Goal: Task Accomplishment & Management: Manage account settings

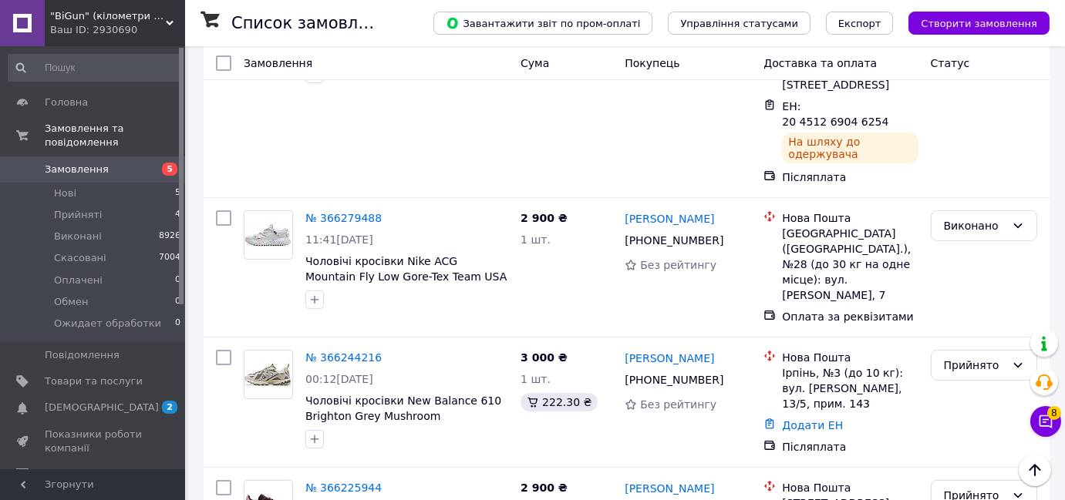
scroll to position [840, 0]
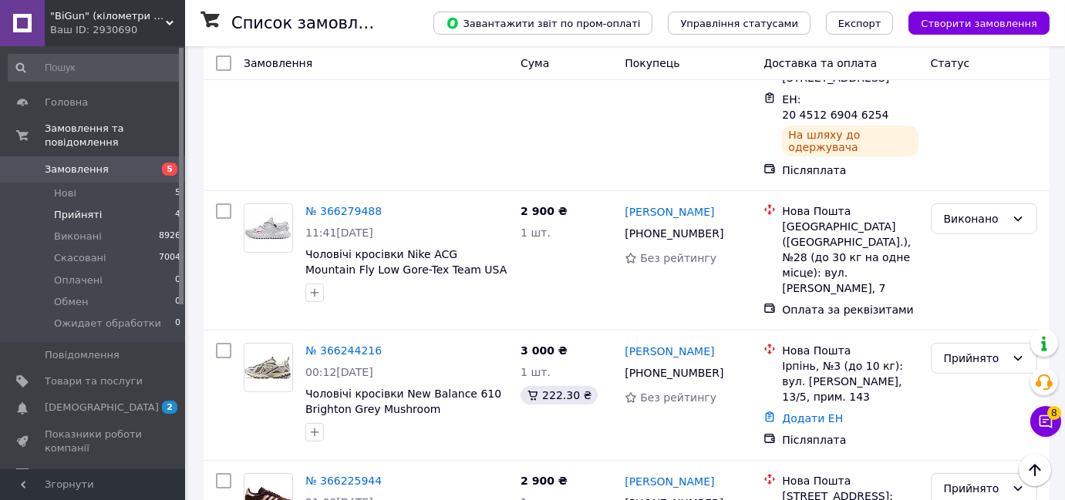
click at [166, 208] on li "Прийняті 4" at bounding box center [95, 215] width 190 height 22
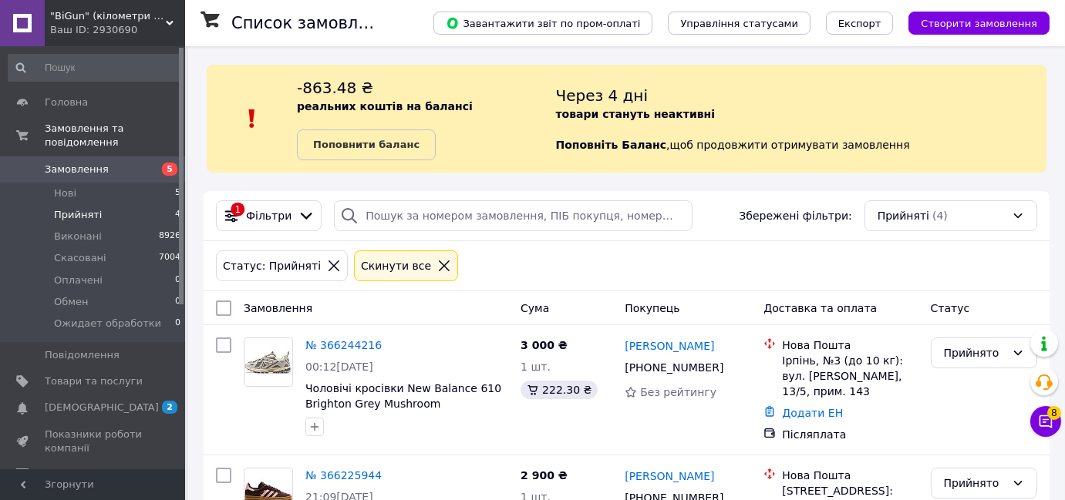
scroll to position [375, 0]
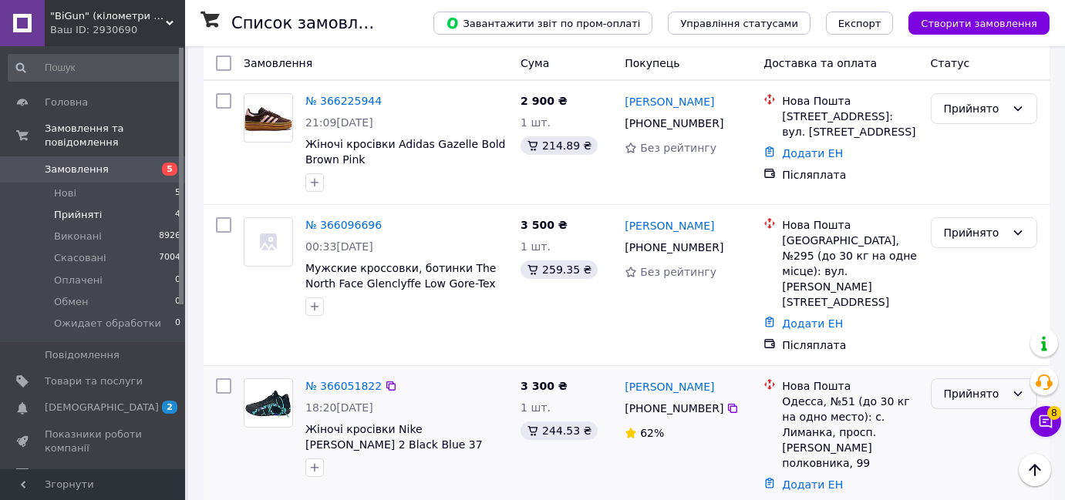
click at [958, 386] on div "Прийнято" at bounding box center [975, 394] width 62 height 17
click at [951, 256] on li "Скасовано" at bounding box center [983, 258] width 105 height 28
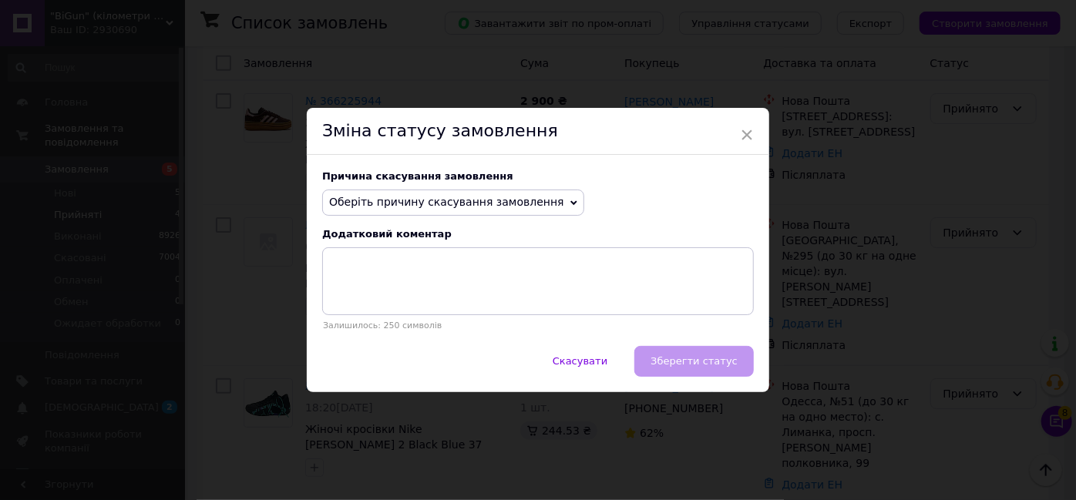
click at [488, 200] on span "Оберіть причину скасування замовлення" at bounding box center [446, 202] width 235 height 12
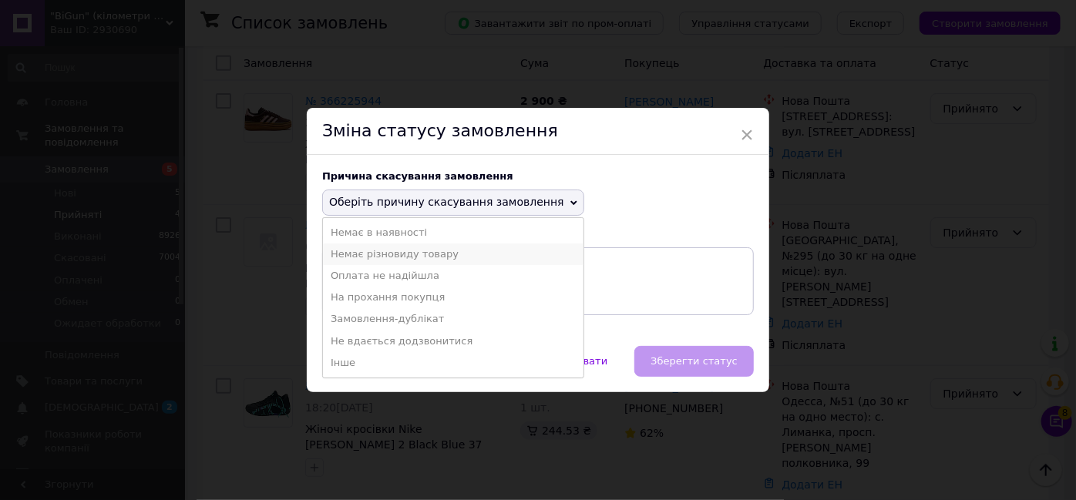
click at [412, 253] on li "Немає різновиду товару" at bounding box center [453, 255] width 261 height 22
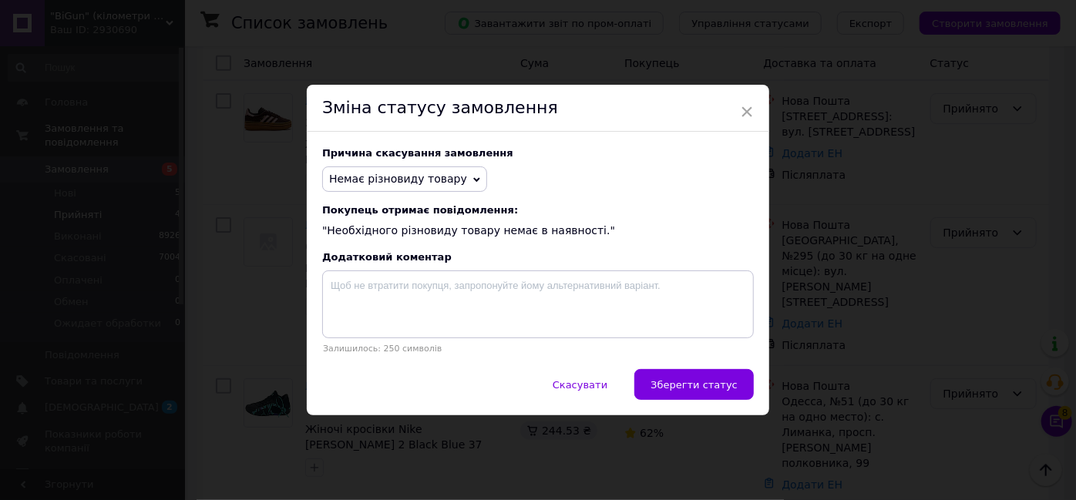
drag, startPoint x: 427, startPoint y: 168, endPoint x: 426, endPoint y: 180, distance: 12.4
click at [427, 168] on span "Немає різновиду товару" at bounding box center [404, 180] width 165 height 26
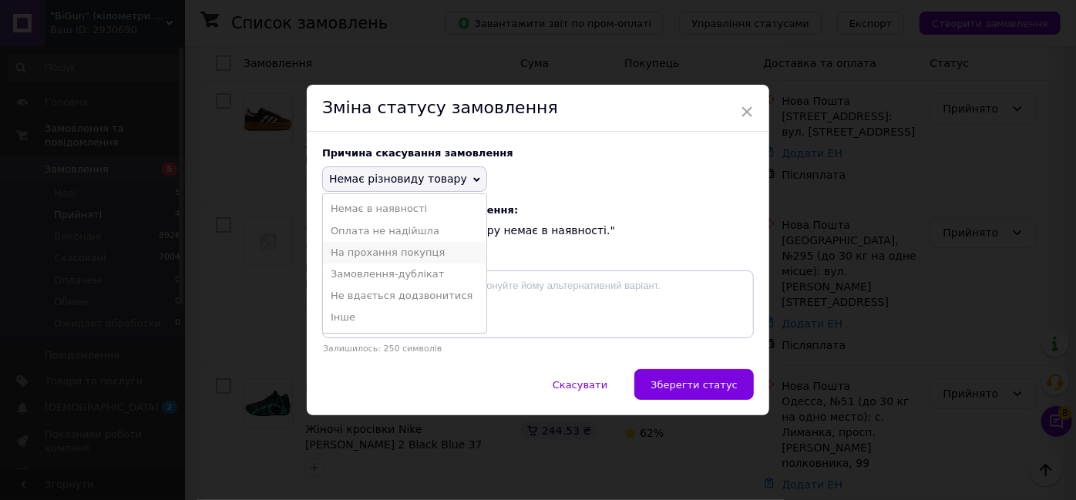
click at [385, 254] on li "На прохання покупця" at bounding box center [404, 253] width 163 height 22
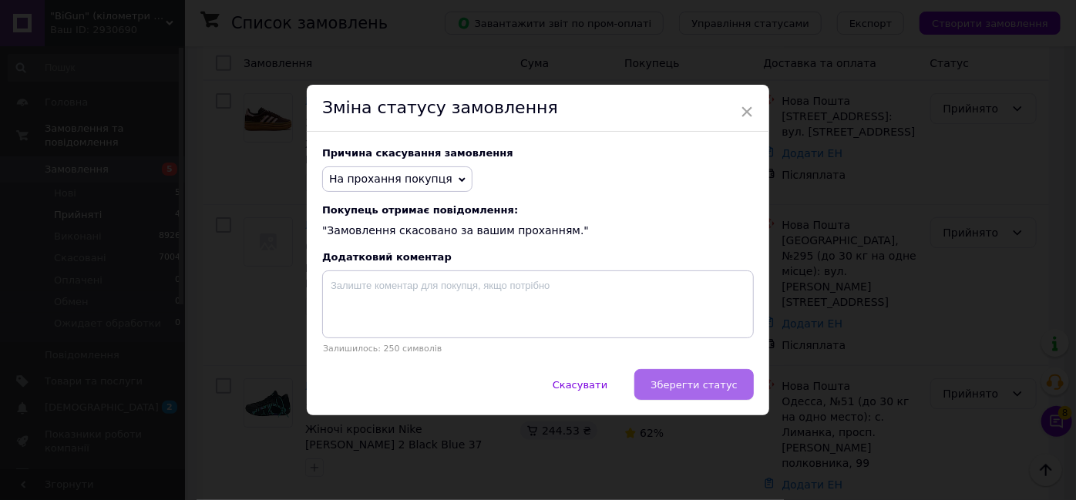
click at [701, 392] on button "Зберегти статус" at bounding box center [695, 384] width 120 height 31
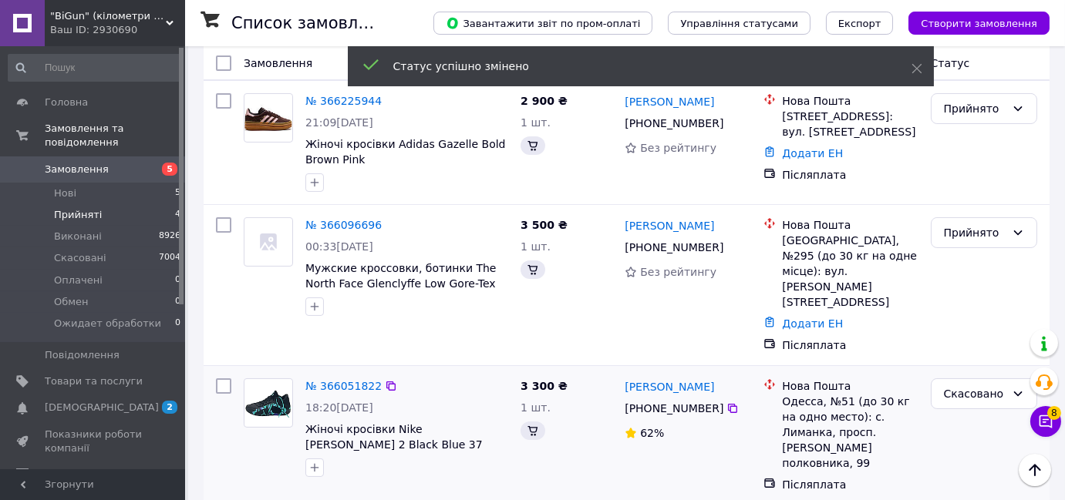
scroll to position [353, 0]
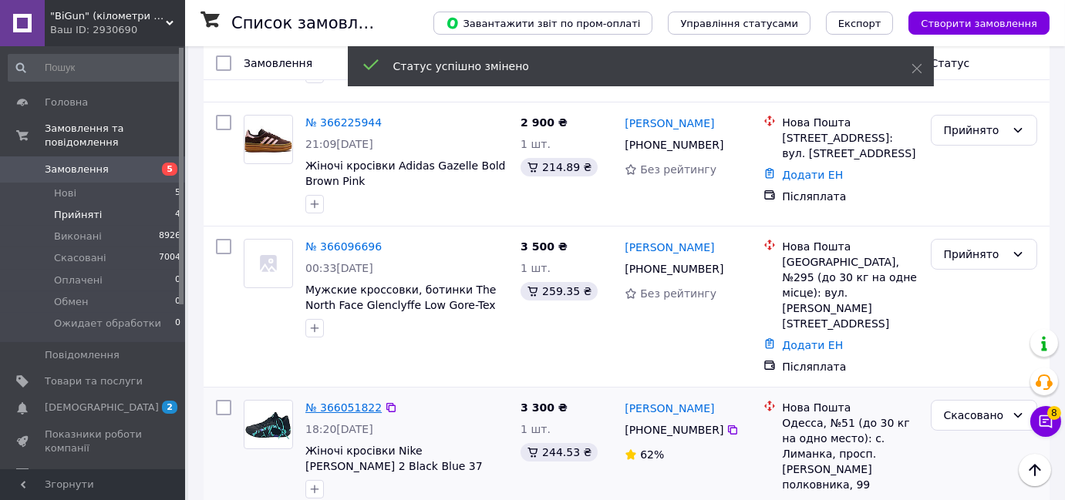
click at [332, 402] on link "№ 366051822" at bounding box center [343, 408] width 76 height 12
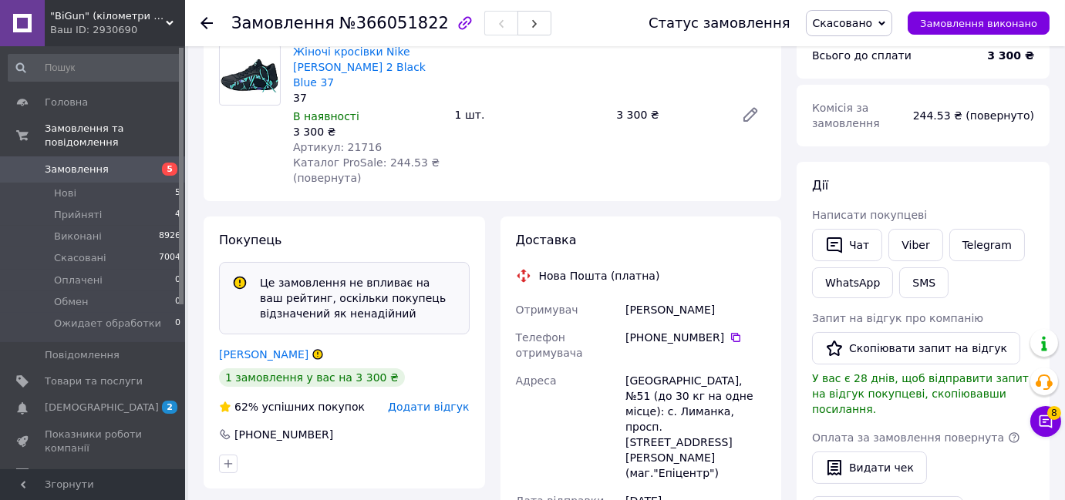
scroll to position [350, 0]
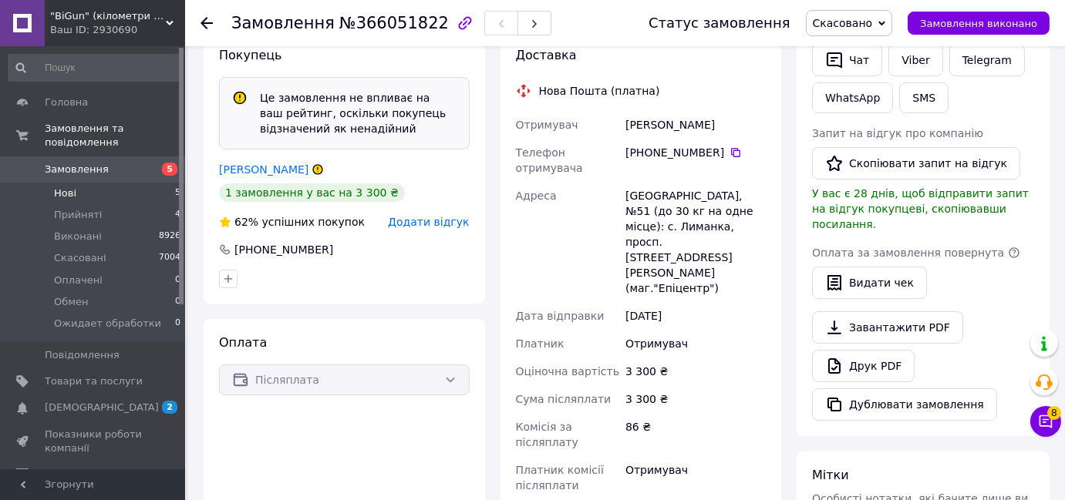
click at [160, 183] on li "Нові 5" at bounding box center [95, 194] width 190 height 22
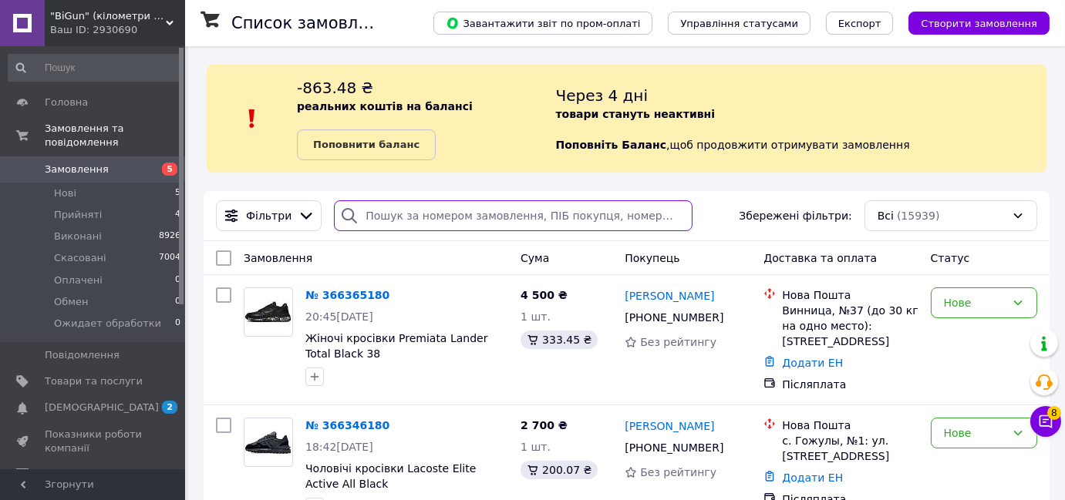
click at [440, 216] on input "search" at bounding box center [513, 215] width 358 height 31
paste input "366101577"
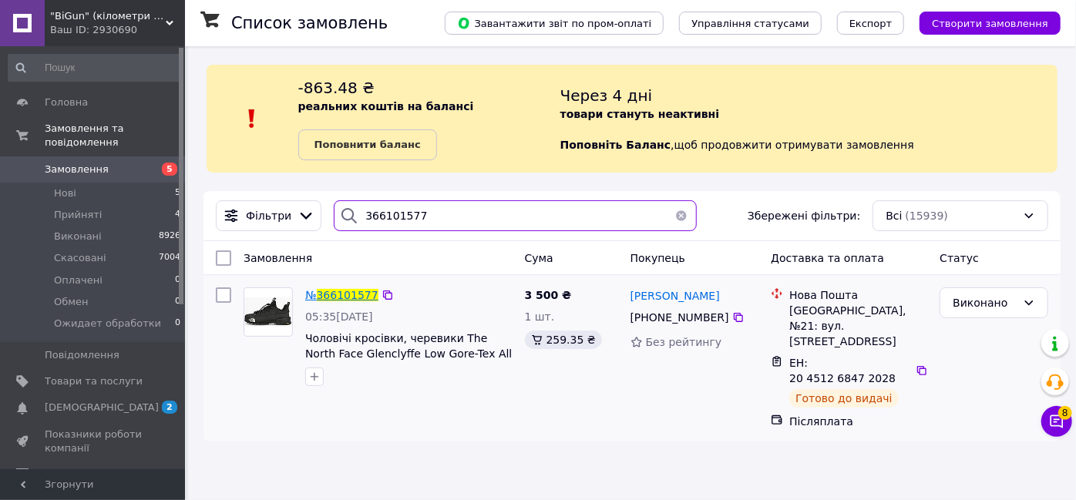
type input "366101577"
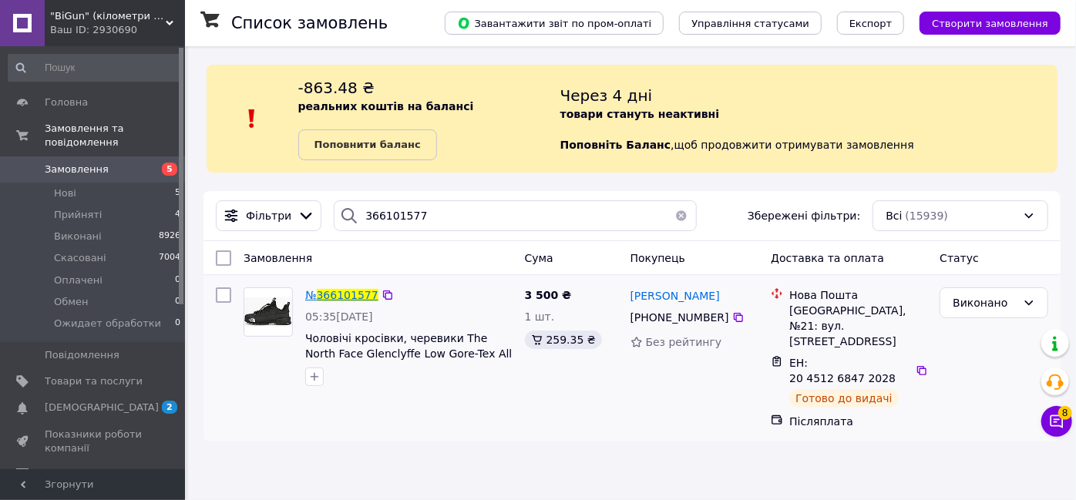
click at [342, 291] on span "366101577" at bounding box center [348, 295] width 62 height 12
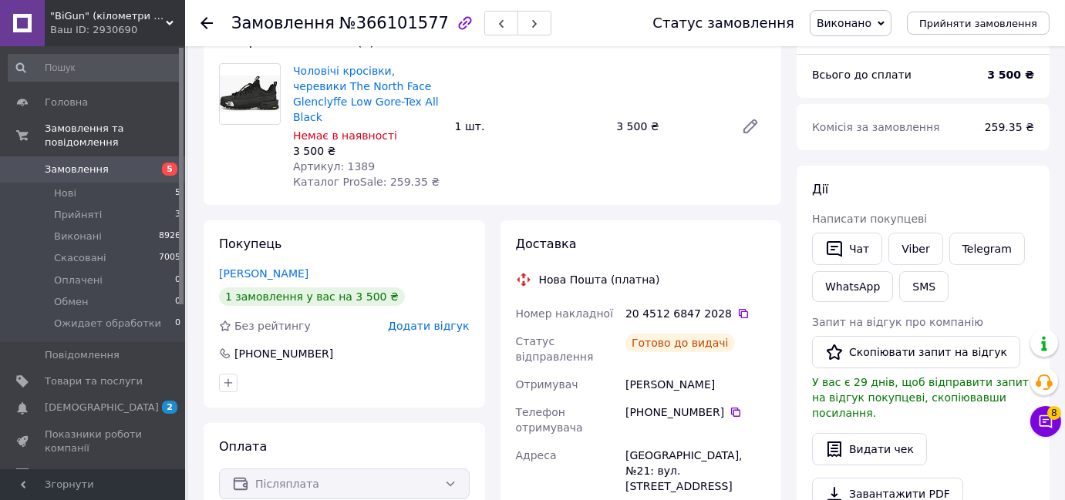
scroll to position [350, 0]
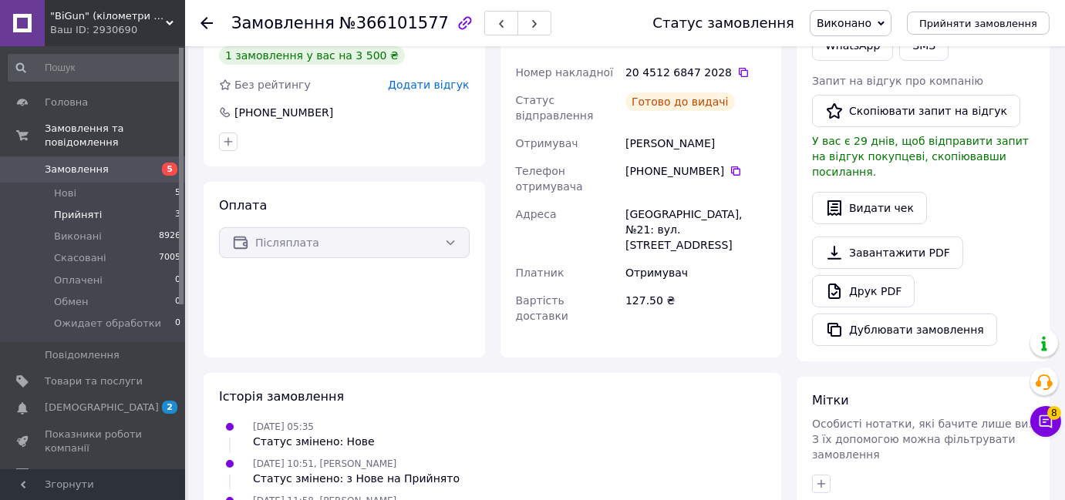
click at [146, 204] on li "Прийняті 3" at bounding box center [95, 215] width 190 height 22
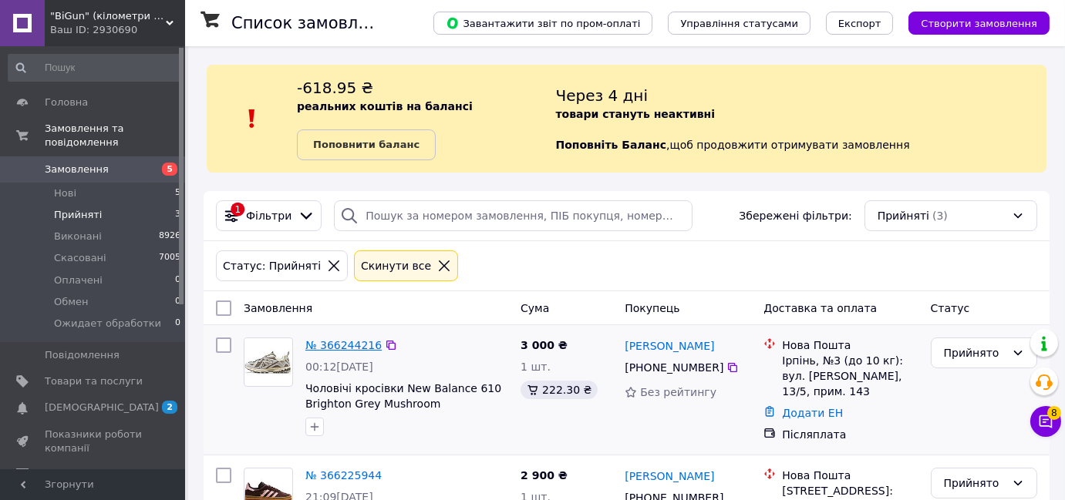
click at [339, 339] on link "№ 366244216" at bounding box center [343, 345] width 76 height 12
click at [164, 183] on li "Нові 5" at bounding box center [95, 194] width 190 height 22
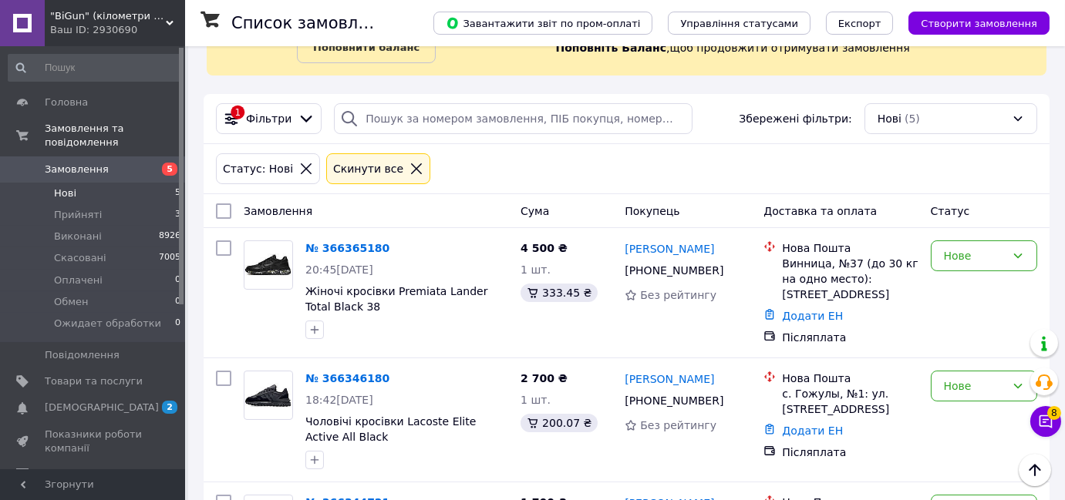
scroll to position [88, 0]
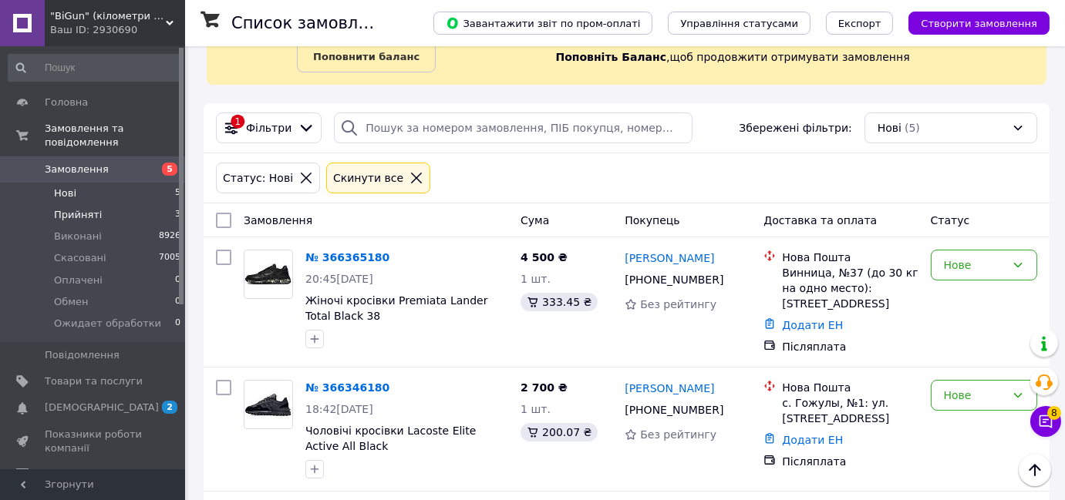
click at [154, 206] on li "Прийняті 3" at bounding box center [95, 215] width 190 height 22
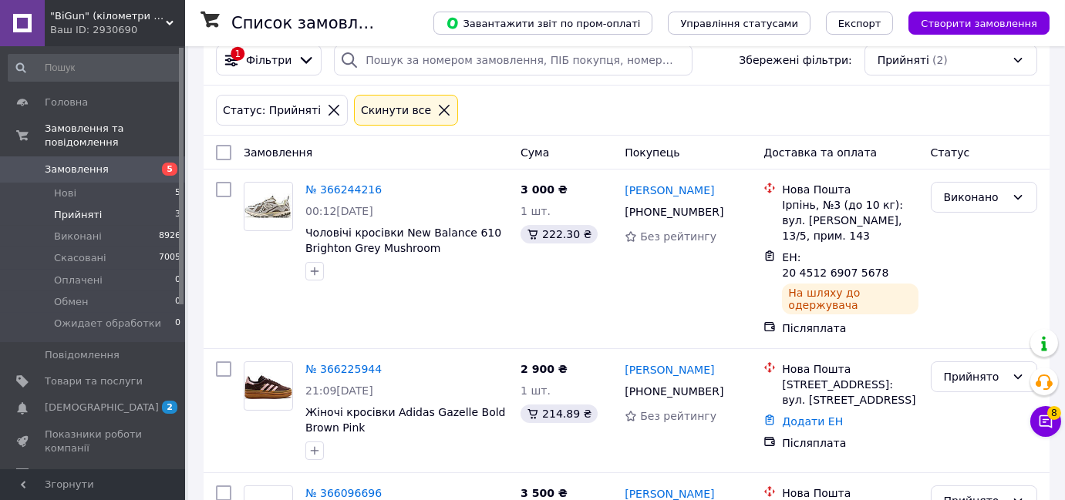
scroll to position [263, 0]
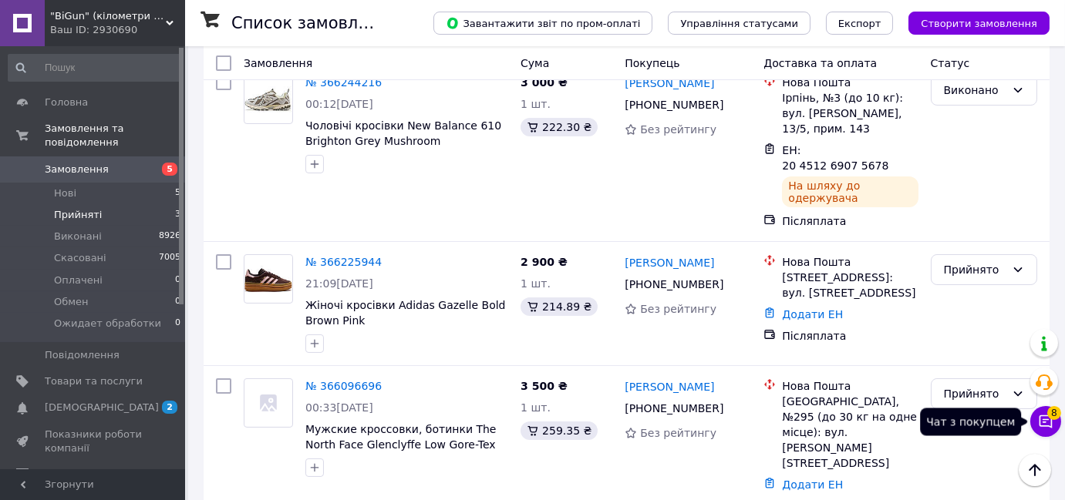
click at [1049, 416] on span "8" at bounding box center [1054, 413] width 14 height 14
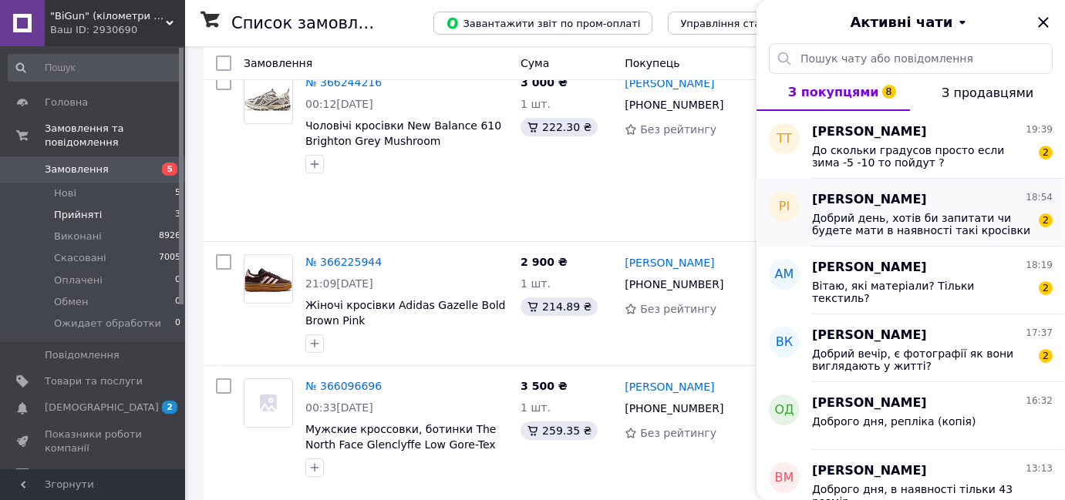
click at [975, 214] on span "Добрий день, хотів би запитати чи будете мати в наявності такі кросівки 43 розм…" at bounding box center [921, 224] width 219 height 25
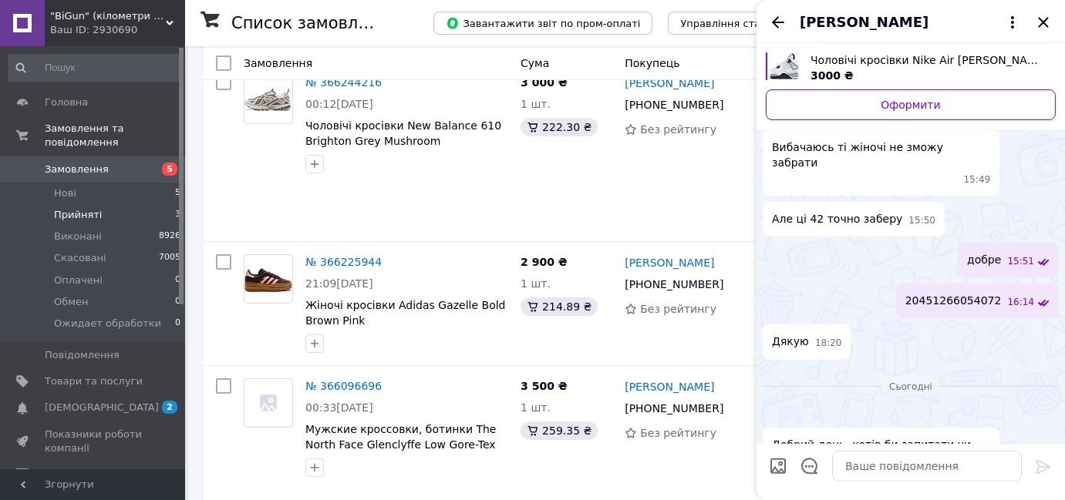
scroll to position [1561, 0]
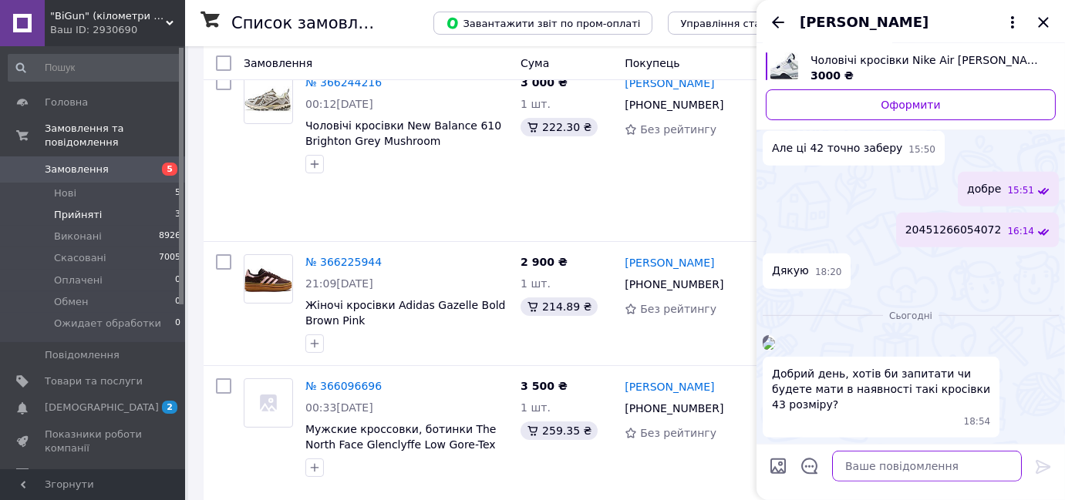
click at [872, 477] on textarea at bounding box center [927, 466] width 190 height 31
type textarea "Доброго вечора, так є"
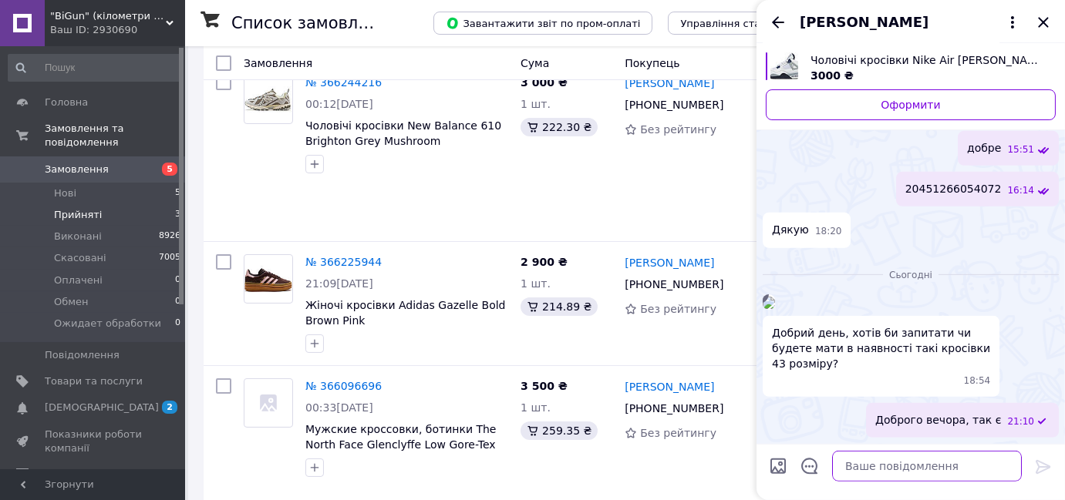
scroll to position [1601, 0]
click at [1047, 22] on icon "Закрити" at bounding box center [1043, 22] width 19 height 19
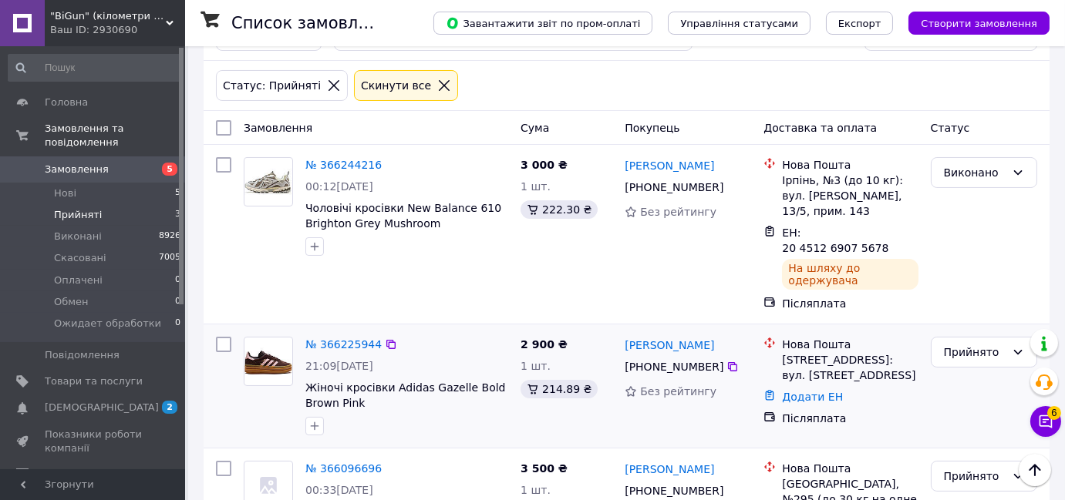
scroll to position [123, 0]
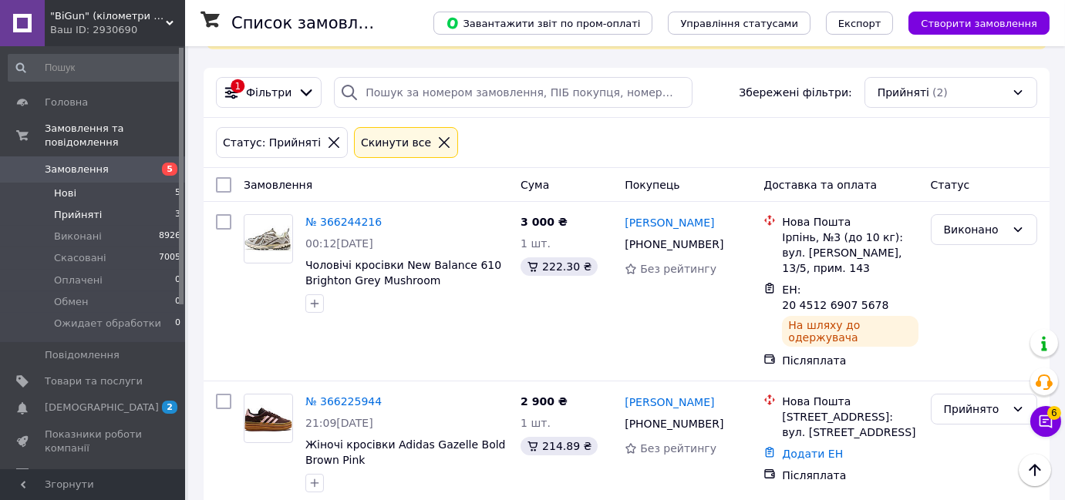
click at [150, 183] on li "Нові 5" at bounding box center [95, 194] width 190 height 22
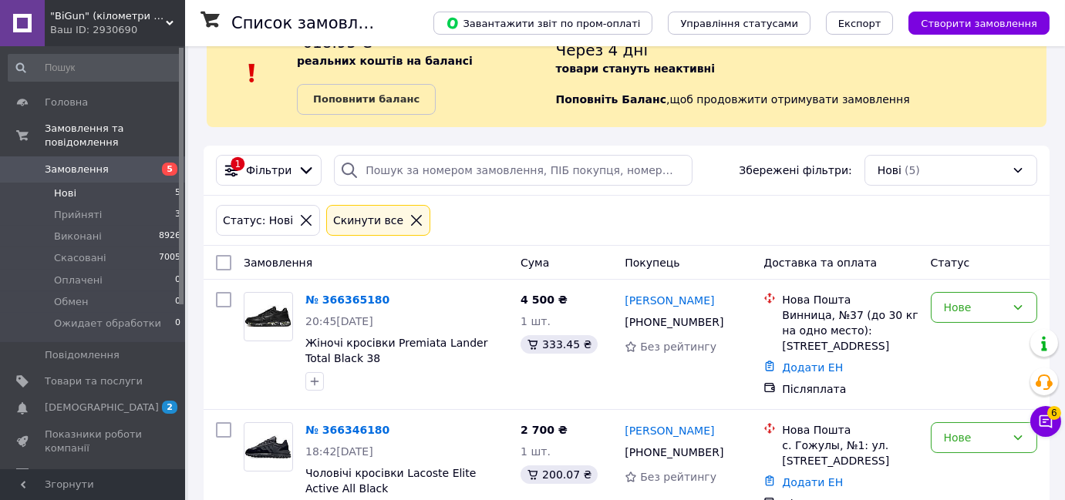
scroll to position [69, 0]
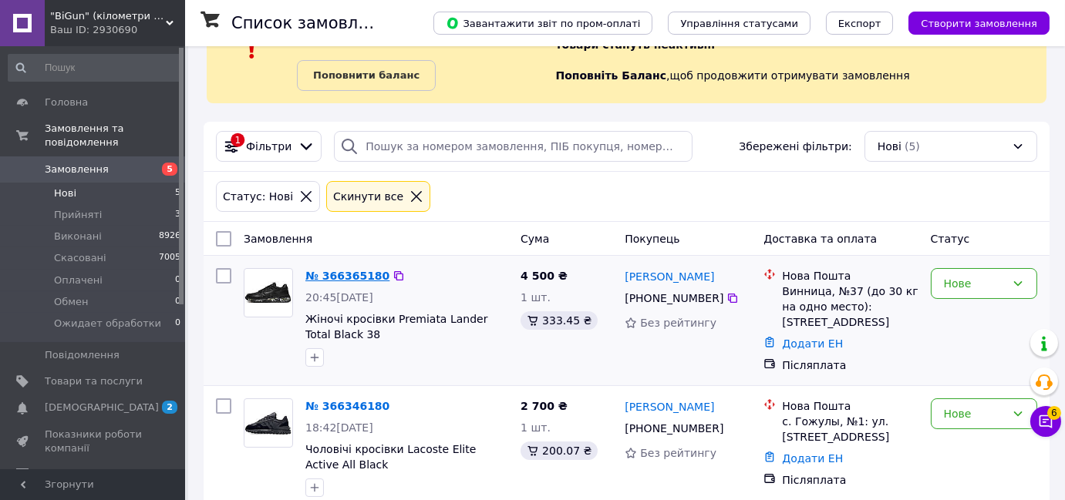
click at [343, 274] on link "№ 366365180" at bounding box center [347, 276] width 84 height 12
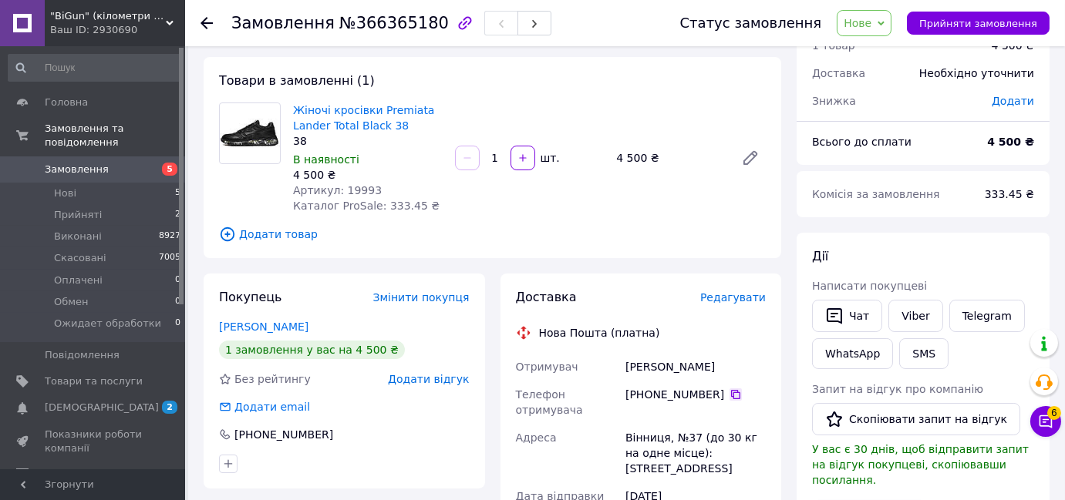
click at [729, 393] on icon at bounding box center [735, 395] width 12 height 12
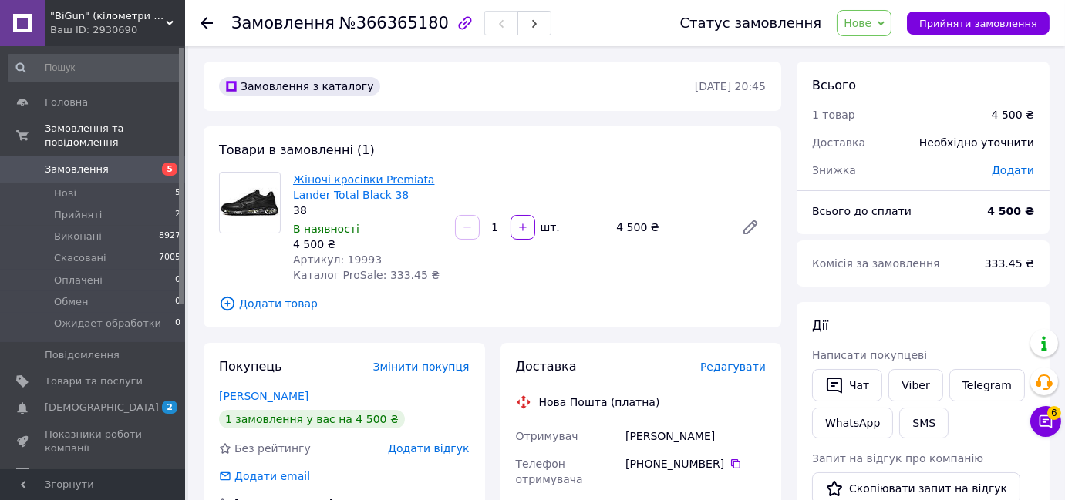
click at [337, 179] on link "Жіночі кросівки Premiata Lander Total Black 38" at bounding box center [363, 187] width 141 height 28
click at [150, 163] on link "Замовлення 5" at bounding box center [95, 170] width 190 height 26
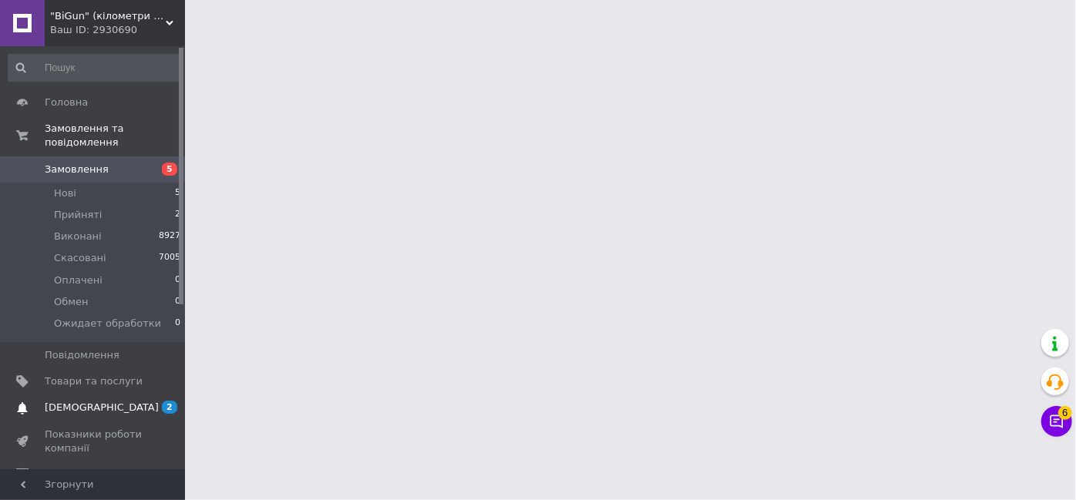
click at [127, 401] on span "[DEMOGRAPHIC_DATA]" at bounding box center [94, 408] width 98 height 14
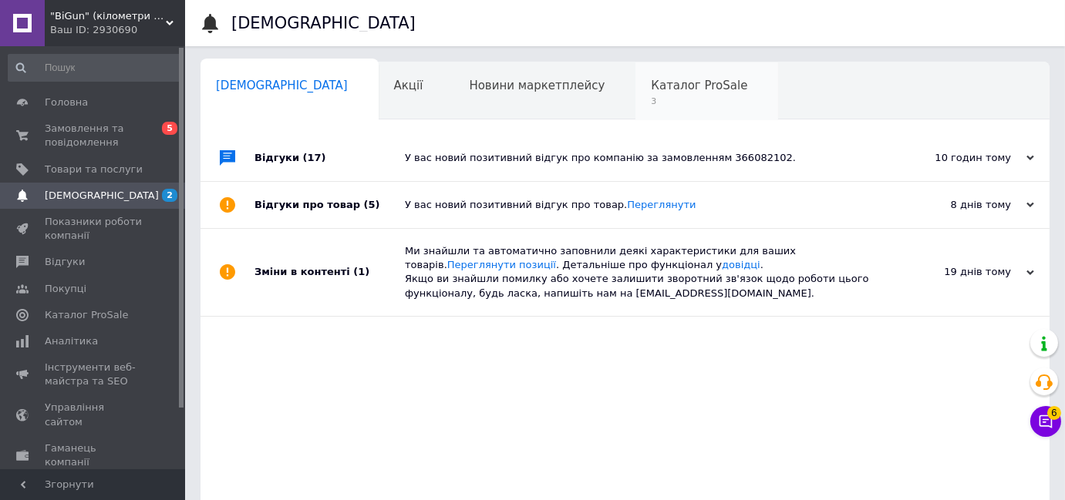
click at [638, 115] on div "Каталог ProSale 3" at bounding box center [706, 91] width 143 height 59
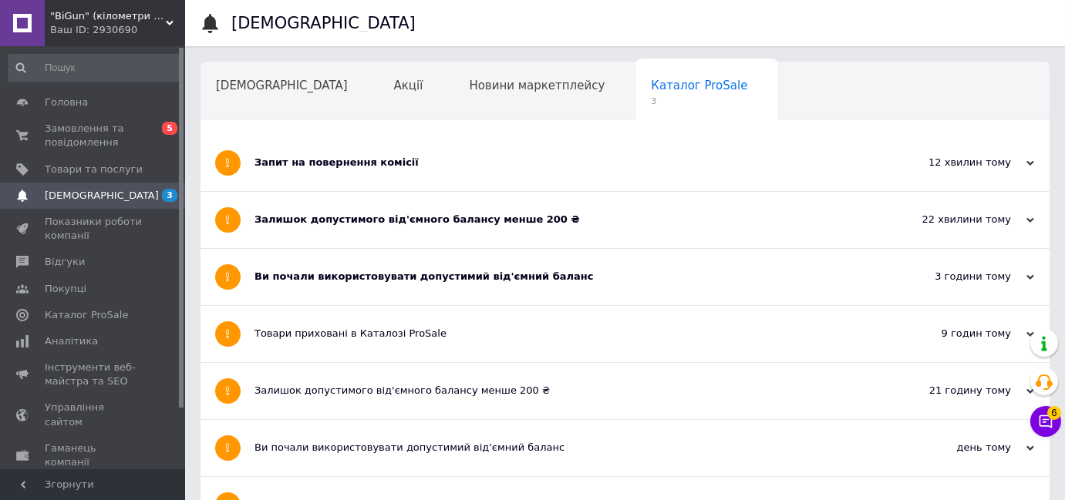
click at [392, 262] on div "Ви почали використовувати допустимий від'ємний баланс" at bounding box center [566, 277] width 625 height 56
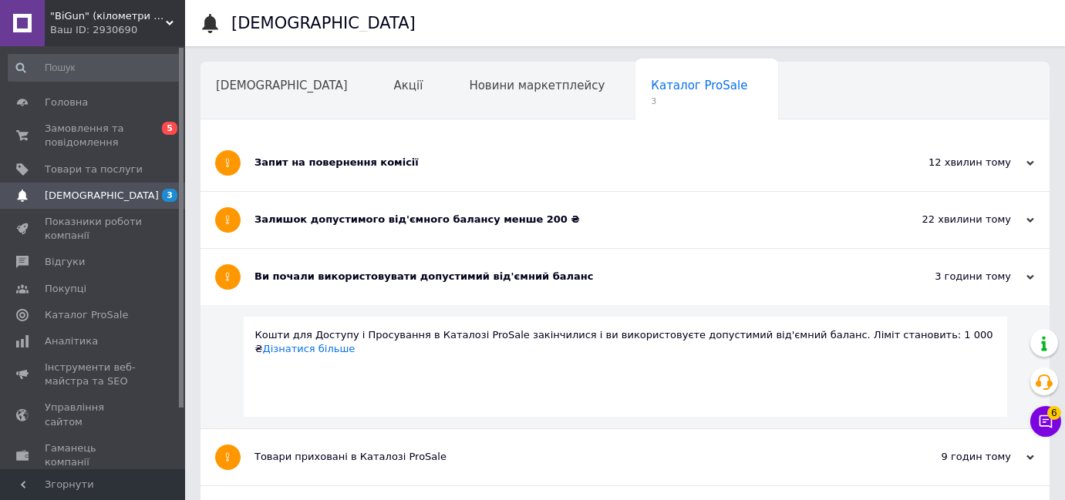
click at [399, 223] on div "Залишок допустимого від'ємного балансу менше 200 ₴" at bounding box center [566, 220] width 625 height 14
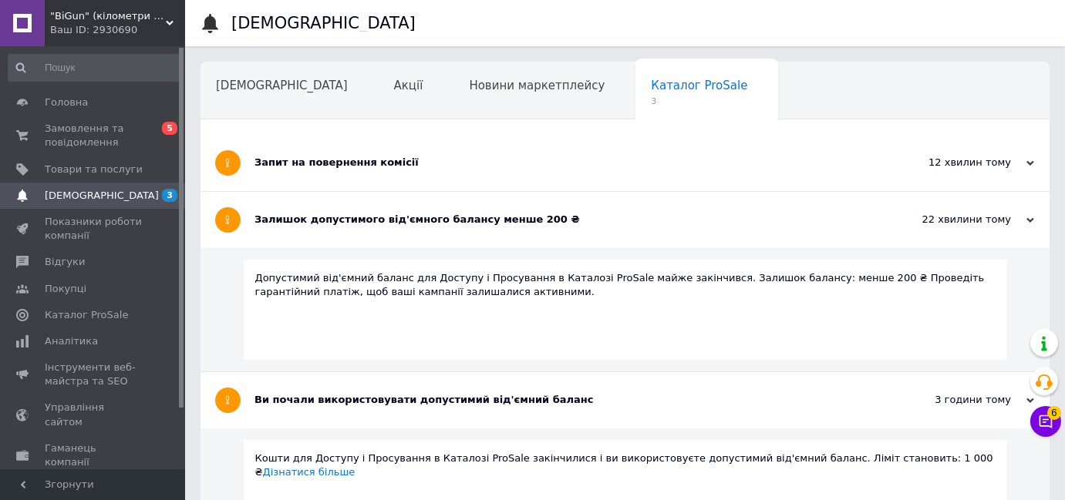
click at [402, 173] on div "Запит на повернення комісії" at bounding box center [566, 163] width 625 height 56
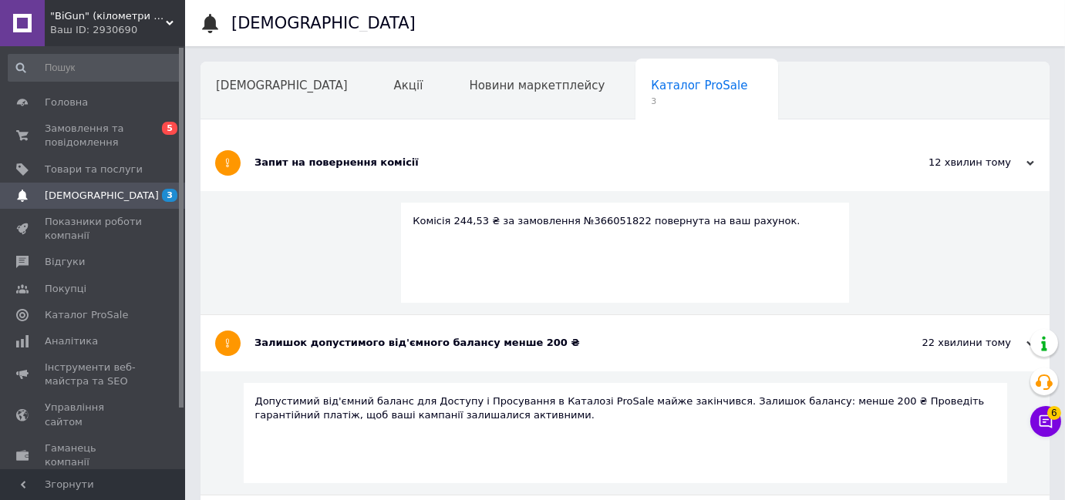
click at [584, 217] on div "Комісія 244,53 ₴ за замовлення №366051822 повернута на ваш рахунок." at bounding box center [624, 221] width 425 height 14
copy div "366051822"
click at [157, 126] on span "0 5" at bounding box center [164, 136] width 42 height 28
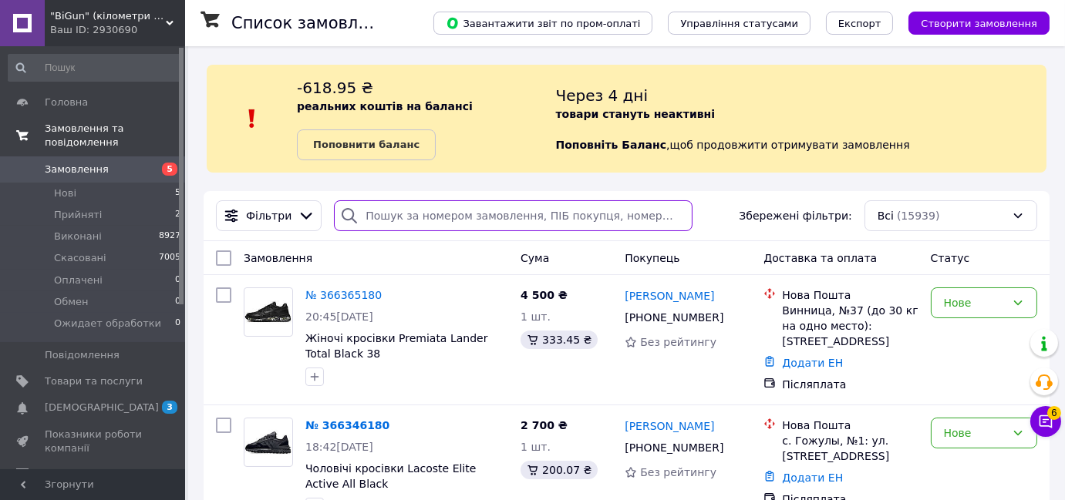
click at [524, 214] on input "search" at bounding box center [513, 215] width 358 height 31
paste input "366051822"
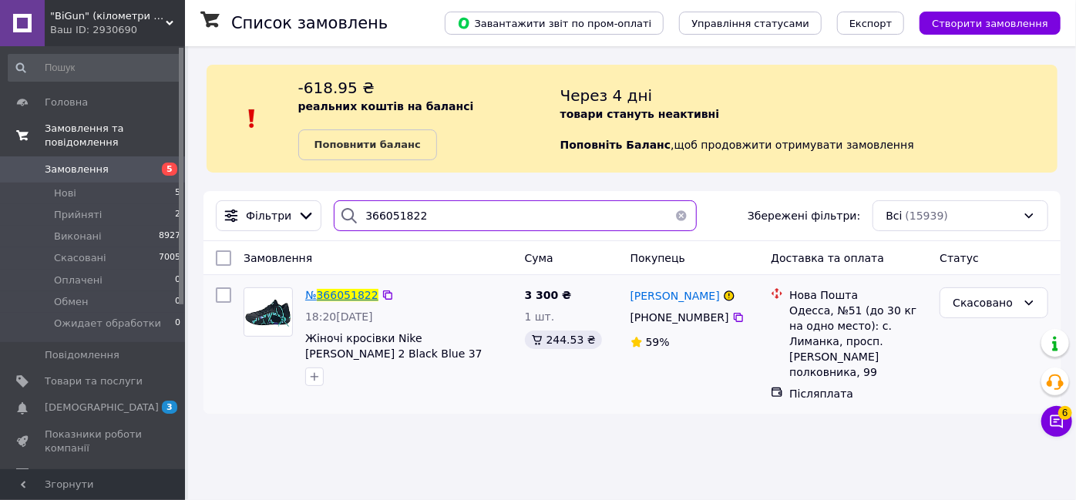
type input "366051822"
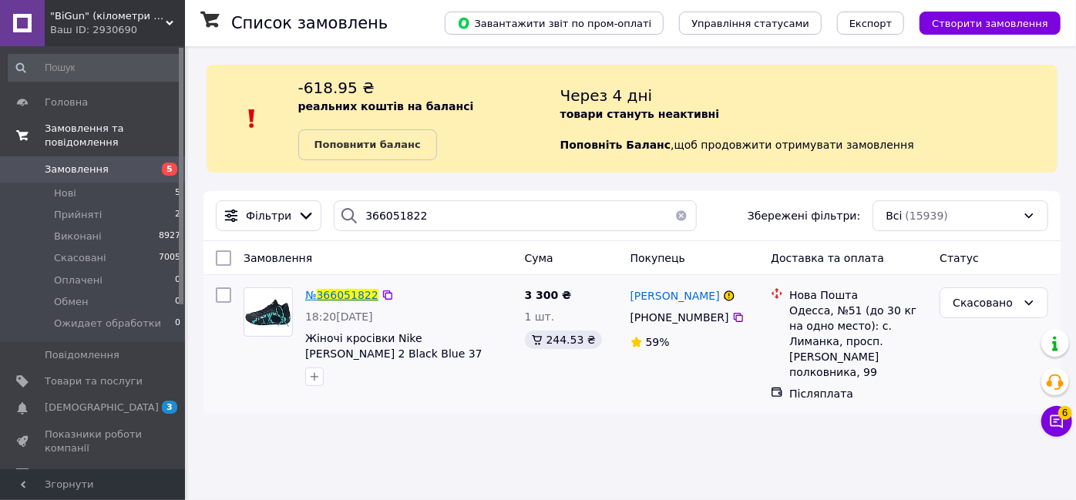
click at [361, 301] on span "366051822" at bounding box center [348, 295] width 62 height 12
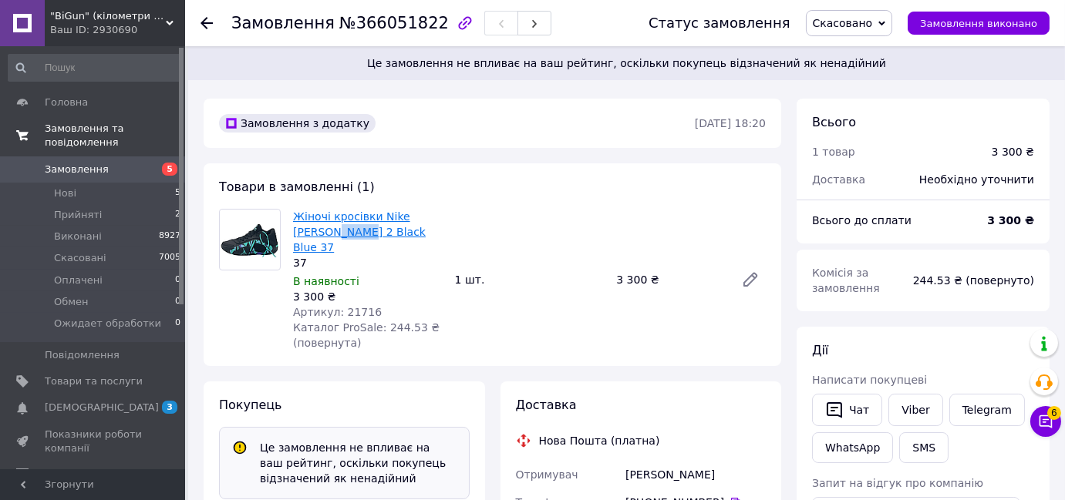
drag, startPoint x: 288, startPoint y: 231, endPoint x: 317, endPoint y: 234, distance: 29.5
click at [317, 234] on div "Жіночі кросівки Nike [PERSON_NAME] 2 Black Blue 37 37 В наявності 3 300 ₴ Артик…" at bounding box center [368, 280] width 162 height 148
copy link "Tatum"
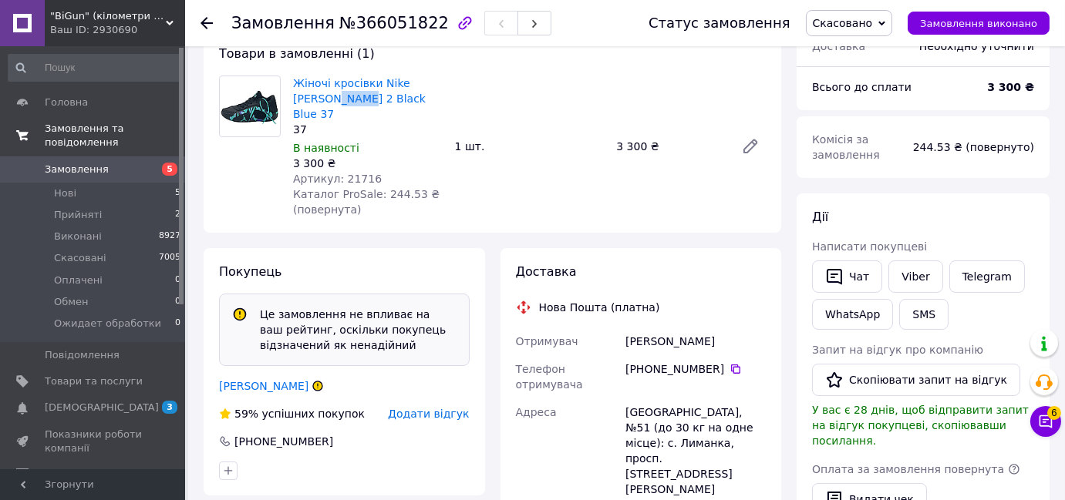
scroll to position [210, 0]
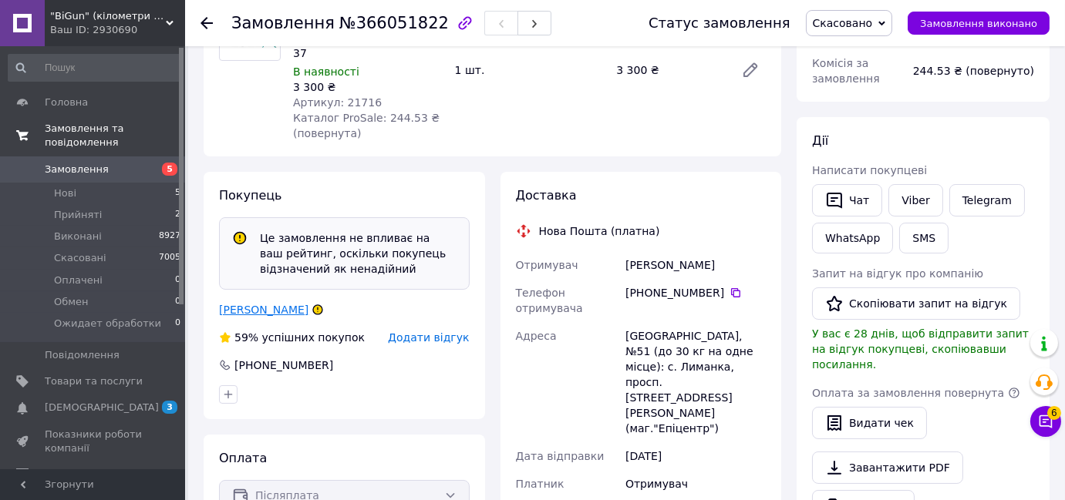
click at [266, 304] on link "[PERSON_NAME]" at bounding box center [263, 310] width 89 height 12
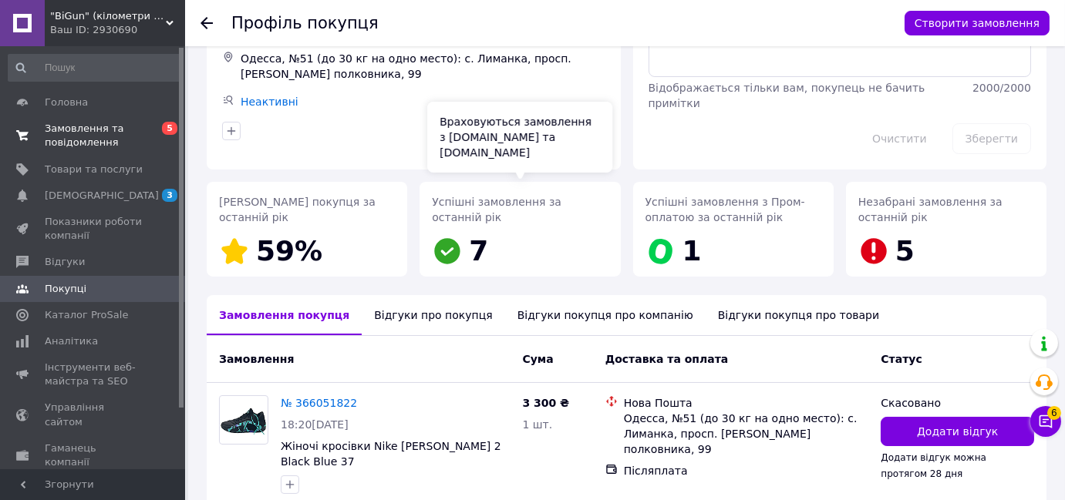
scroll to position [173, 0]
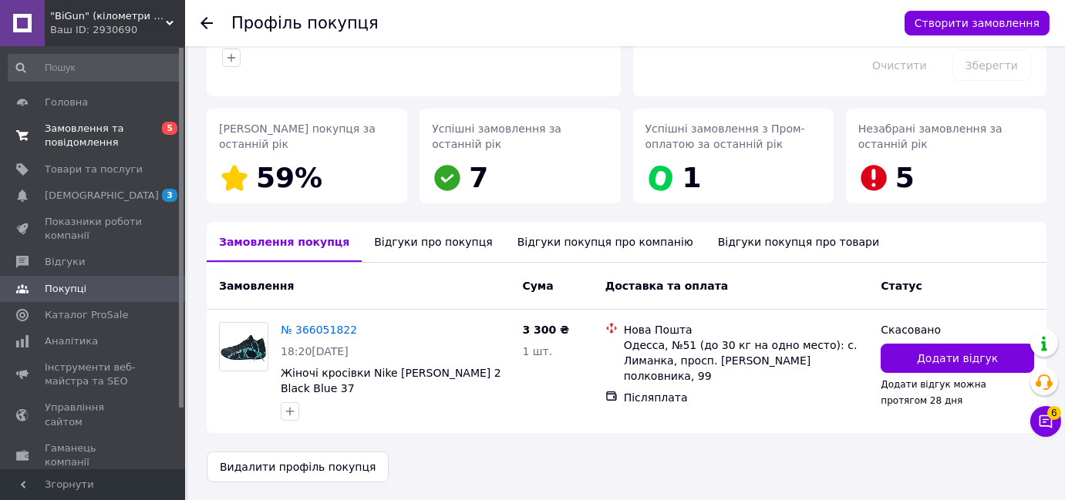
click at [386, 245] on div "Відгуки про покупця" at bounding box center [433, 242] width 143 height 40
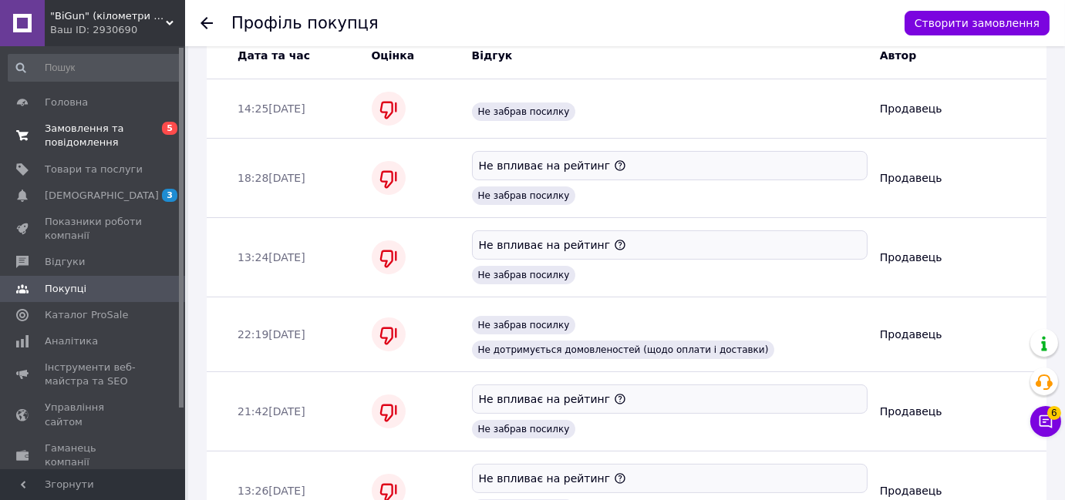
scroll to position [600, 0]
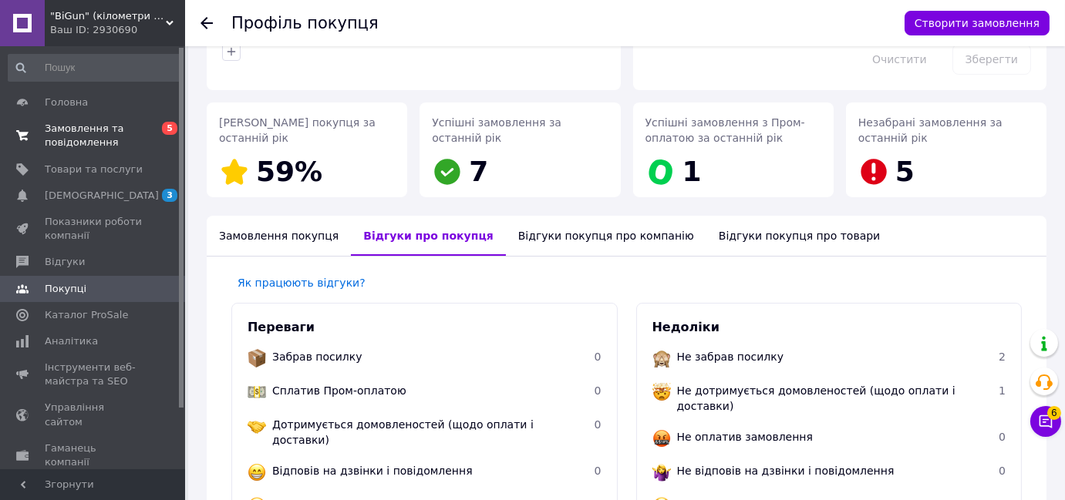
click at [278, 241] on div "Замовлення покупця" at bounding box center [279, 236] width 144 height 40
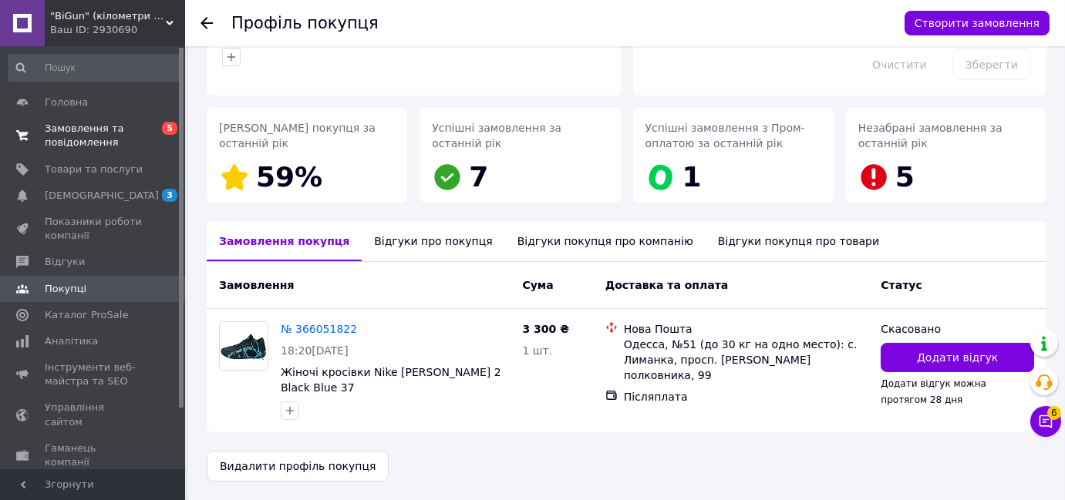
scroll to position [173, 0]
click at [301, 332] on link "№ 366051822" at bounding box center [319, 330] width 76 height 12
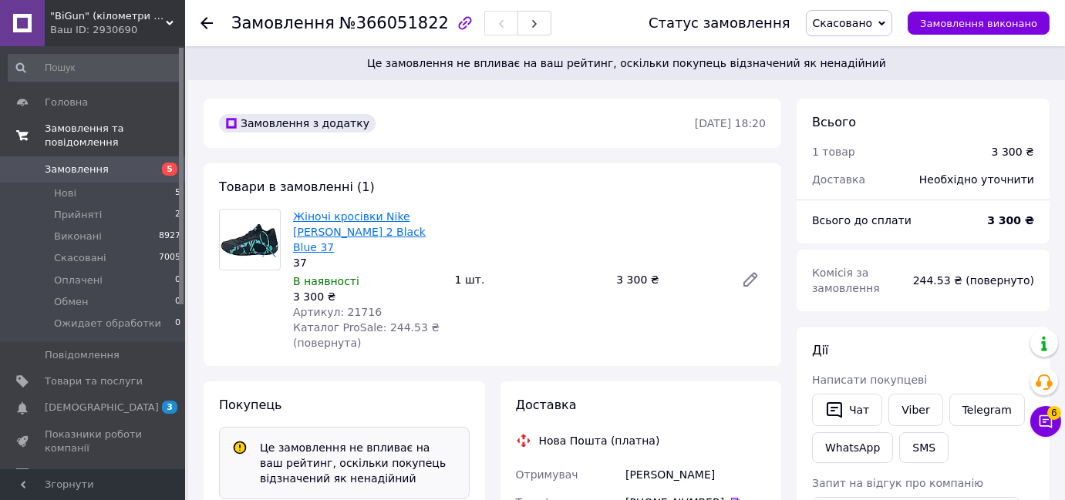
click at [355, 228] on link "Жіночі кросівки Nike [PERSON_NAME] 2 Black Blue 37" at bounding box center [359, 231] width 133 height 43
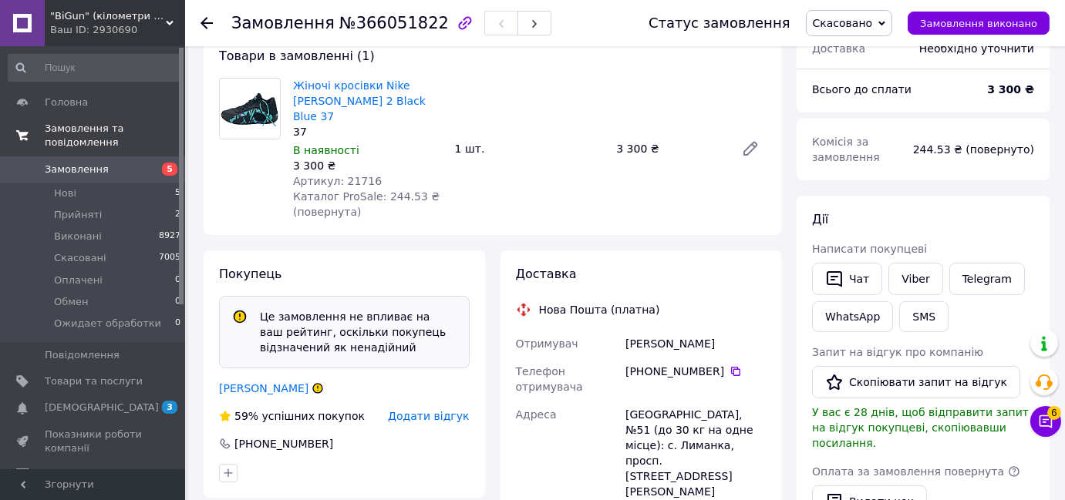
scroll to position [140, 0]
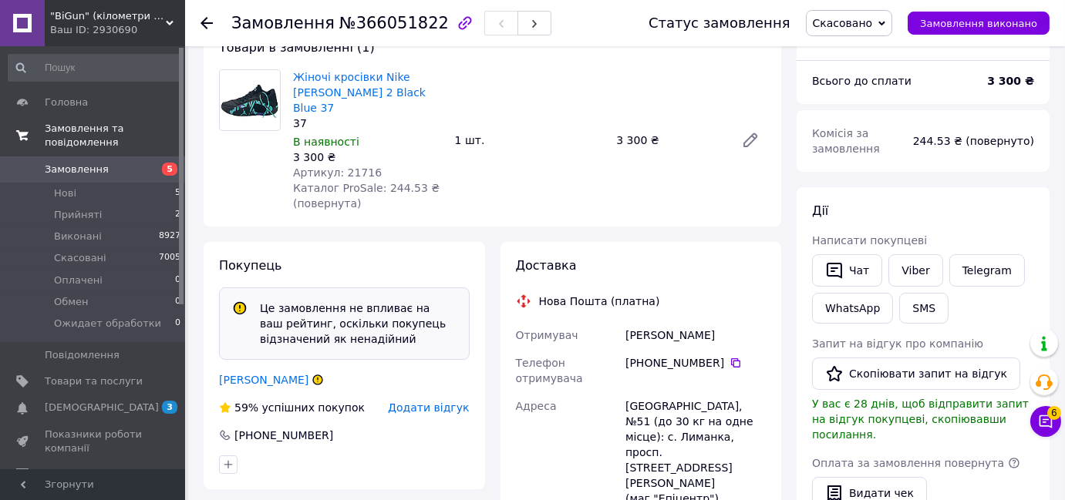
click at [645, 322] on div "[PERSON_NAME]" at bounding box center [695, 336] width 146 height 28
copy div "Полонец"
click at [685, 322] on div "[PERSON_NAME]" at bounding box center [695, 336] width 146 height 28
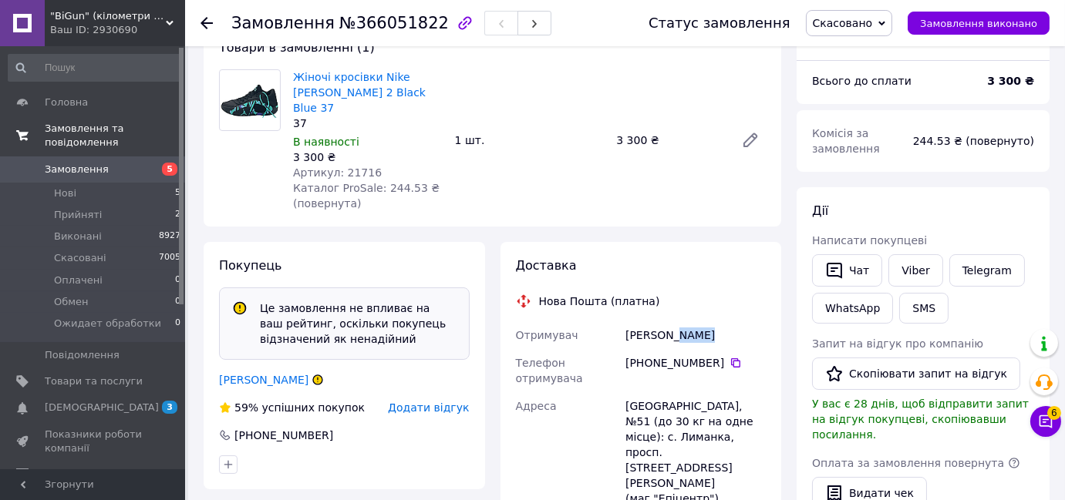
copy div "[PERSON_NAME]"
click at [730, 357] on icon at bounding box center [735, 363] width 12 height 12
click at [634, 392] on div "[GEOGRAPHIC_DATA], №51 (до 30 кг на одне місце): с. Лиманка, просп. [STREET_ADD…" at bounding box center [695, 452] width 146 height 120
copy div "[GEOGRAPHIC_DATA]"
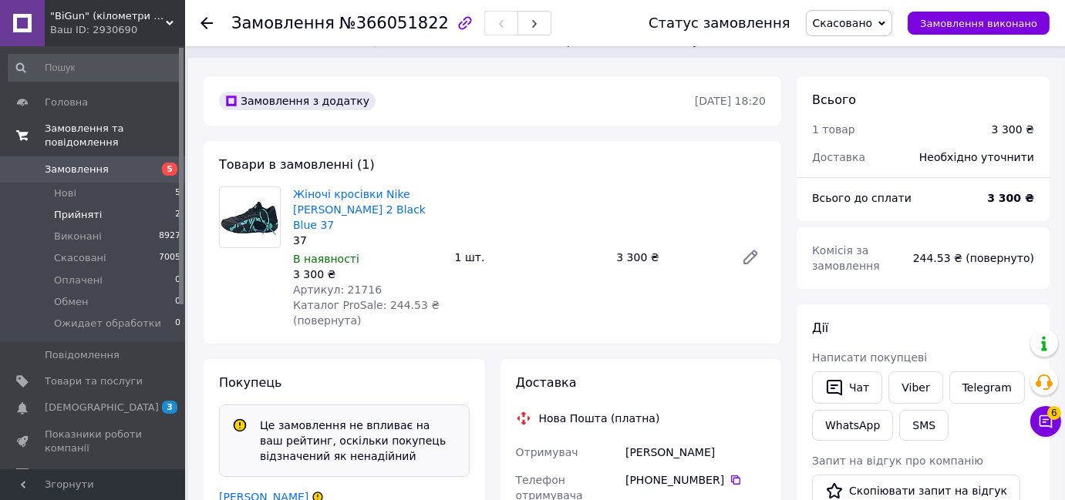
scroll to position [0, 0]
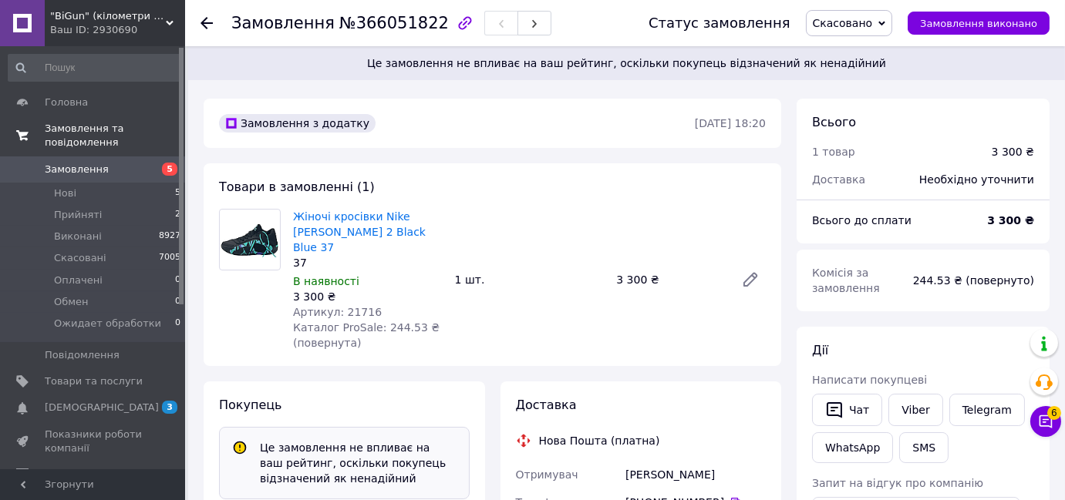
click at [116, 164] on link "Замовлення 5" at bounding box center [95, 170] width 190 height 26
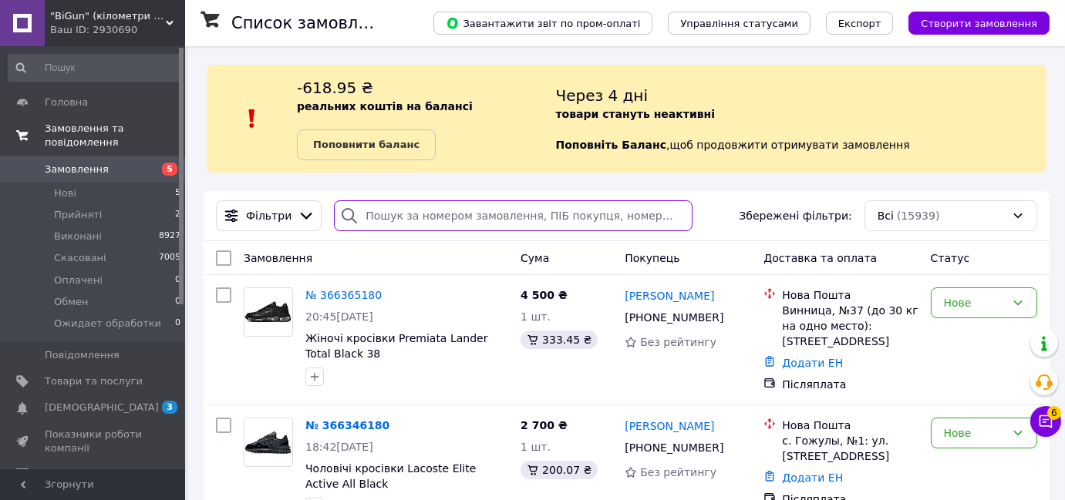
click at [436, 227] on input "search" at bounding box center [513, 215] width 358 height 31
paste input "Полонец"
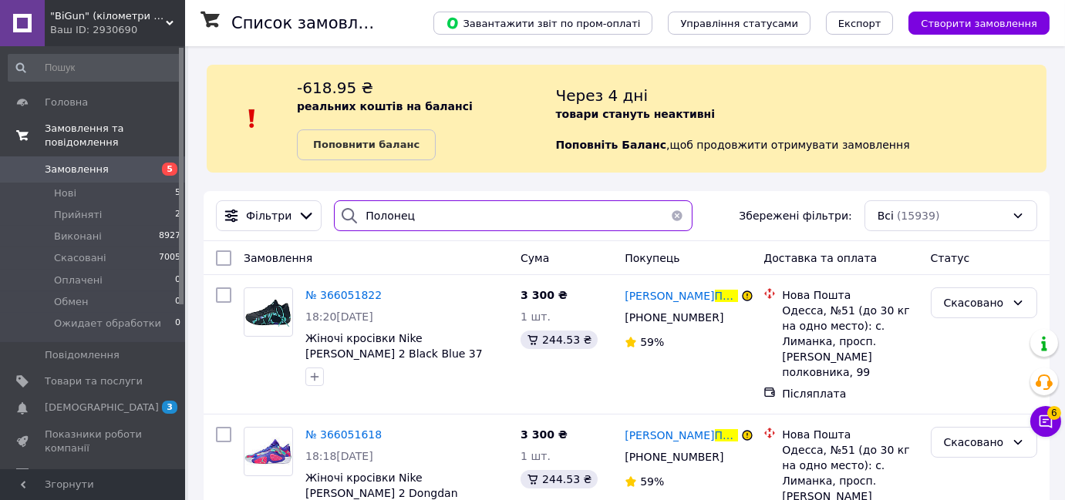
scroll to position [37, 0]
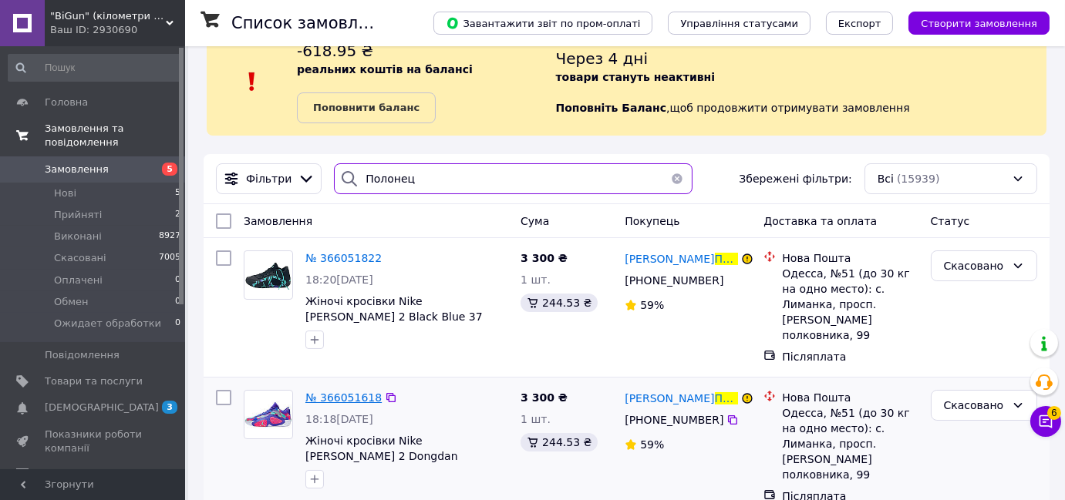
type input "Полонец"
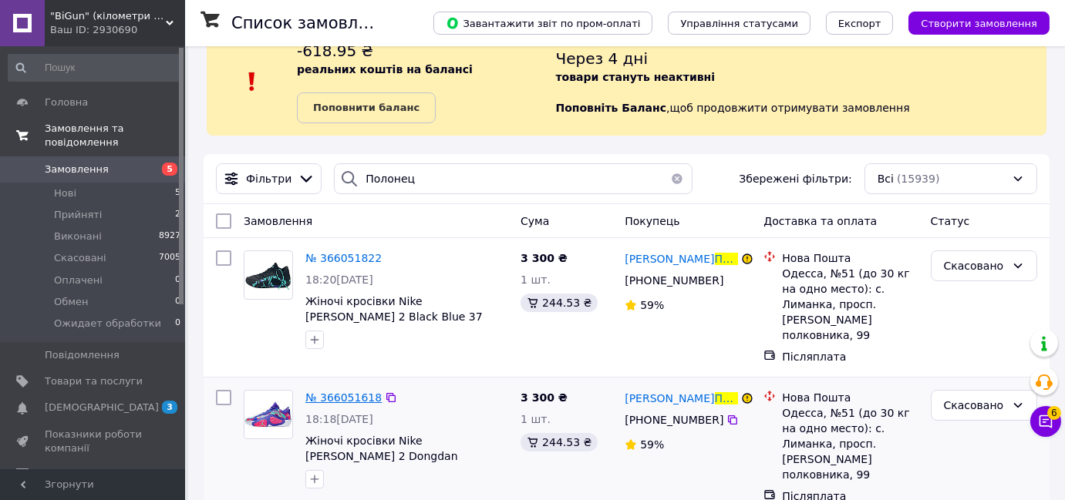
click at [356, 392] on span "№ 366051618" at bounding box center [343, 398] width 76 height 12
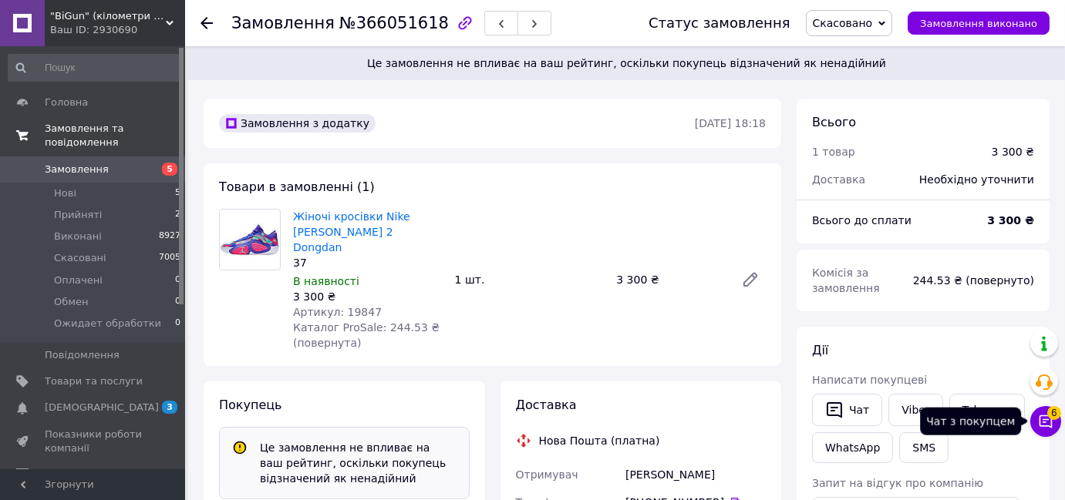
click at [1050, 419] on span "6" at bounding box center [1054, 413] width 14 height 14
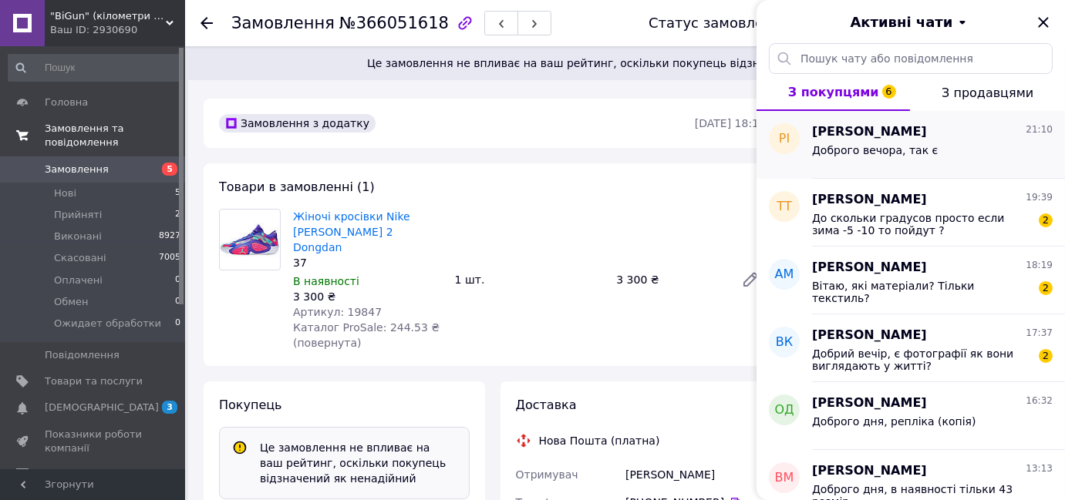
click at [953, 154] on div "Доброго вечора, так є" at bounding box center [932, 153] width 241 height 25
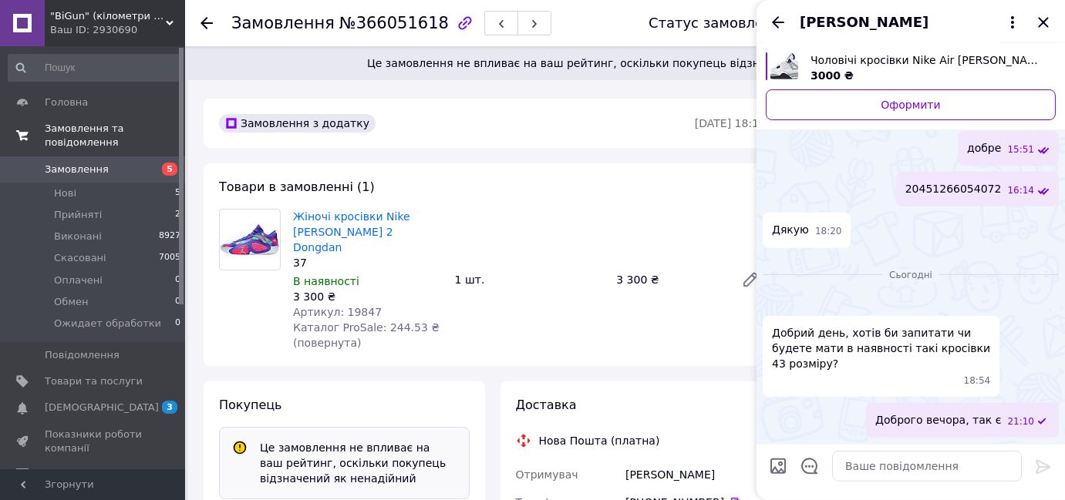
scroll to position [1601, 0]
click at [1043, 25] on icon "Закрити" at bounding box center [1043, 22] width 19 height 19
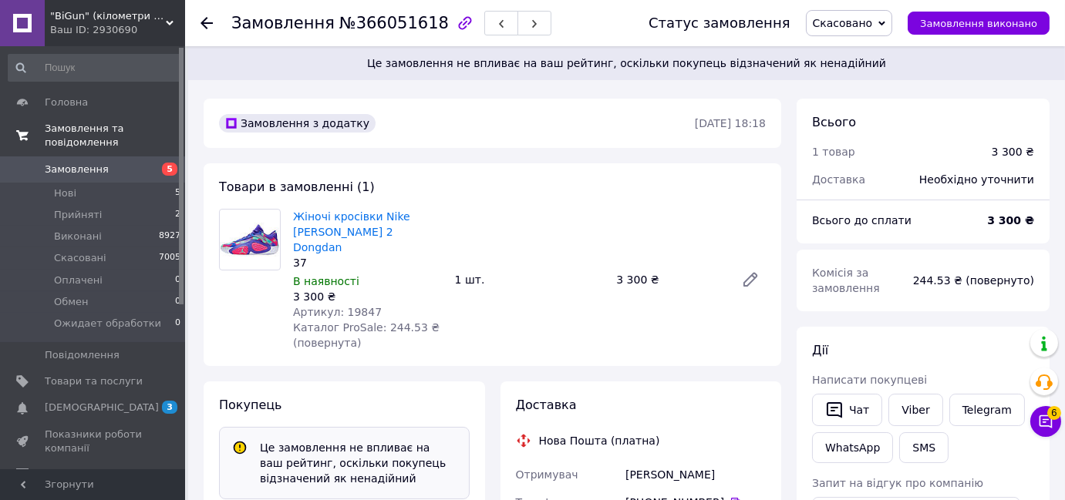
click at [348, 29] on span "№366051618" at bounding box center [393, 23] width 109 height 19
copy span "366051618"
click at [143, 163] on span "5" at bounding box center [164, 170] width 42 height 14
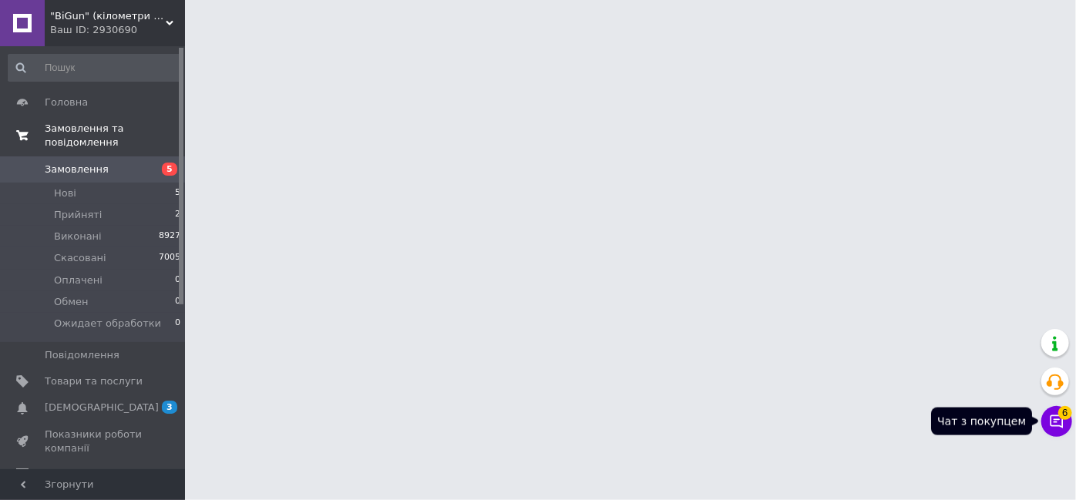
click at [1048, 419] on button "Чат з покупцем 6" at bounding box center [1057, 421] width 31 height 31
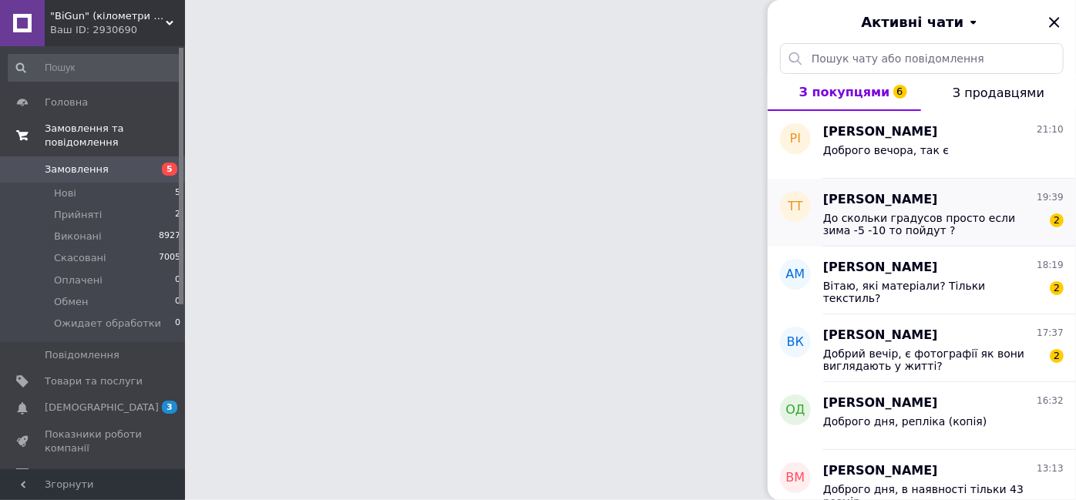
click at [901, 209] on div "До скольки градусов просто если зима -5 -10 то пойдут ? 2" at bounding box center [943, 223] width 241 height 28
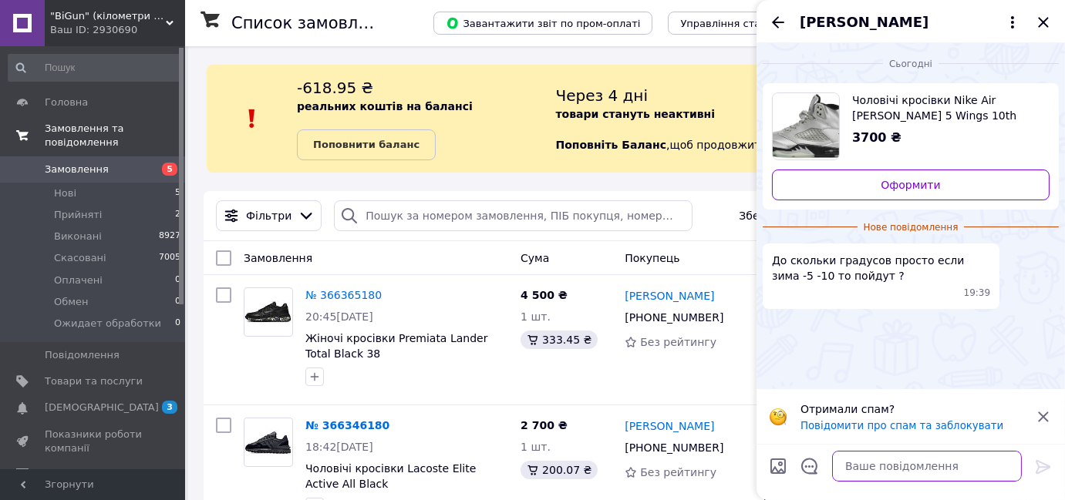
click at [975, 473] on textarea at bounding box center [927, 466] width 190 height 31
type textarea "Доброго вечора, ні"
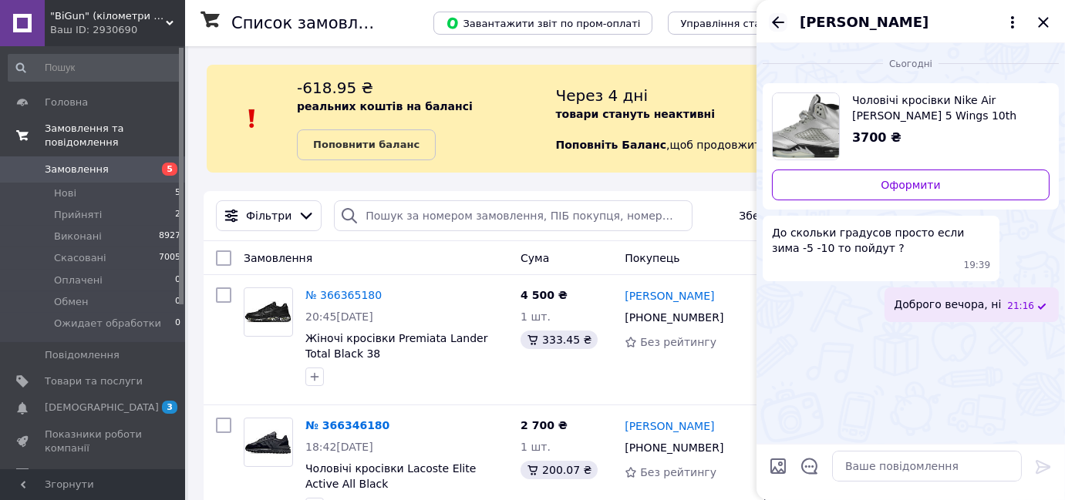
click at [777, 23] on icon "Назад" at bounding box center [778, 22] width 19 height 19
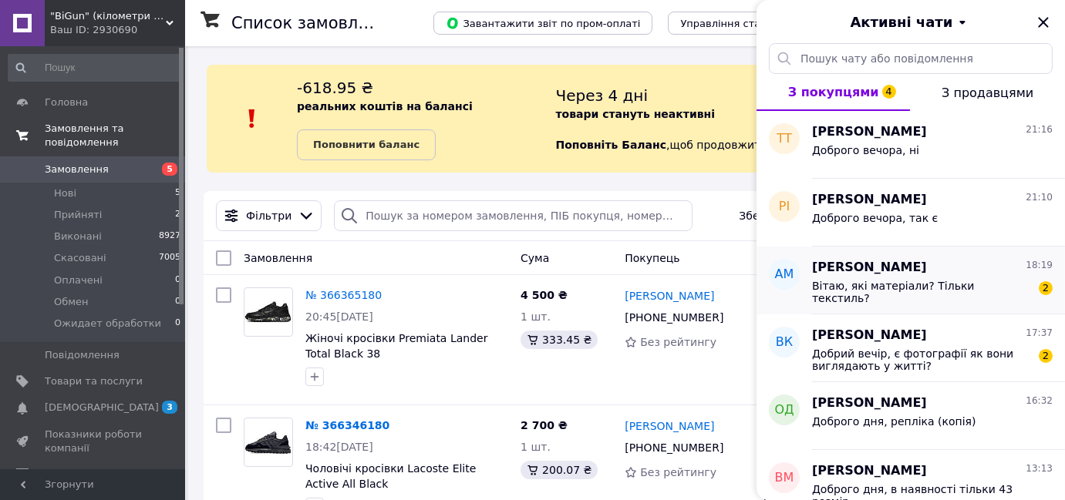
click at [910, 282] on span "Вітаю, які матеріали? Тільки текстиль?" at bounding box center [921, 292] width 219 height 25
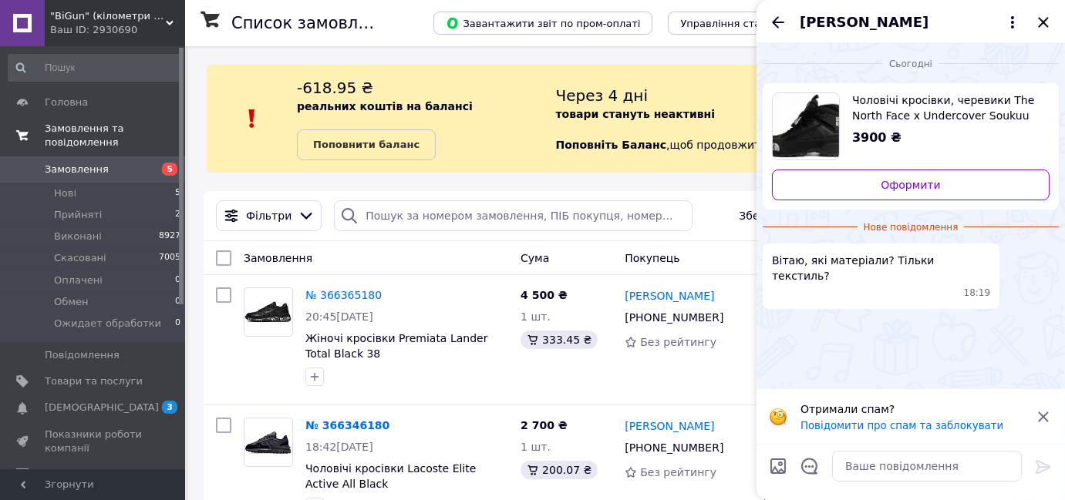
click at [898, 103] on span "Чоловічі кросівки, черевики The North Face x Undercover Soukuu Glenclyffe Hikin…" at bounding box center [944, 108] width 185 height 31
click at [886, 455] on textarea at bounding box center [927, 466] width 190 height 31
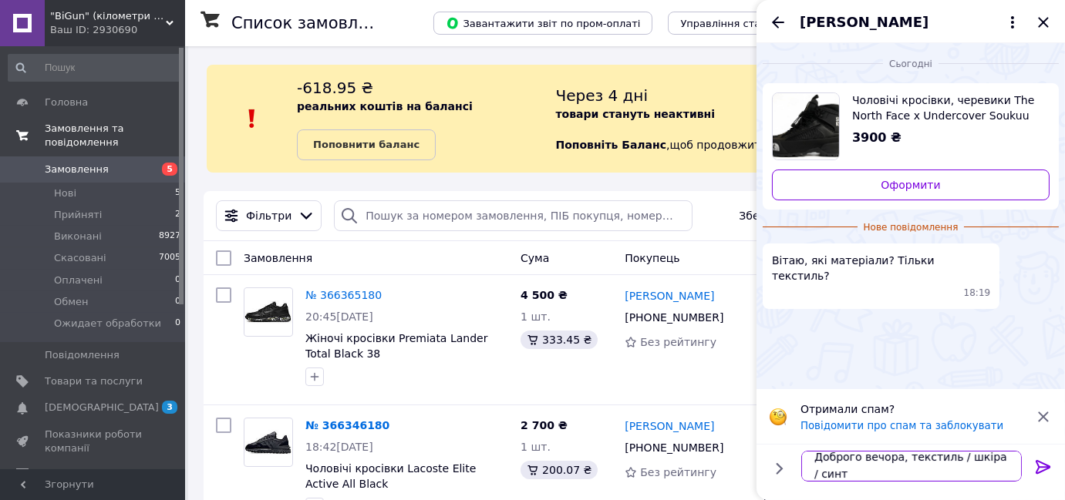
scroll to position [1, 0]
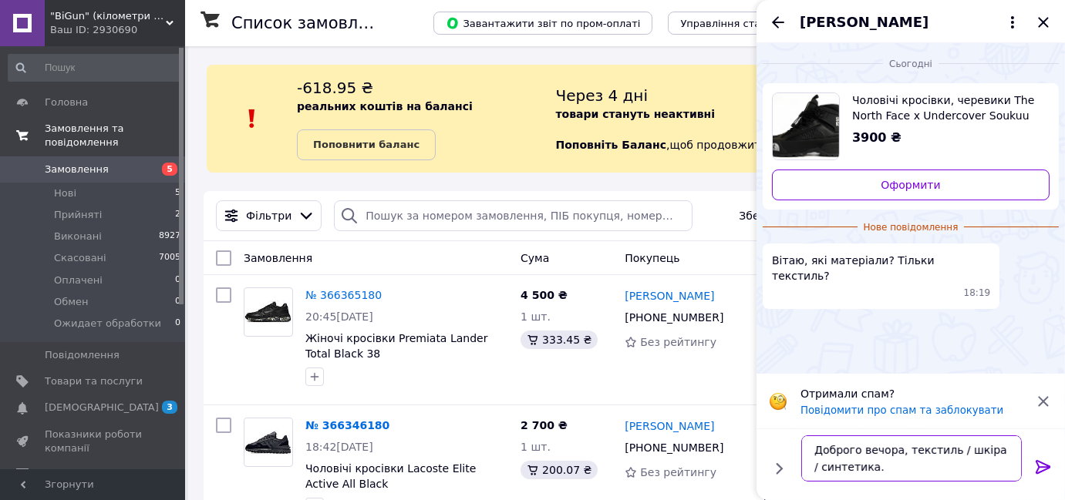
type textarea "Доброго вечора, текстиль / шкіра / синтетика."
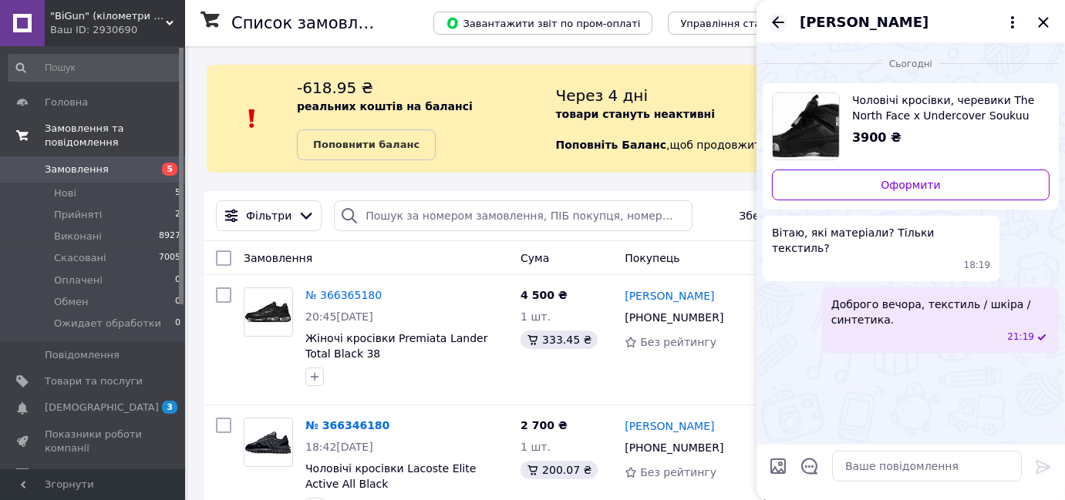
click at [782, 18] on icon "Назад" at bounding box center [778, 22] width 19 height 19
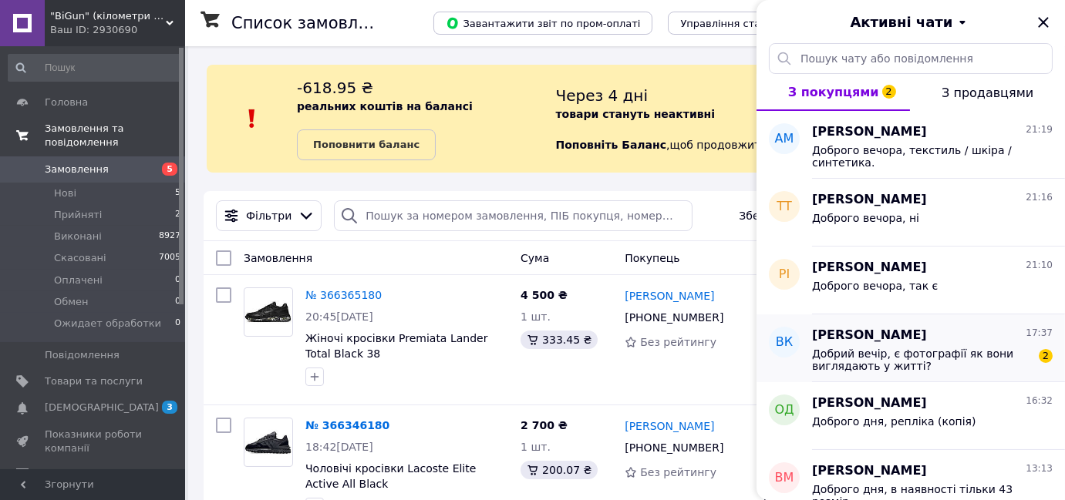
click at [884, 354] on span "Добрий вечір, є фотографії як вони виглядають у житті?" at bounding box center [921, 360] width 219 height 25
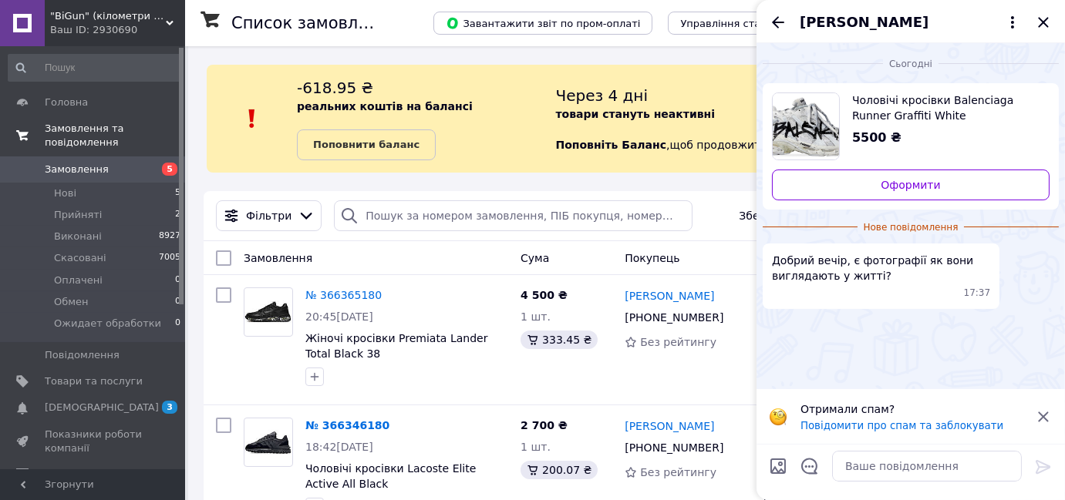
click at [876, 117] on span "Чоловічі кросівки Balenciaga Runner Graffiti White" at bounding box center [944, 108] width 185 height 31
click at [955, 455] on textarea at bounding box center [927, 466] width 190 height 31
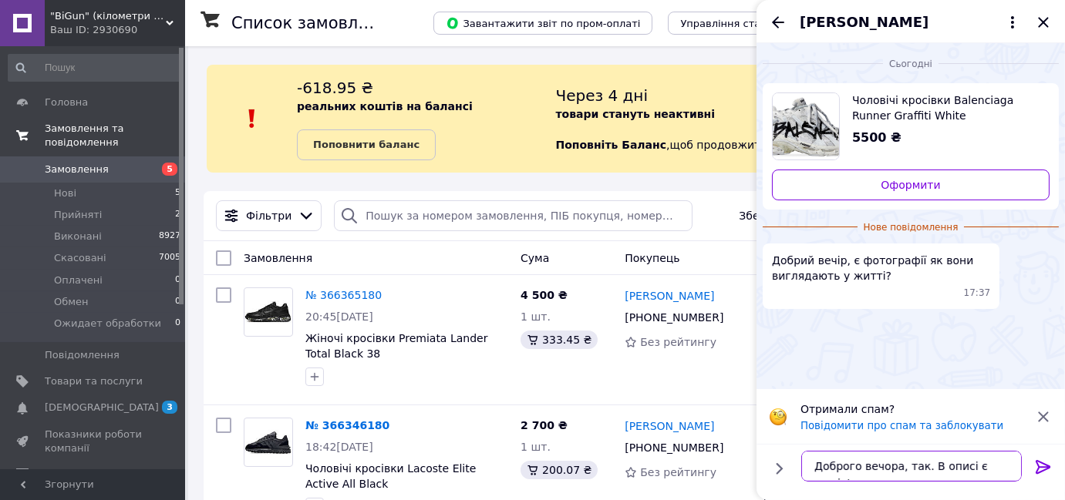
type textarea "Доброго вечора, так. В описі є живі фото"
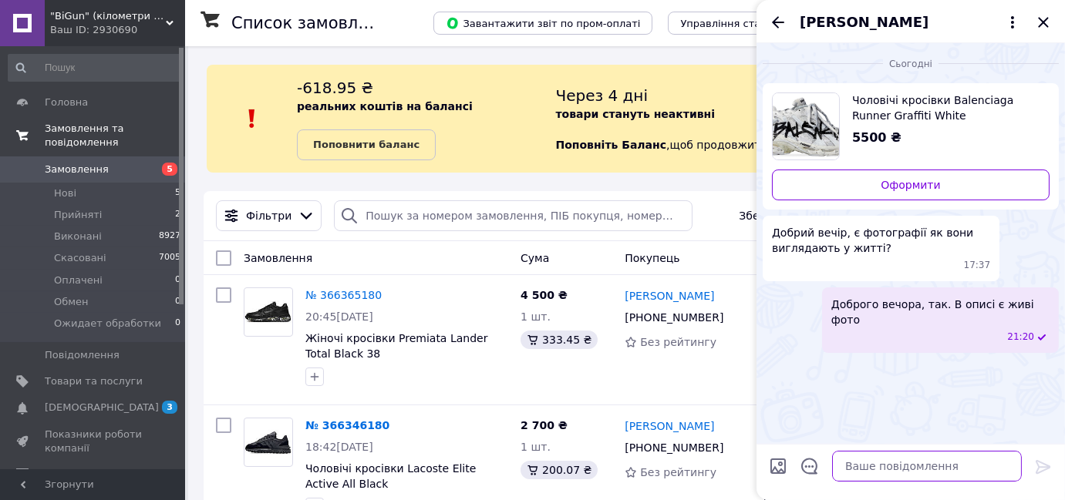
paste textarea "[URL][DOMAIN_NAME]"
type textarea "[URL][DOMAIN_NAME]"
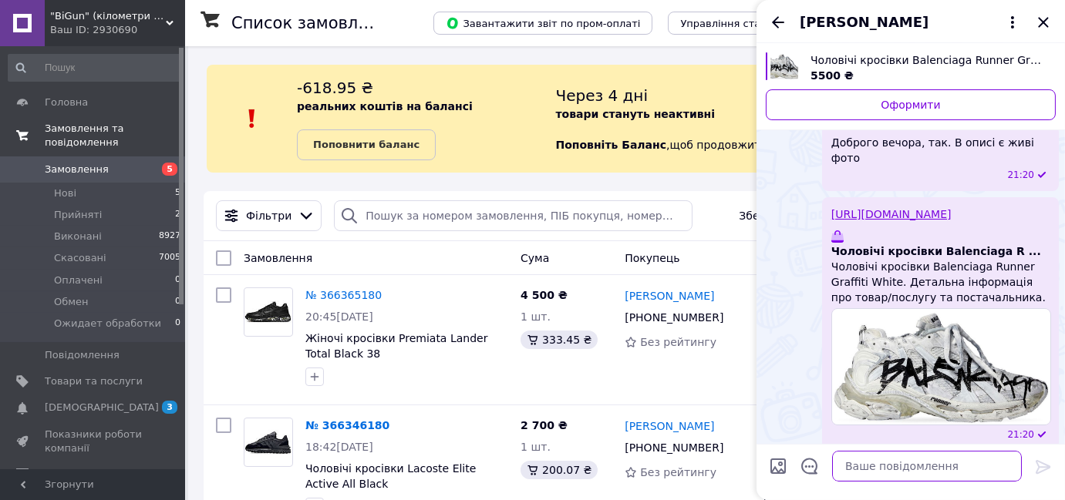
scroll to position [119, 0]
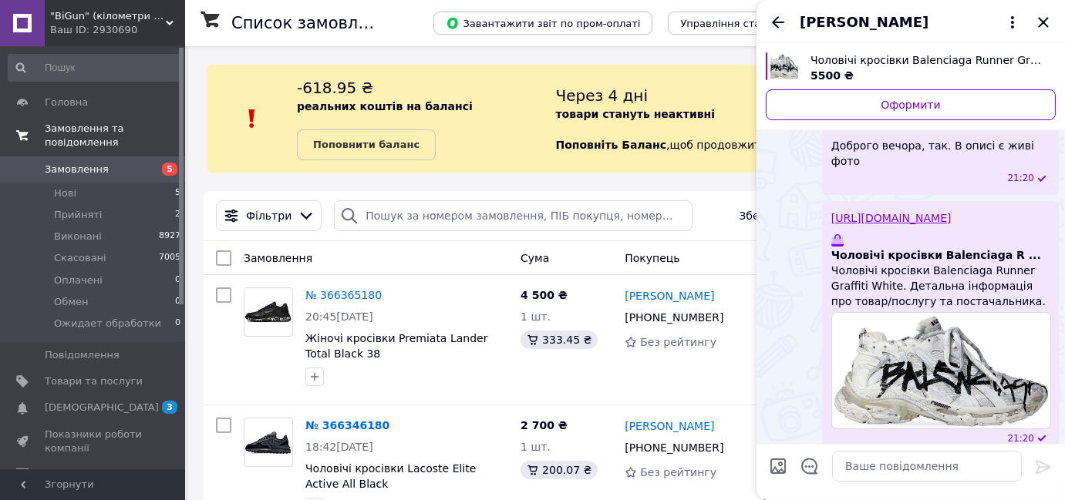
click at [776, 19] on icon "Назад" at bounding box center [778, 22] width 12 height 12
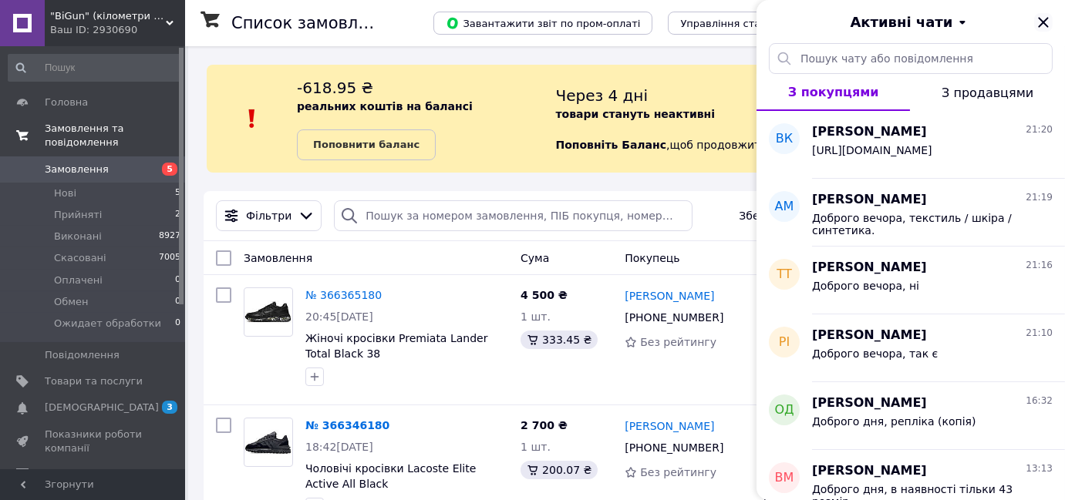
click at [1050, 24] on icon "Закрити" at bounding box center [1043, 22] width 19 height 19
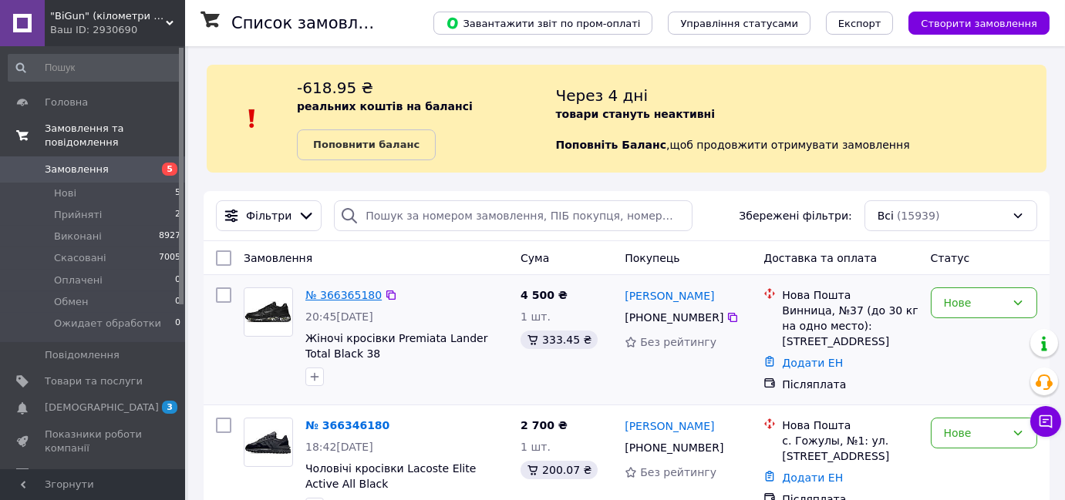
click at [333, 296] on link "№ 366365180" at bounding box center [343, 295] width 76 height 12
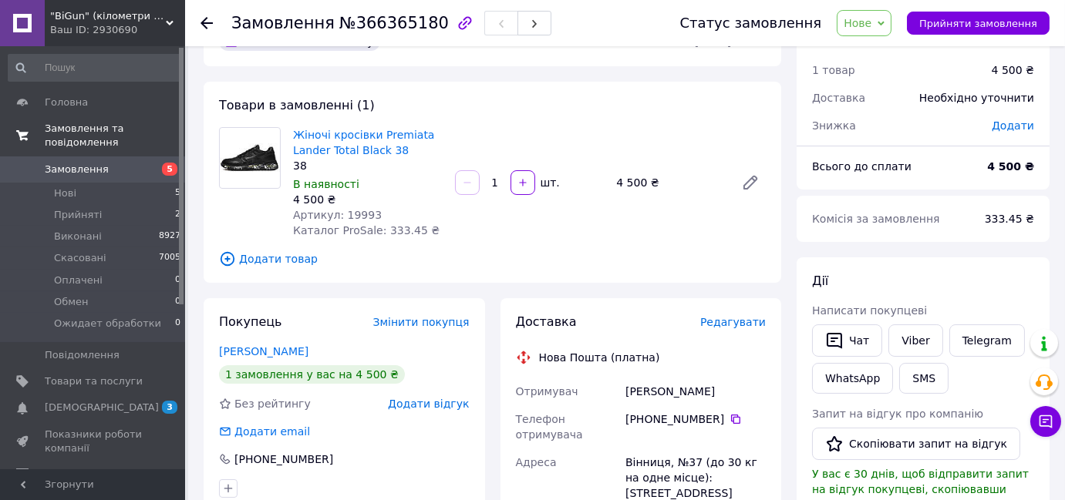
scroll to position [69, 0]
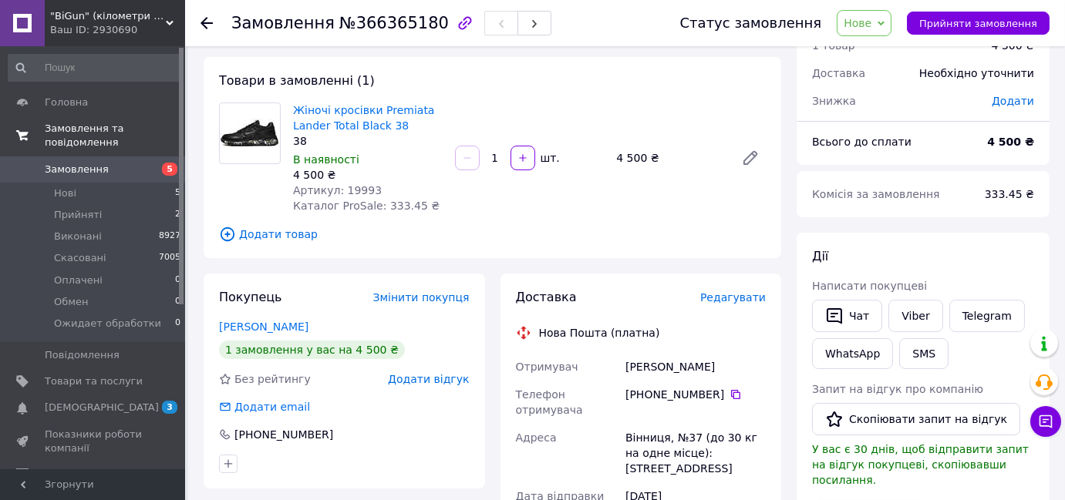
click at [635, 369] on div "[PERSON_NAME]" at bounding box center [695, 367] width 146 height 28
copy div "Лиха"
click at [667, 369] on div "[PERSON_NAME]" at bounding box center [695, 367] width 146 height 28
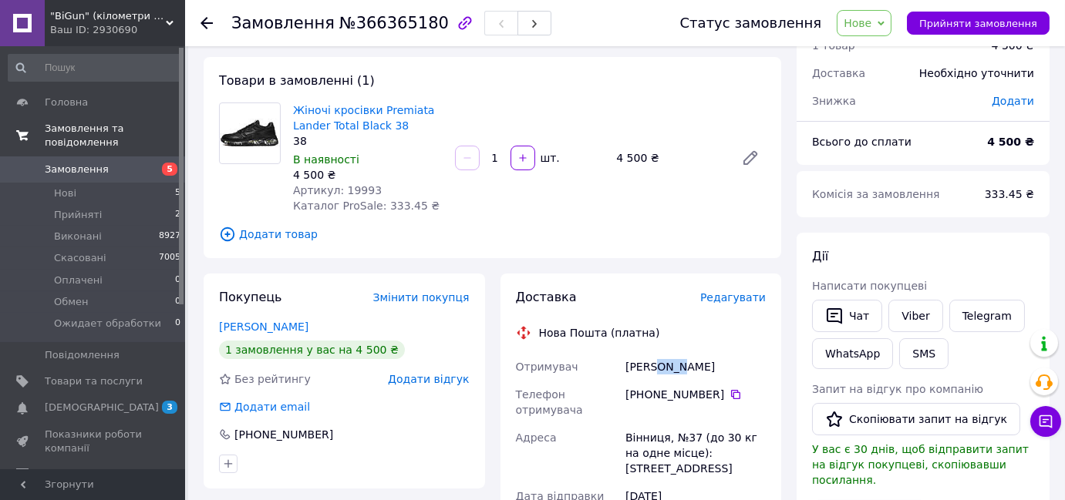
copy div "[PERSON_NAME]"
click at [729, 394] on icon at bounding box center [735, 395] width 12 height 12
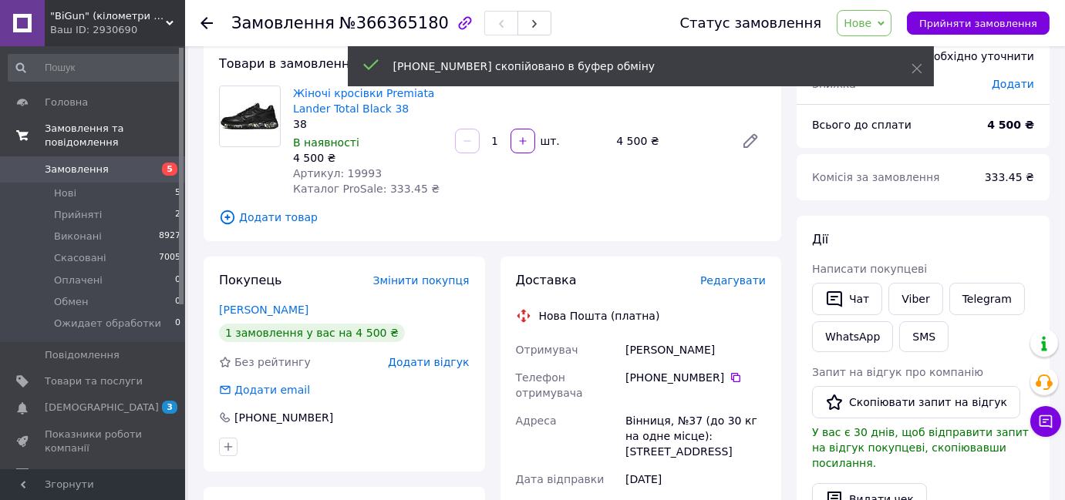
scroll to position [140, 0]
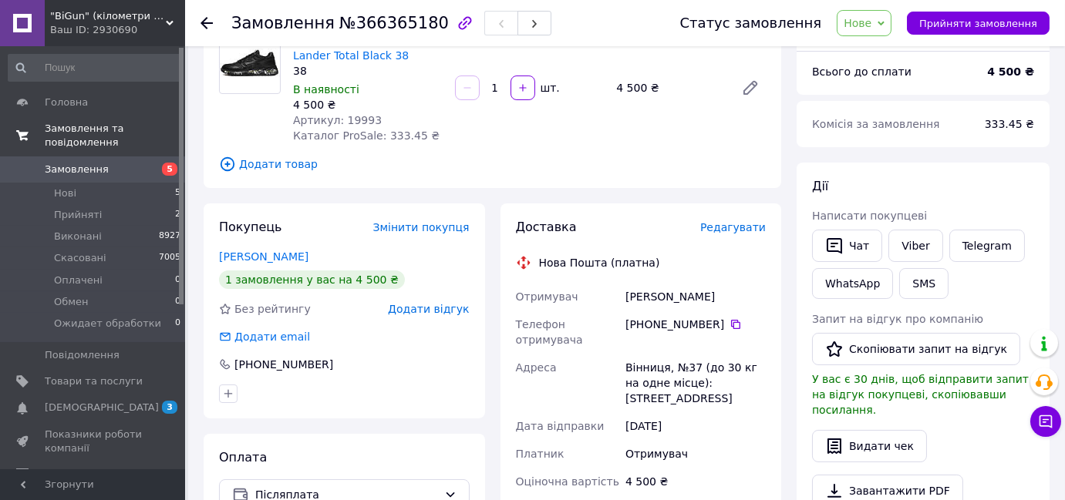
click at [643, 366] on div "Вінниця, №37 (до 30 кг на одне місце): [STREET_ADDRESS]" at bounding box center [695, 383] width 146 height 59
copy div "[GEOGRAPHIC_DATA]"
click at [870, 29] on span "Нове" at bounding box center [858, 23] width 28 height 12
click at [876, 57] on li "Прийнято" at bounding box center [898, 53] width 123 height 23
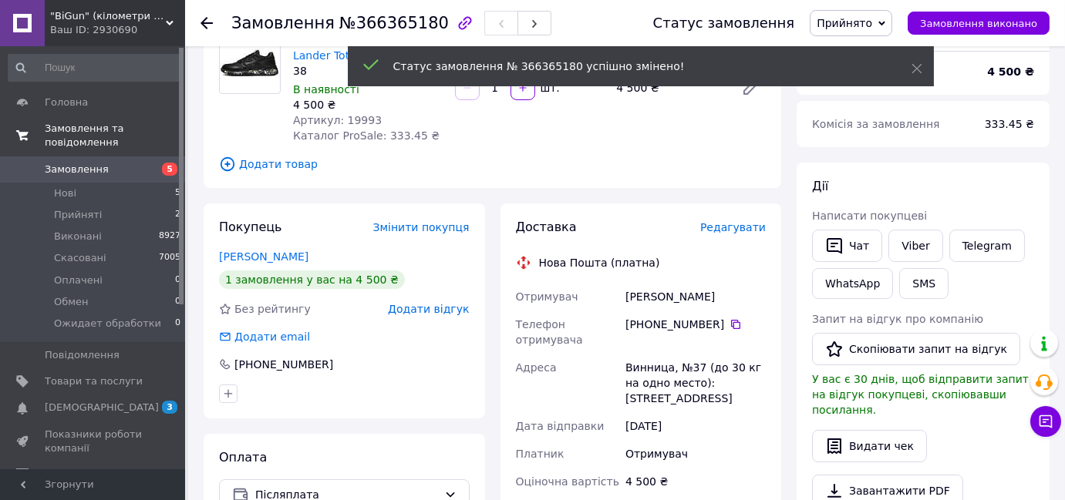
click at [634, 308] on div "[PERSON_NAME]" at bounding box center [695, 297] width 146 height 28
copy div "[PERSON_NAME]"
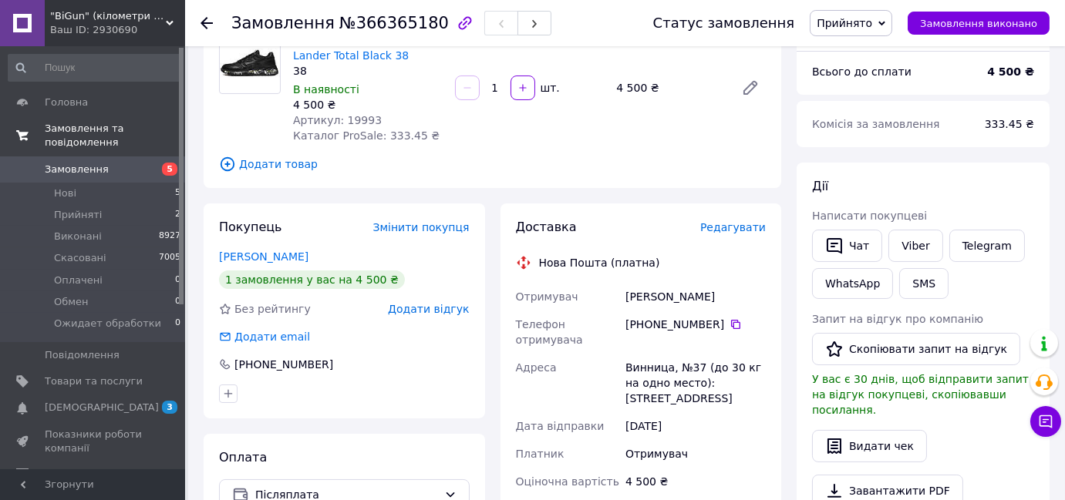
click at [729, 315] on div "[PHONE_NUMBER]" at bounding box center [695, 332] width 146 height 43
click at [729, 321] on icon at bounding box center [735, 324] width 12 height 12
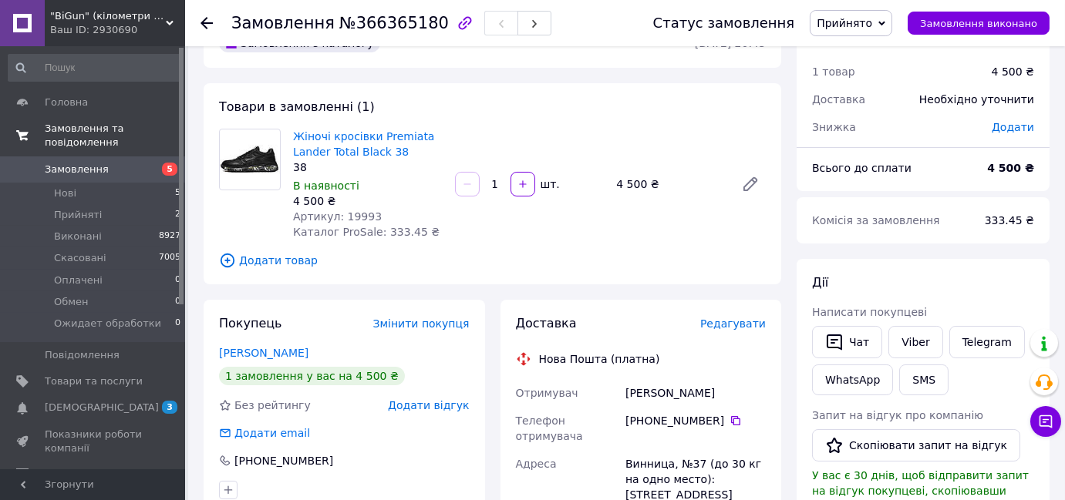
scroll to position [0, 0]
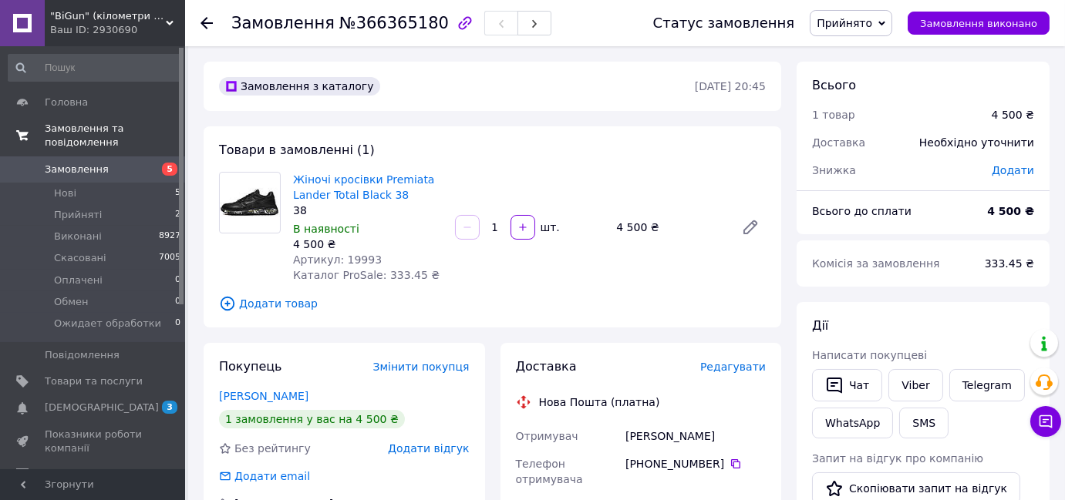
click at [390, 31] on span "№366365180" at bounding box center [393, 23] width 109 height 19
click at [165, 184] on li "Нові 5" at bounding box center [95, 194] width 190 height 22
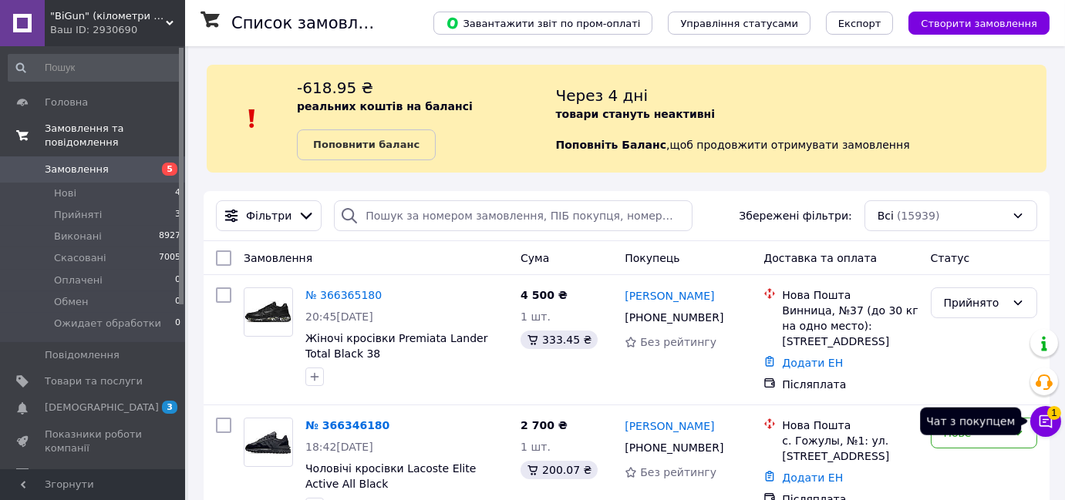
click at [1048, 412] on span "1" at bounding box center [1054, 413] width 14 height 14
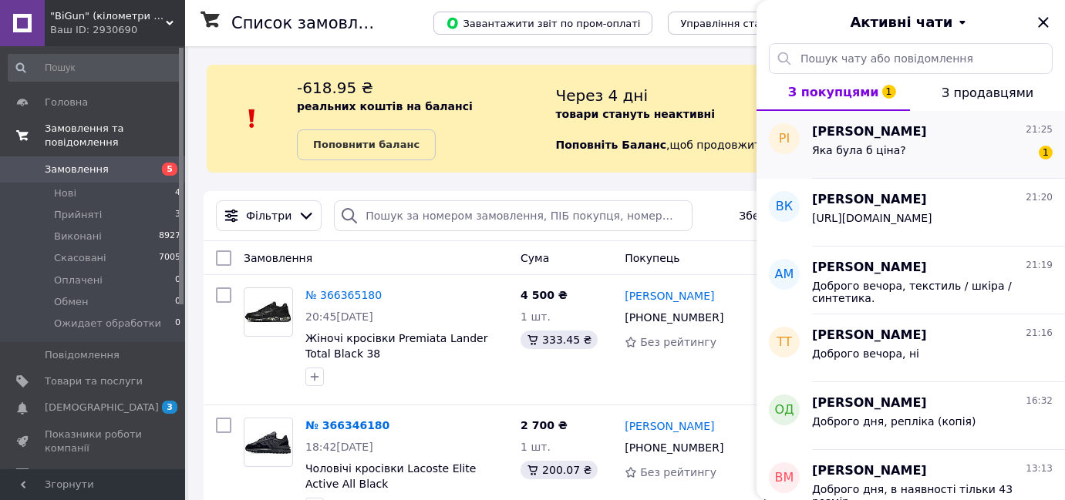
click at [904, 151] on div "Яка була б ціна? 1" at bounding box center [932, 153] width 241 height 25
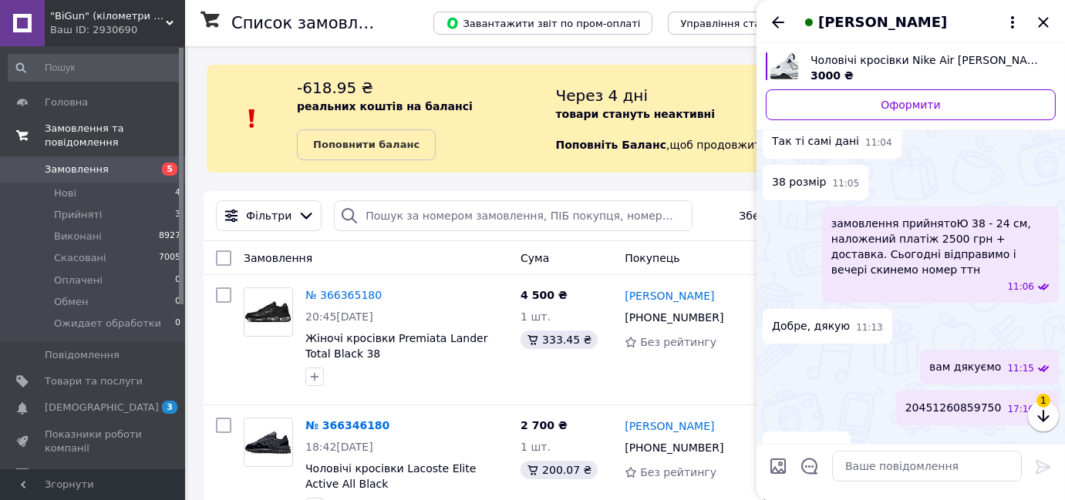
scroll to position [1670, 0]
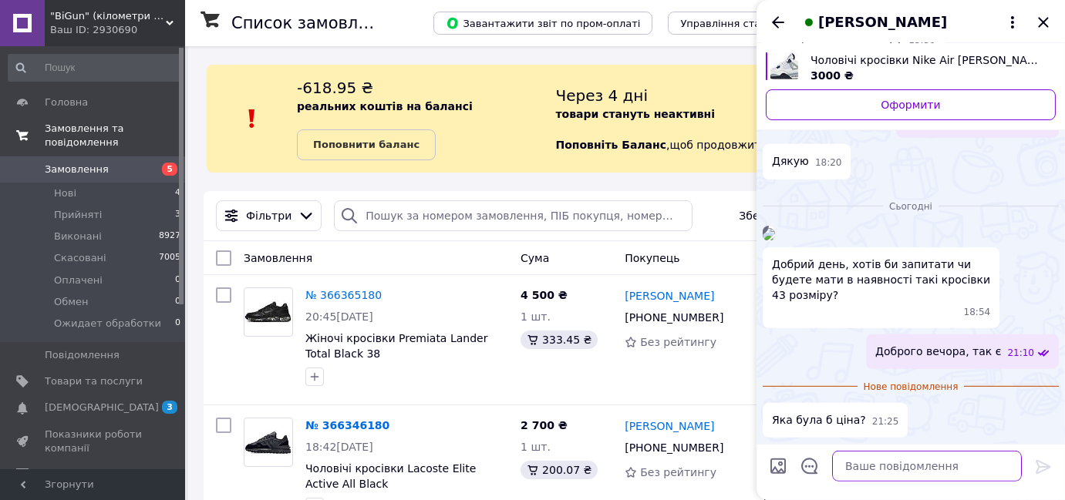
click at [979, 469] on textarea at bounding box center [927, 466] width 190 height 31
type textarea "3"
type textarea "2900"
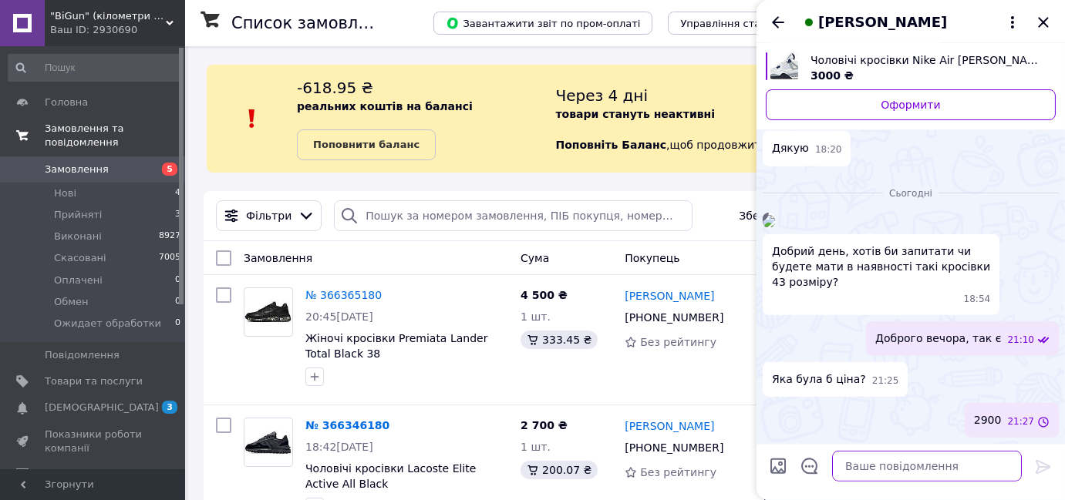
scroll to position [1684, 0]
click at [1043, 15] on icon "Закрити" at bounding box center [1043, 22] width 19 height 19
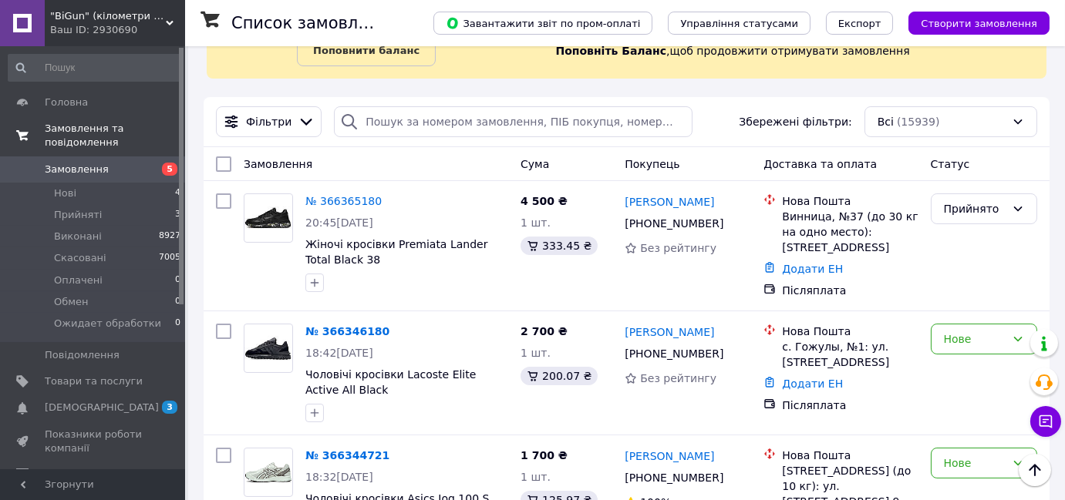
scroll to position [69, 0]
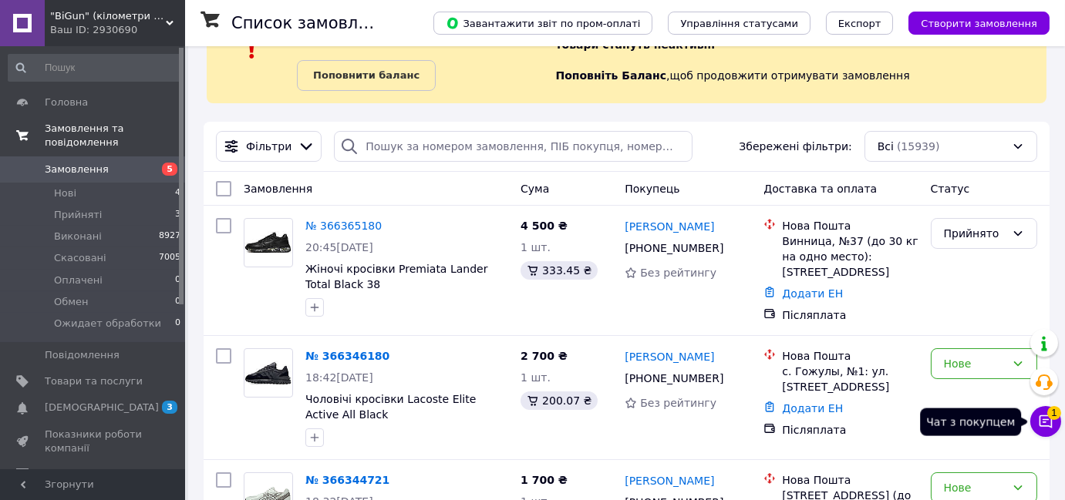
click at [1042, 409] on button "Чат з покупцем 1" at bounding box center [1045, 421] width 31 height 31
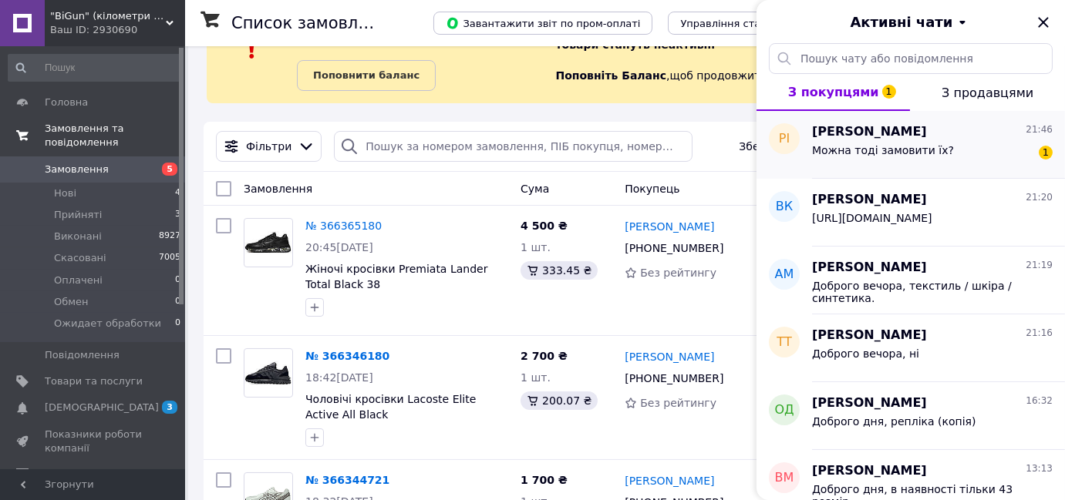
click at [857, 133] on span "[PERSON_NAME]" at bounding box center [869, 132] width 115 height 18
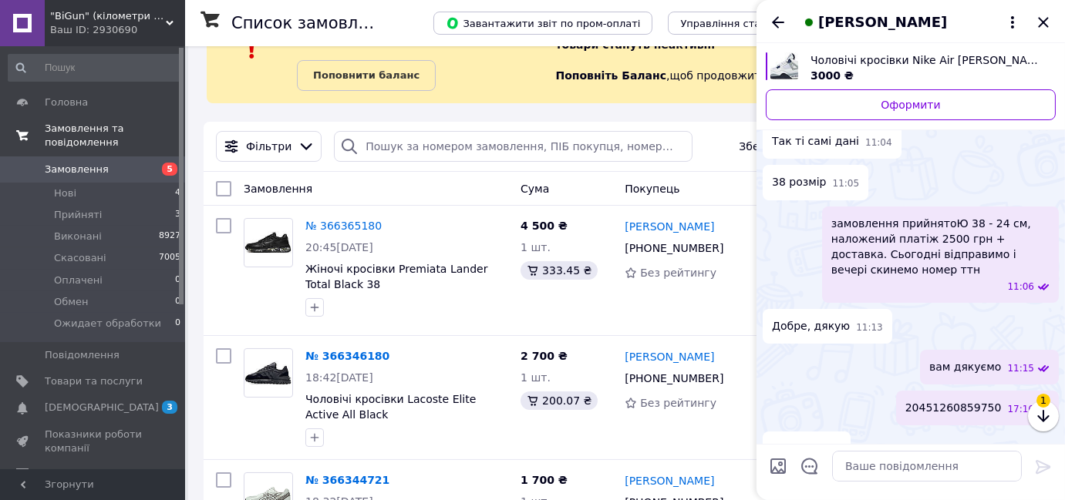
scroll to position [1752, 0]
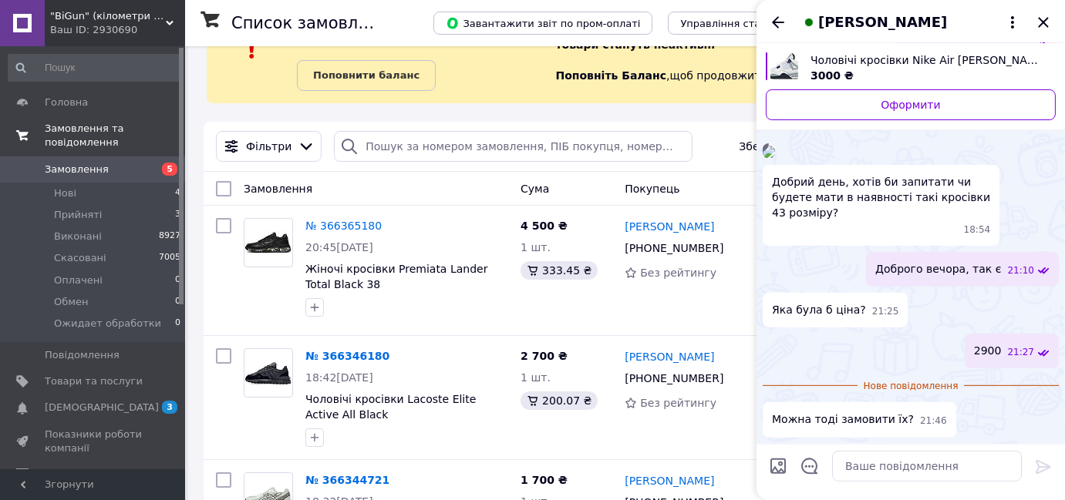
click at [902, 447] on div at bounding box center [927, 466] width 202 height 43
click at [912, 461] on textarea at bounding box center [927, 466] width 190 height 31
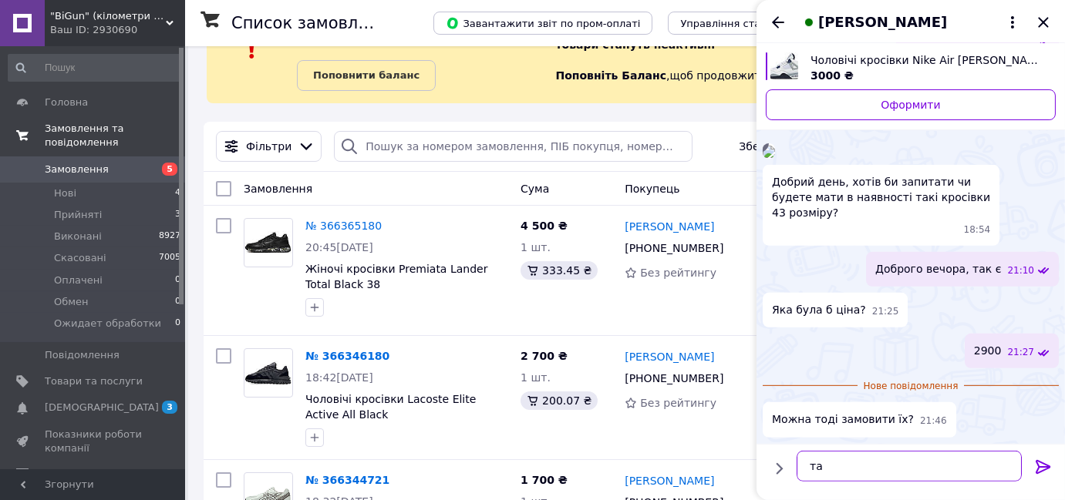
type textarea "так"
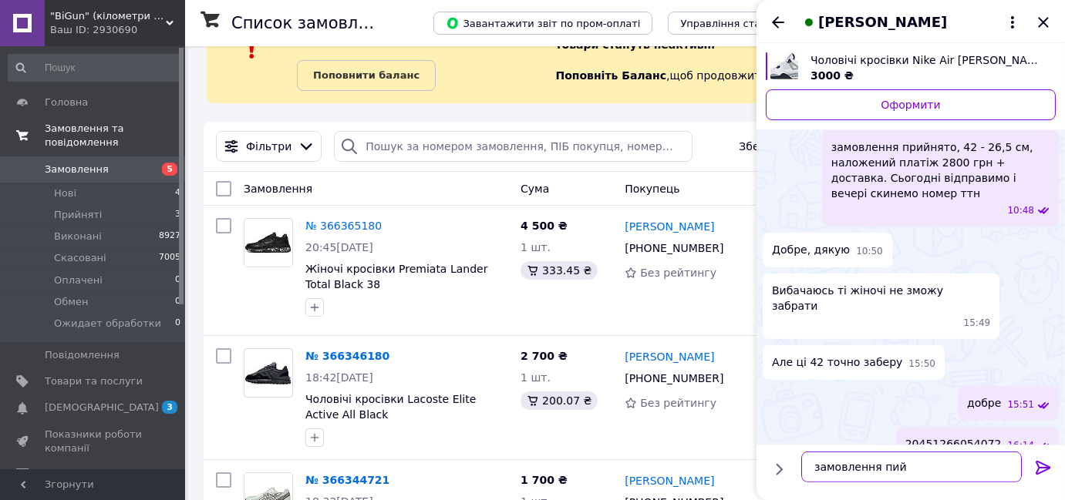
scroll to position [1065, 0]
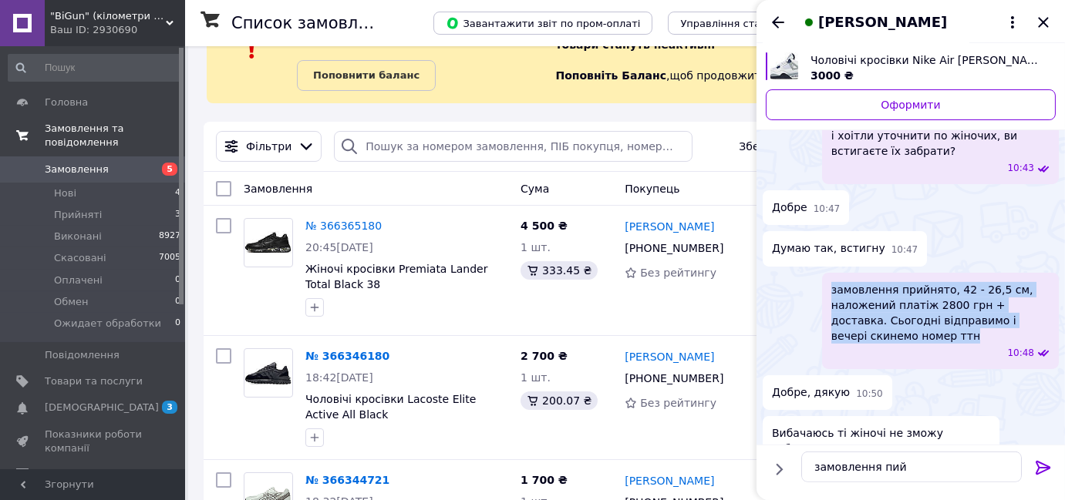
drag, startPoint x: 891, startPoint y: 318, endPoint x: 827, endPoint y: 278, distance: 74.9
click at [827, 278] on div "замовлення прийнято, 42 - 26,5 см, наложений платіж 2800 грн + доставка. Сьогод…" at bounding box center [940, 321] width 237 height 96
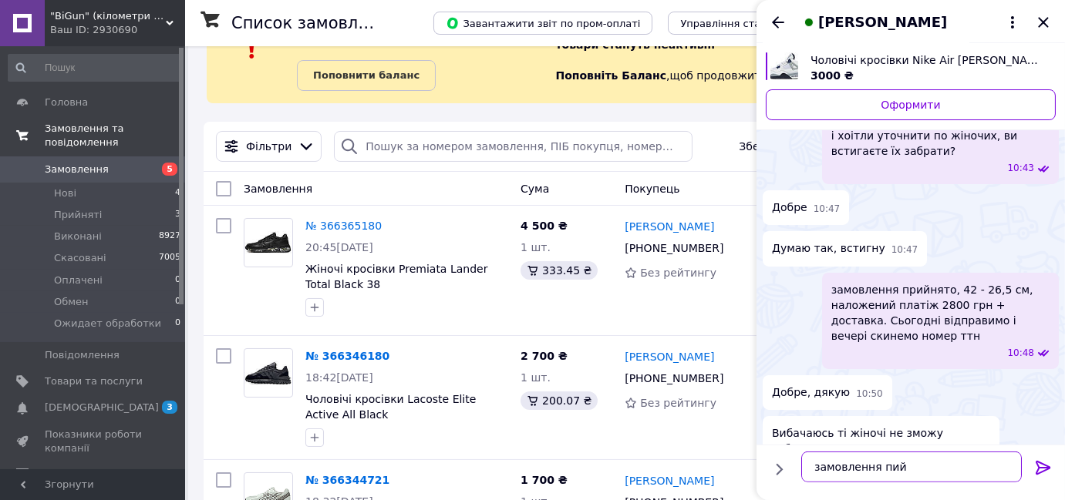
click at [902, 472] on textarea "замовлення пий" at bounding box center [911, 466] width 221 height 31
paste textarea "рийнято, 42 - 26,5 см, наложений платіж 2800 грн + доставка. Сьогодні відправим…"
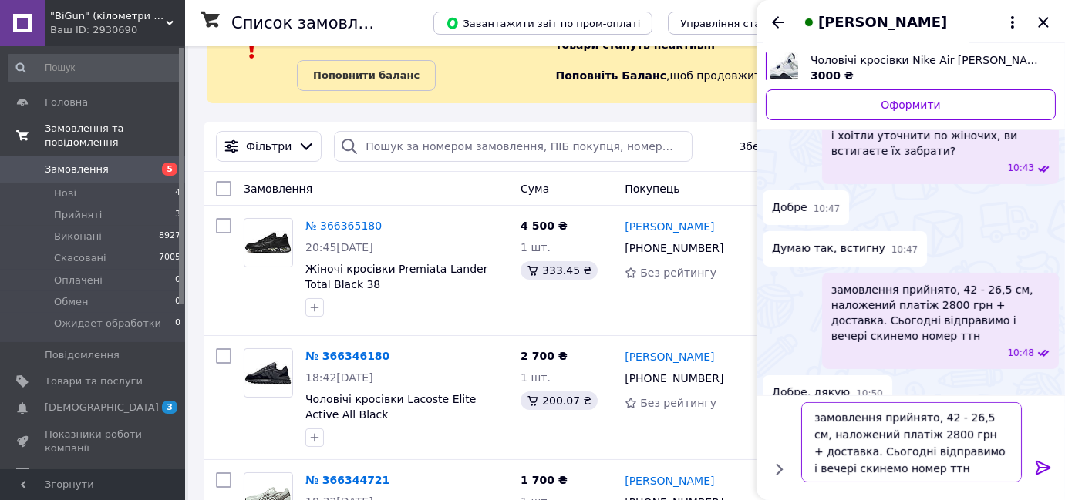
click at [936, 418] on textarea "замовлення прийнято, 42 - 26,5 см, наложений платіж 2800 грн + доставка. Сьогод…" at bounding box center [911, 442] width 221 height 80
drag, startPoint x: 942, startPoint y: 419, endPoint x: 987, endPoint y: 415, distance: 44.9
click at [987, 415] on textarea "замовлення прийнято, 43- 26,5 см, наложений платіж 2800 грн + доставка. Сьогодн…" at bounding box center [911, 442] width 221 height 80
click at [926, 432] on textarea "замовлення прийнято, 43 розмір, наложений платіж 2800 грн + доставка. Сьогодні …" at bounding box center [911, 442] width 221 height 80
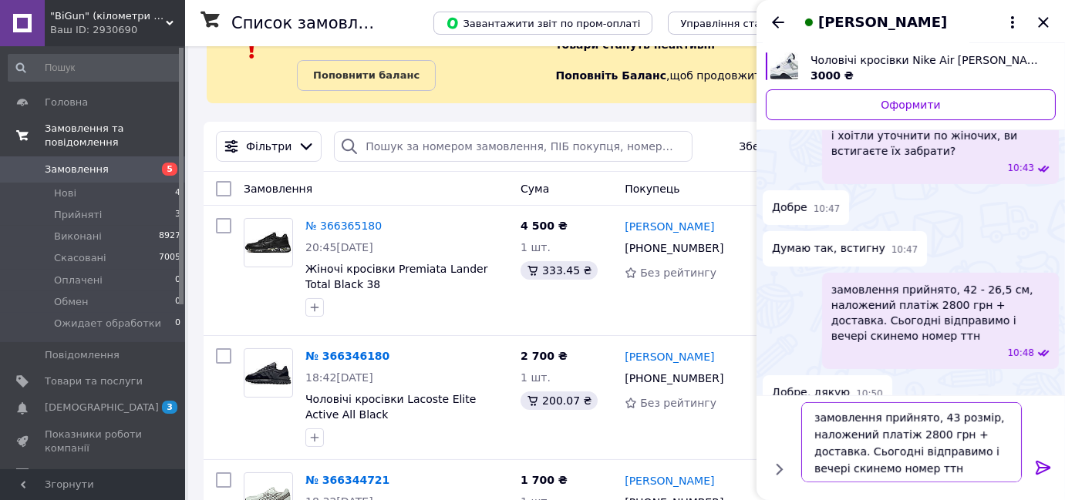
click at [926, 432] on textarea "замовлення прийнято, 43 розмір, наложений платіж 2800 грн + доставка. Сьогодні …" at bounding box center [911, 442] width 221 height 80
click at [880, 453] on textarea "замовлення прийнято, 43 розмір, наложений платіж 2900грн + доставка. Сьогодні в…" at bounding box center [911, 442] width 221 height 80
click at [931, 460] on textarea "замовлення прийнято, 43 розмір, наложений платіж 2900грн + доставка. Завтра від…" at bounding box center [911, 442] width 221 height 80
click at [934, 438] on textarea "замовлення прийнято, 43 розмір, наложений платіж 2900грн + доставка. Завтра від…" at bounding box center [911, 442] width 221 height 80
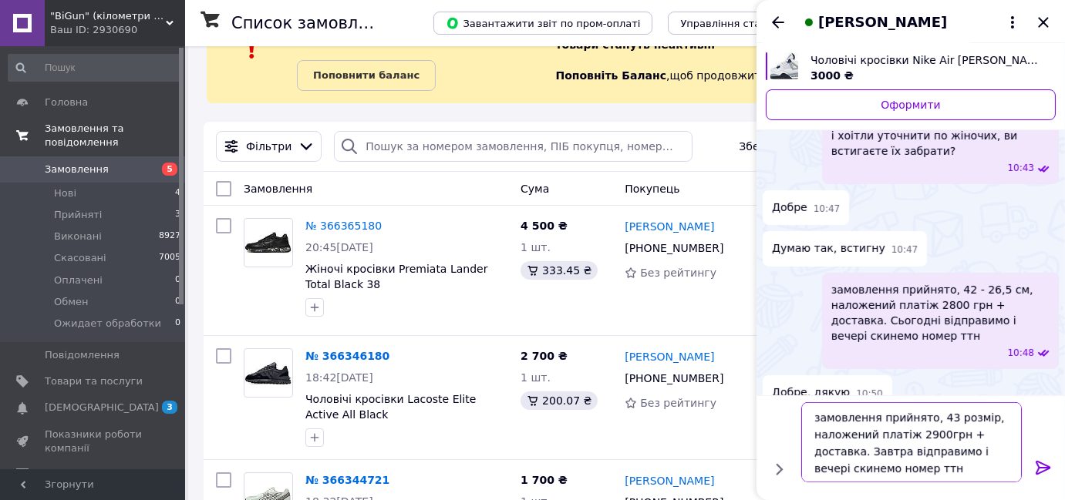
type textarea "замовлення прийнято, 43 розмір, наложений платіж 2900 грн + доставка. Завтра ві…"
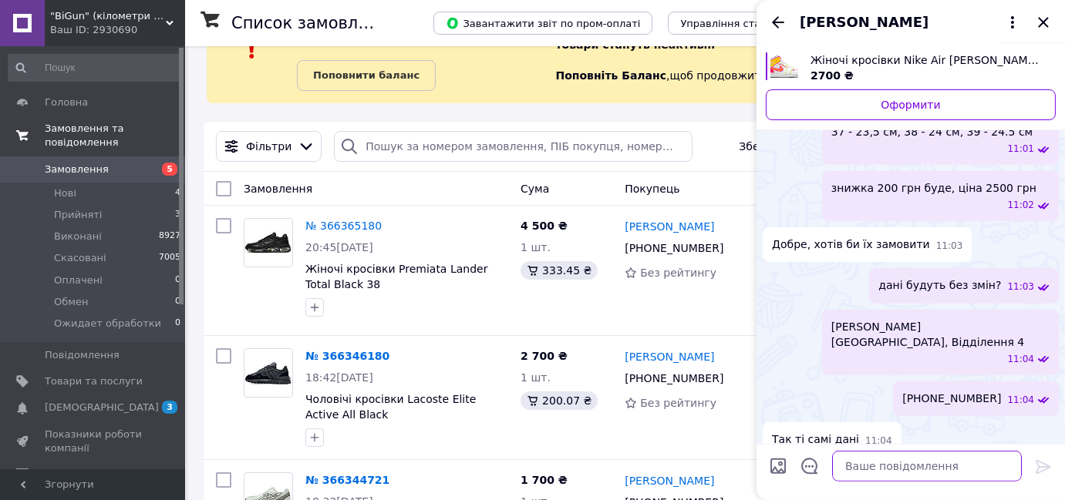
scroll to position [1240, 0]
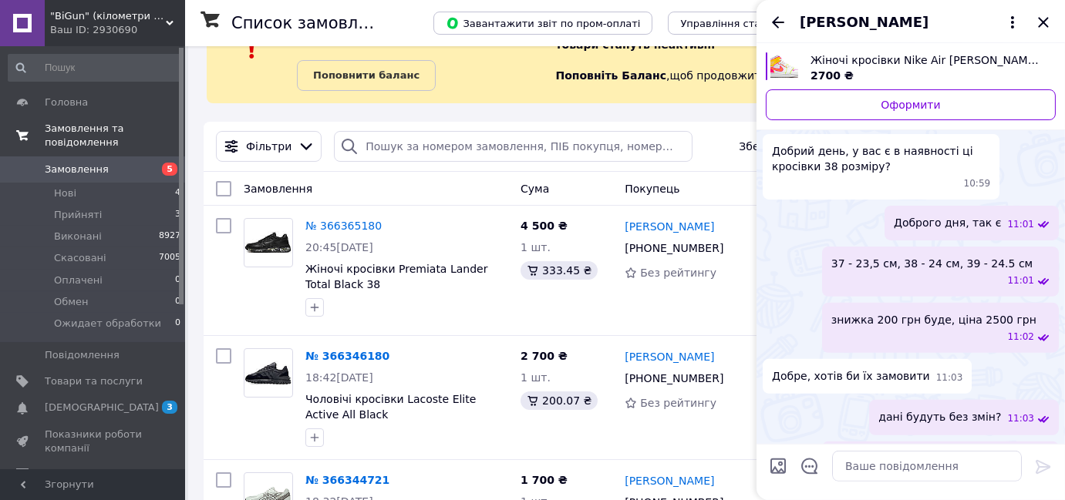
click at [913, 451] on span "[PERSON_NAME] Ужгород, Відділення 4" at bounding box center [927, 466] width 193 height 31
click at [959, 451] on span "[PERSON_NAME] Ужгород, Відділення 4" at bounding box center [927, 466] width 193 height 31
click at [913, 451] on span "[PERSON_NAME] Ужгород, Відділення 4" at bounding box center [927, 466] width 193 height 31
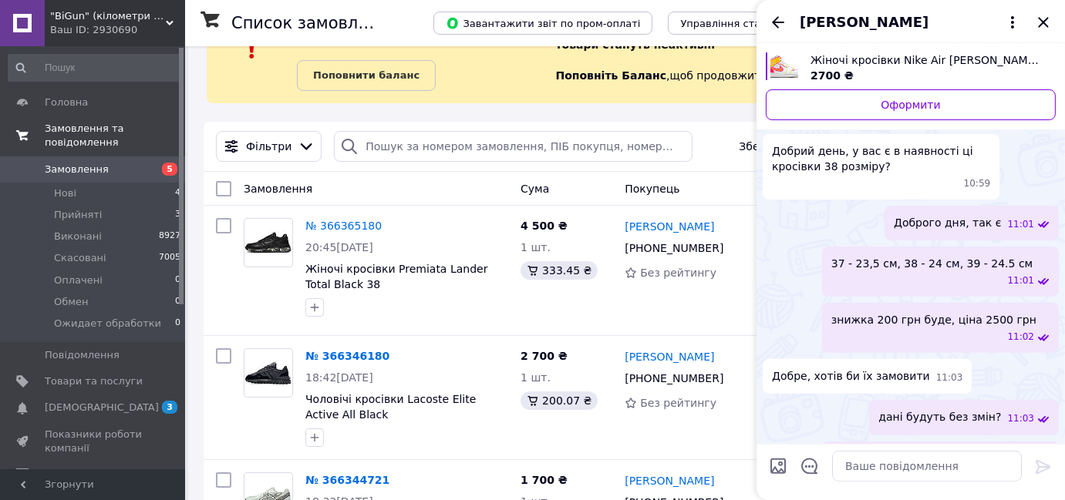
click at [913, 451] on span "[PERSON_NAME] Ужгород, Відділення 4" at bounding box center [927, 466] width 193 height 31
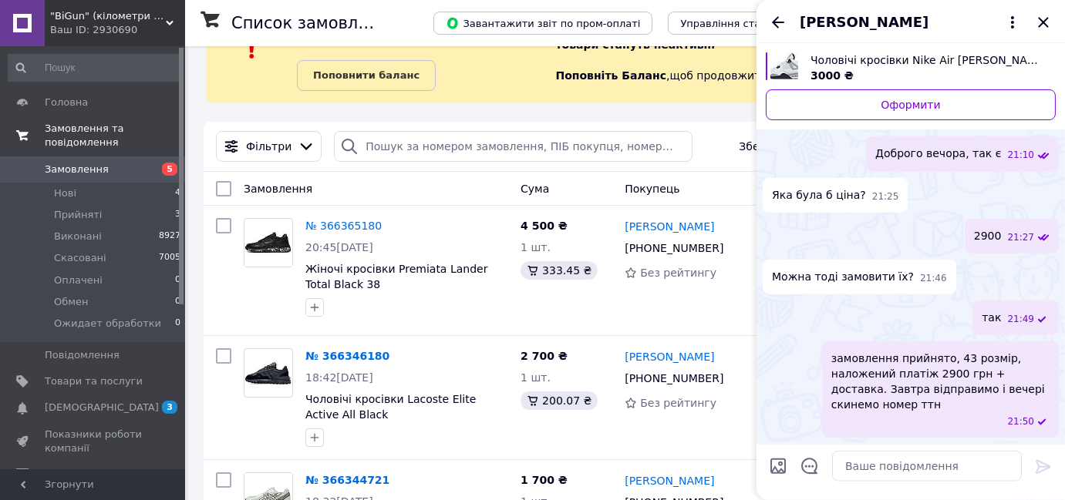
scroll to position [3133, 0]
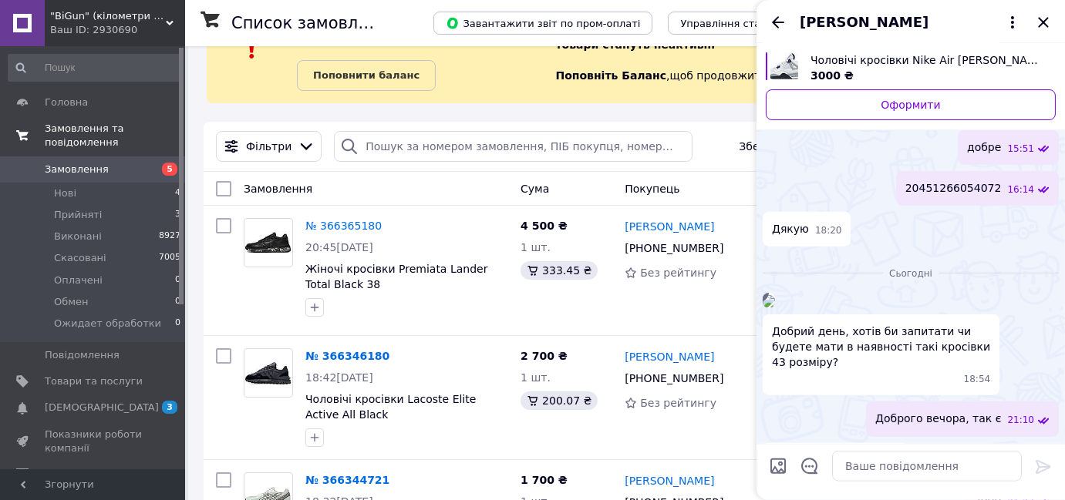
click at [775, 295] on img at bounding box center [769, 301] width 12 height 12
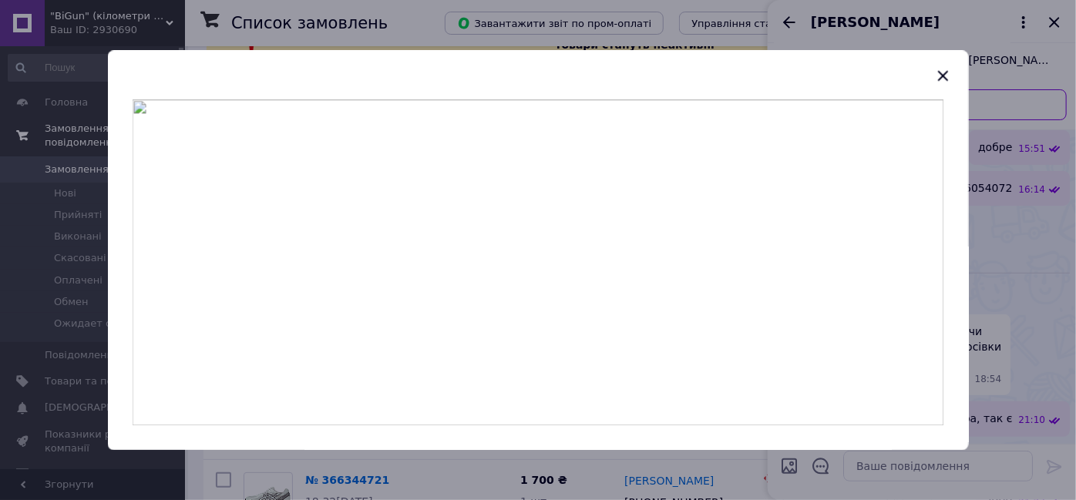
click at [959, 78] on header at bounding box center [538, 74] width 861 height 49
click at [948, 80] on icon "button" at bounding box center [943, 75] width 19 height 19
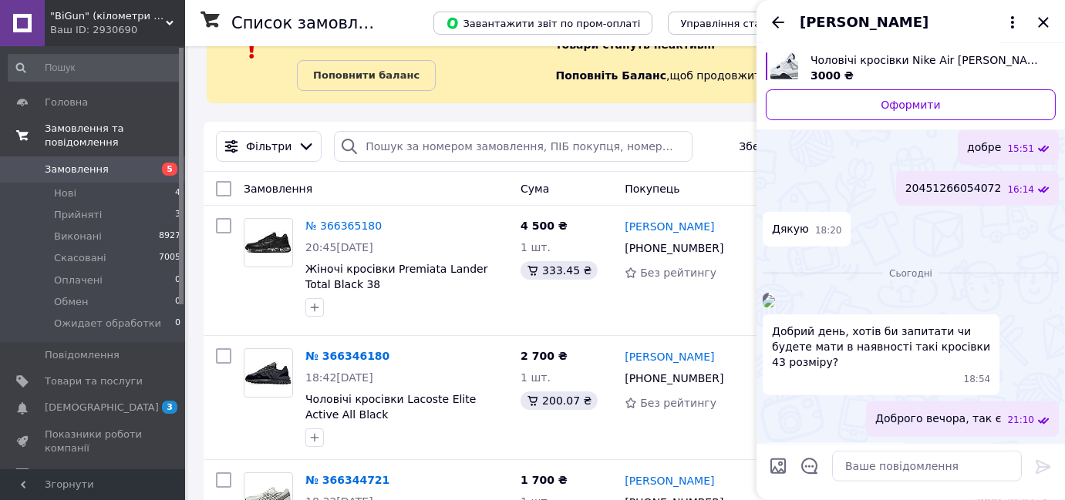
click at [180, 170] on div at bounding box center [181, 176] width 5 height 257
click at [170, 183] on li "Нові 4" at bounding box center [95, 194] width 190 height 22
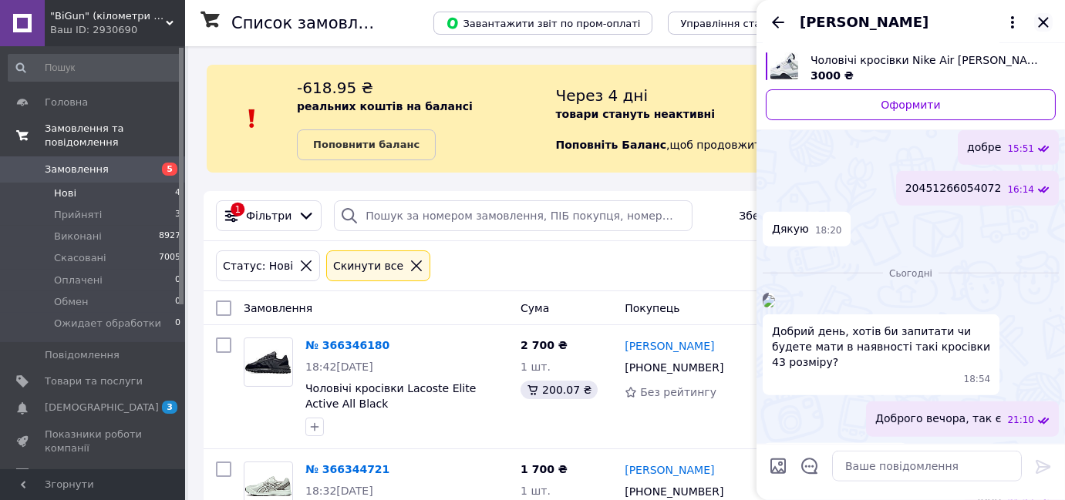
click at [1042, 20] on icon "Закрити" at bounding box center [1043, 22] width 10 height 10
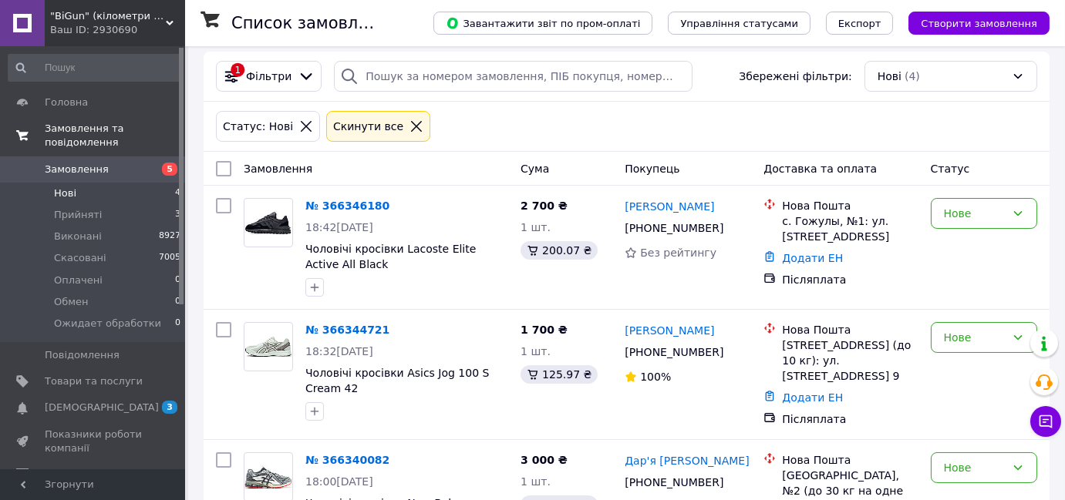
scroll to position [210, 0]
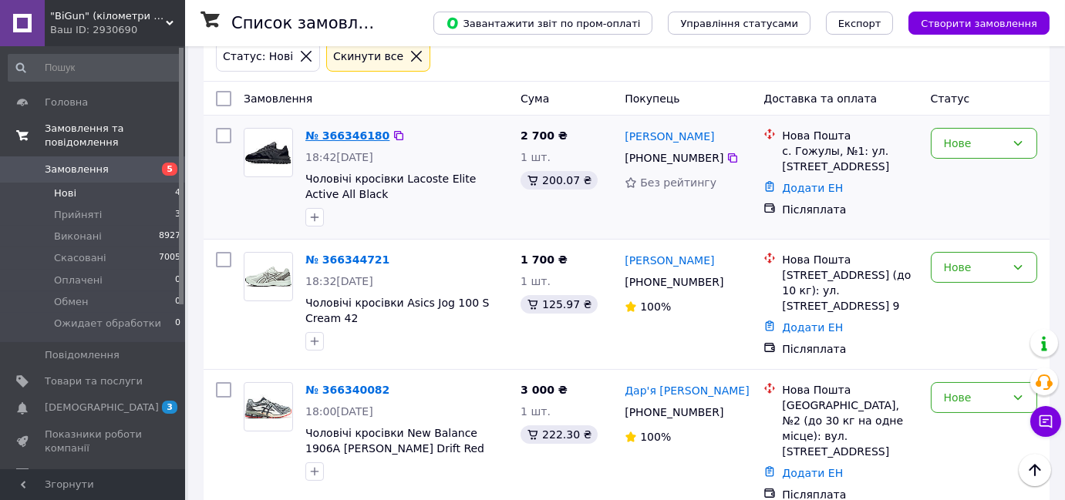
click at [365, 136] on link "№ 366346180" at bounding box center [347, 136] width 84 height 12
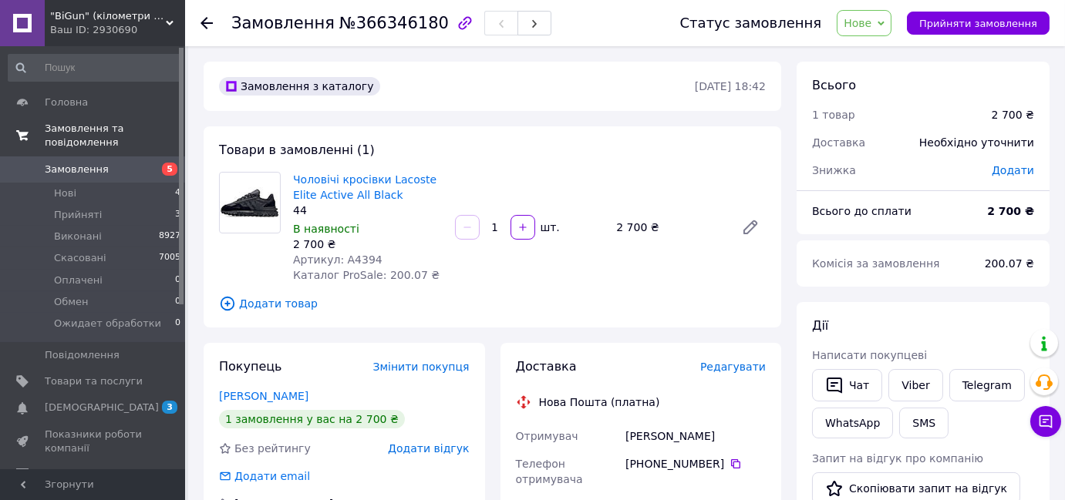
click at [362, 258] on span "Артикул: А4394" at bounding box center [337, 260] width 89 height 12
click at [155, 163] on span "5" at bounding box center [164, 170] width 42 height 14
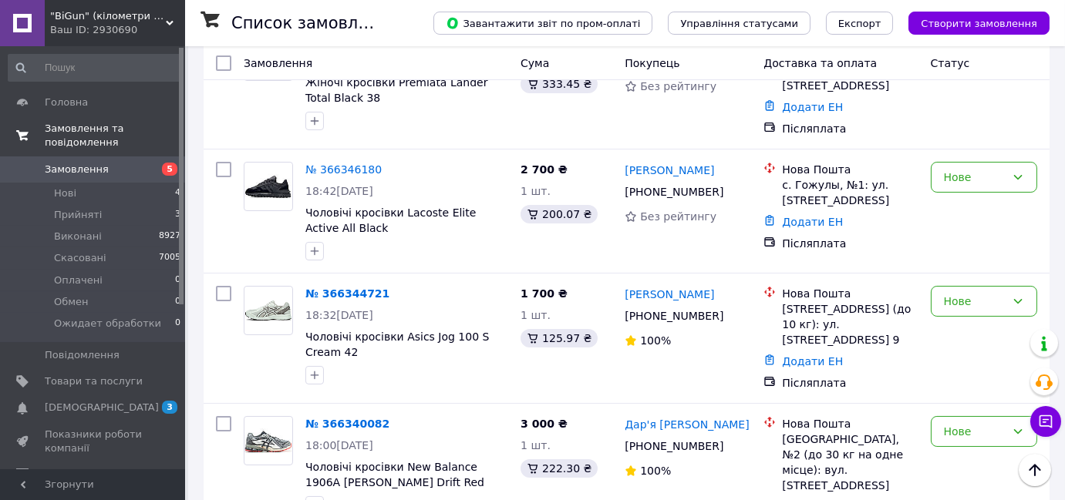
scroll to position [280, 0]
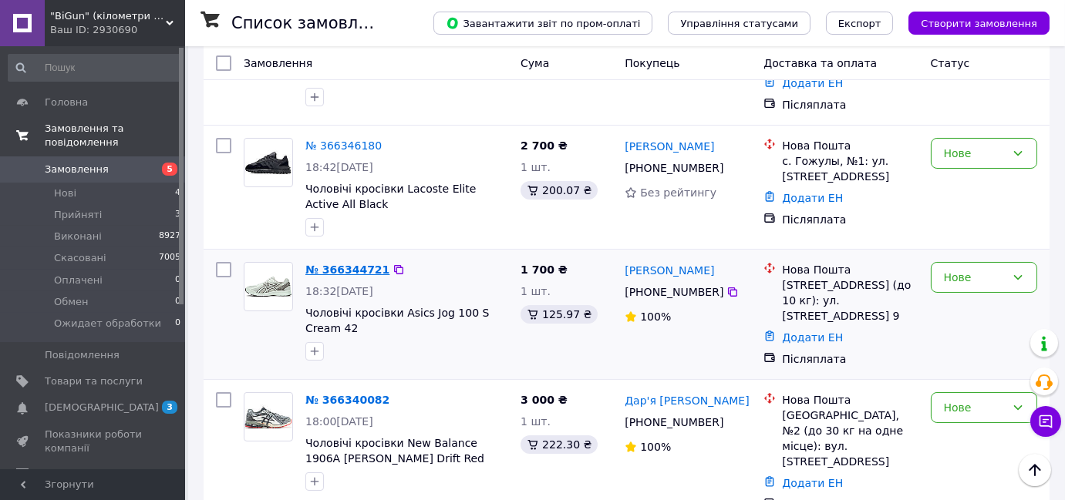
click at [364, 268] on link "№ 366344721" at bounding box center [347, 270] width 84 height 12
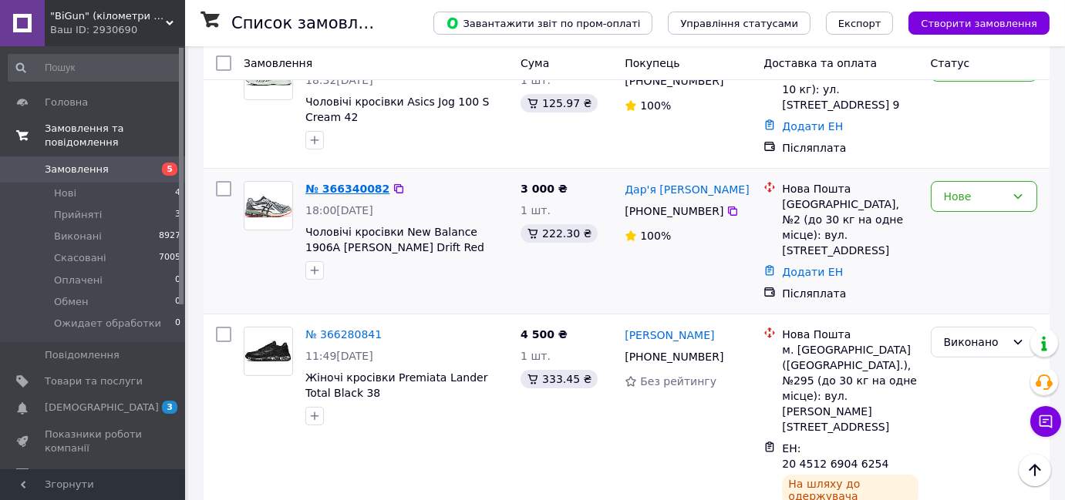
scroll to position [490, 0]
click at [346, 194] on div "№ 366340082" at bounding box center [347, 189] width 87 height 19
click at [349, 196] on link "№ 366340082" at bounding box center [347, 190] width 84 height 12
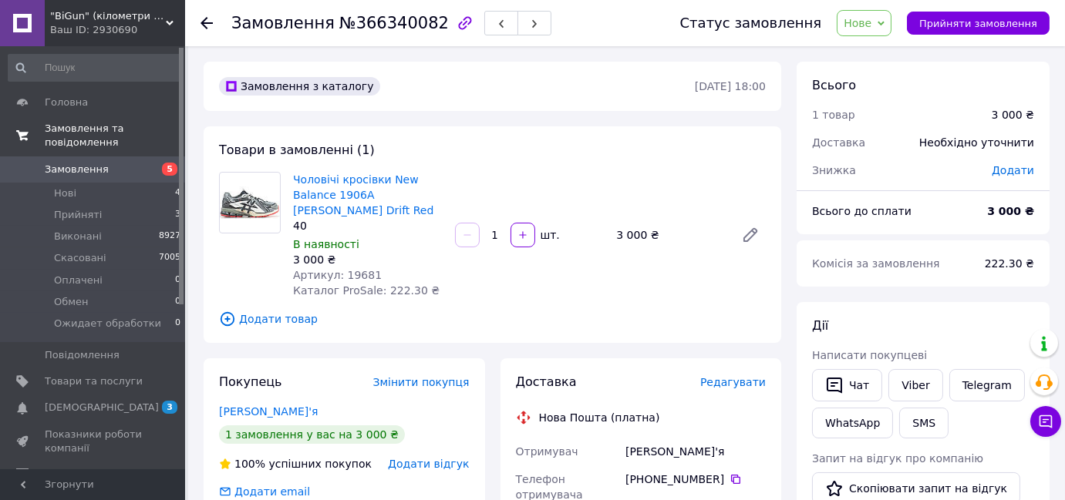
click at [356, 271] on span "Артикул: 19681" at bounding box center [337, 275] width 89 height 12
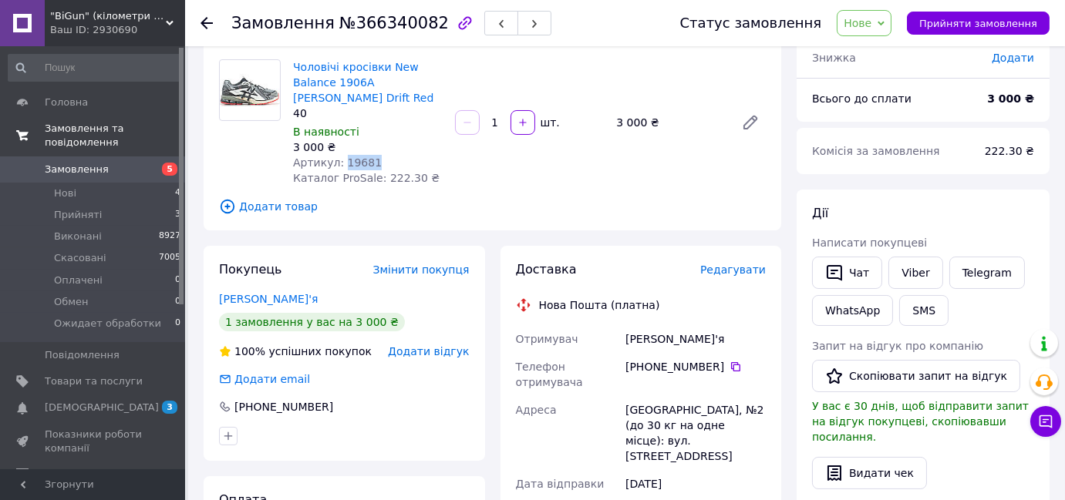
scroll to position [140, 0]
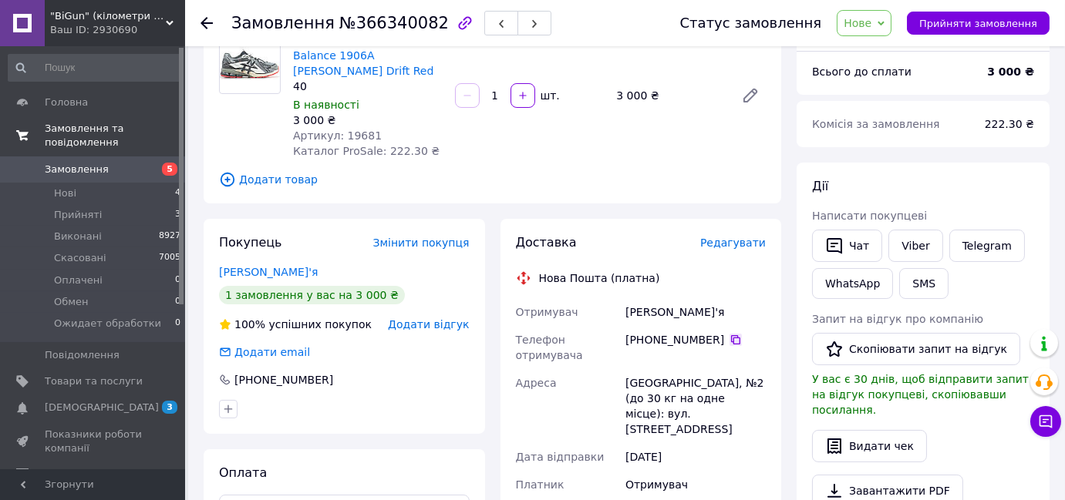
click at [729, 338] on icon at bounding box center [735, 340] width 12 height 12
click at [143, 163] on span "5" at bounding box center [164, 170] width 42 height 14
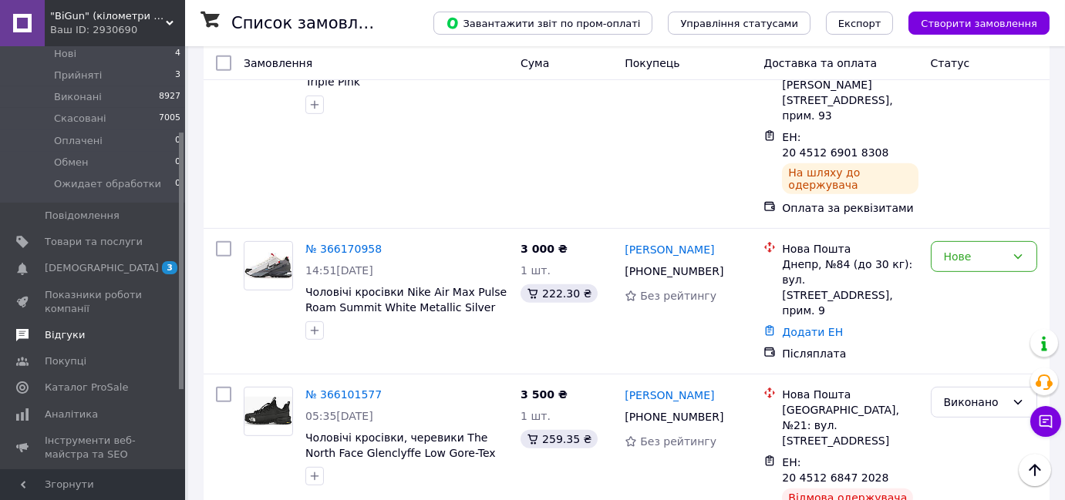
scroll to position [140, 0]
click at [109, 322] on link "Відгуки" at bounding box center [95, 335] width 190 height 26
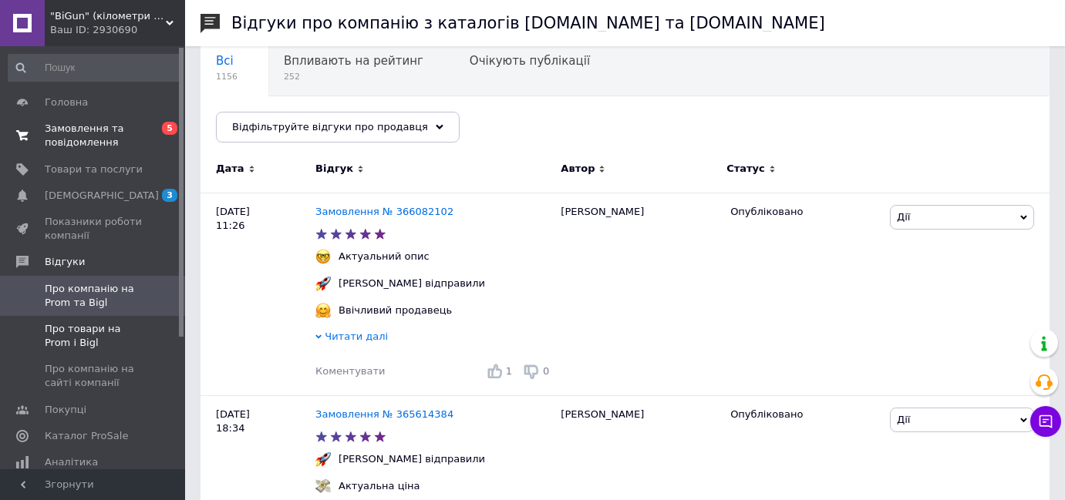
scroll to position [69, 0]
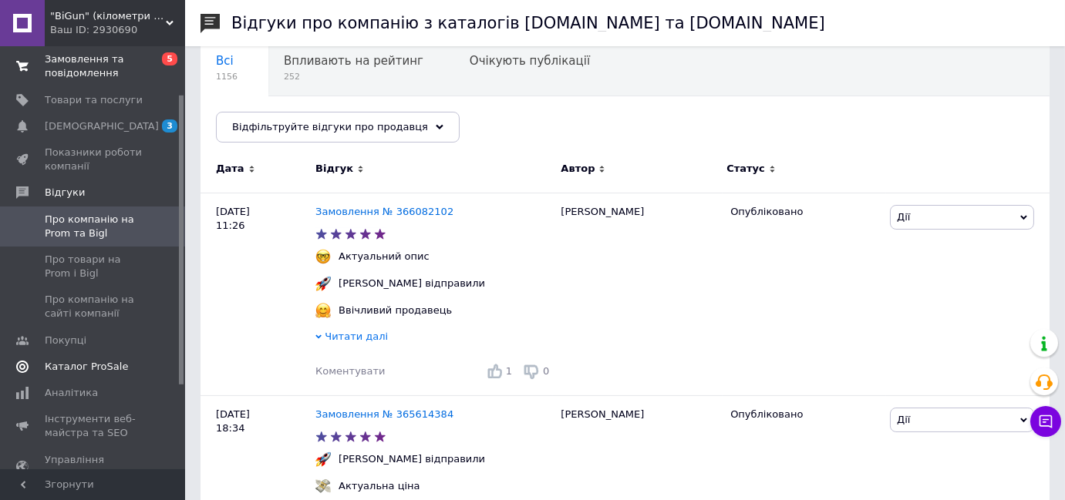
click at [125, 370] on span "Каталог ProSale" at bounding box center [94, 367] width 98 height 14
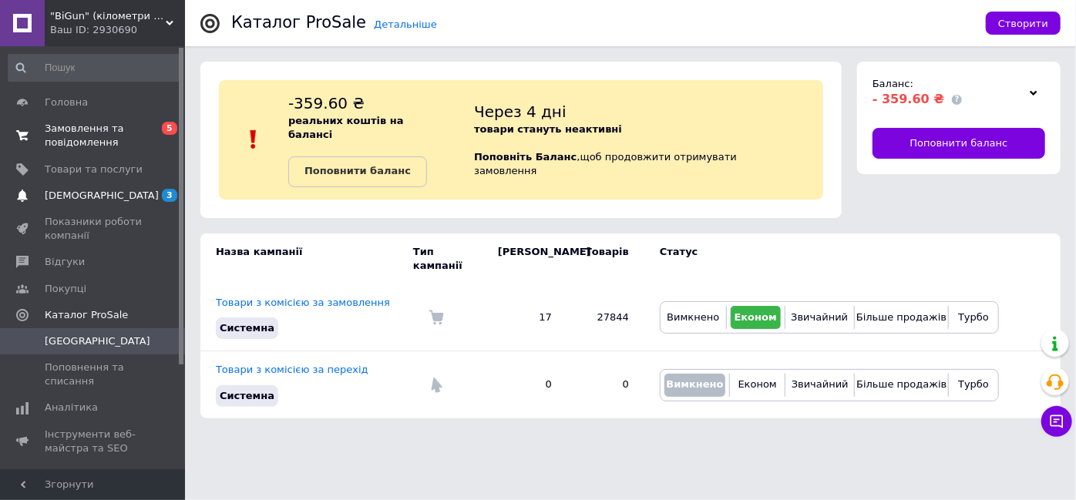
click at [136, 203] on link "[DEMOGRAPHIC_DATA] 3" at bounding box center [95, 196] width 190 height 26
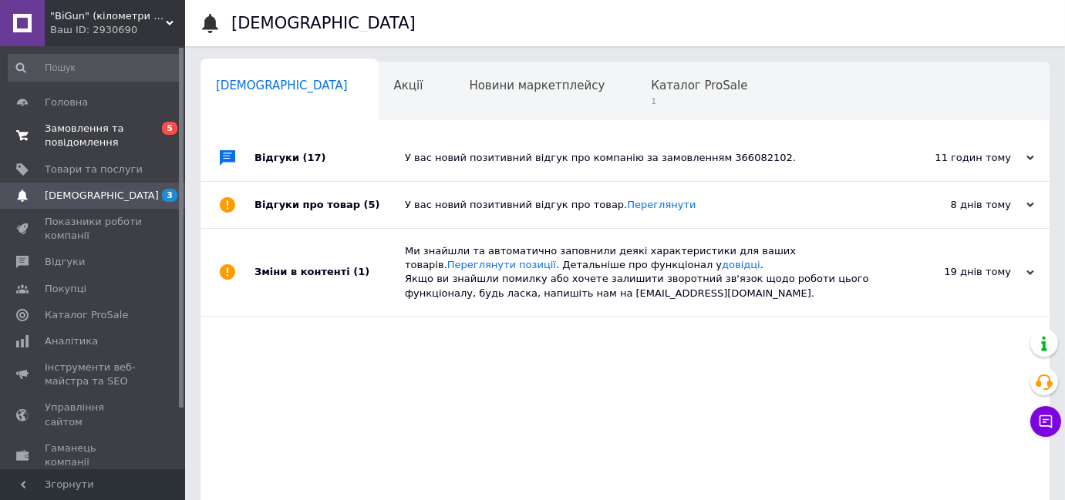
click at [322, 159] on div "Відгуки (17)" at bounding box center [329, 158] width 150 height 46
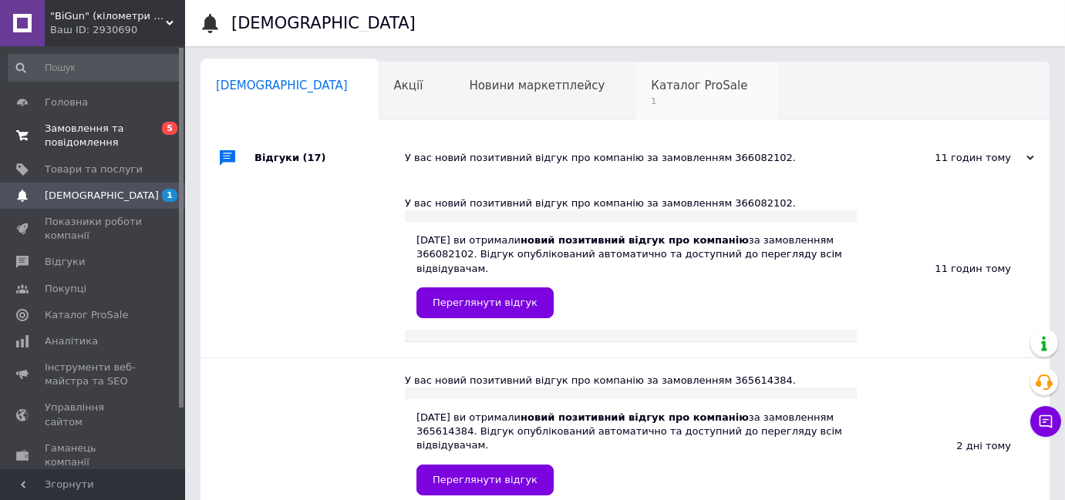
click at [635, 116] on div "Каталог ProSale 1" at bounding box center [706, 91] width 143 height 59
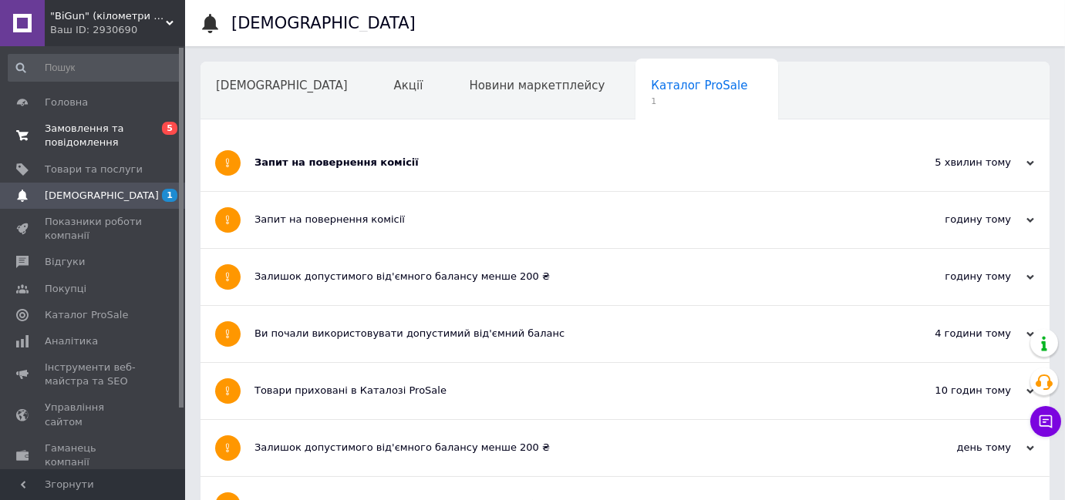
click at [404, 158] on div "Запит на повернення комісії" at bounding box center [566, 163] width 625 height 14
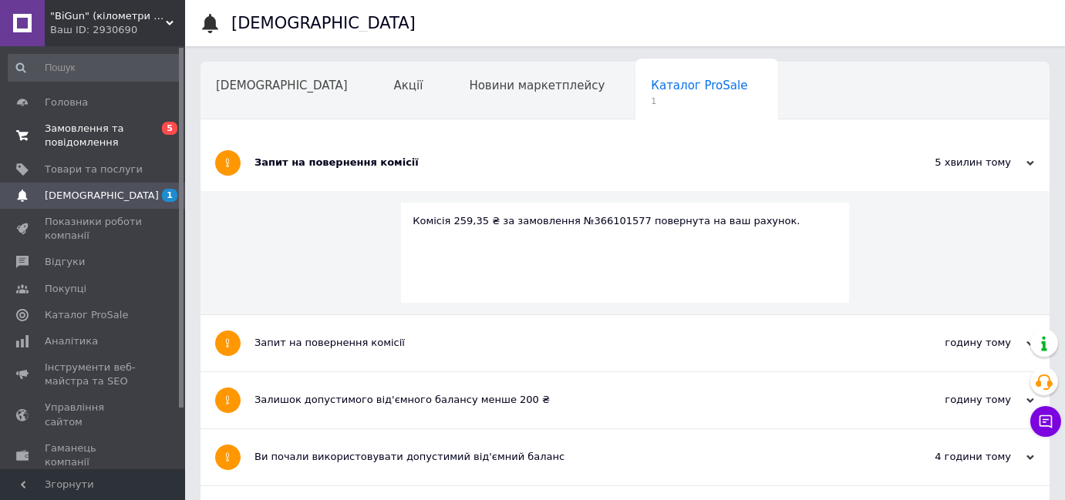
click at [88, 122] on span "Замовлення та повідомлення" at bounding box center [94, 136] width 98 height 28
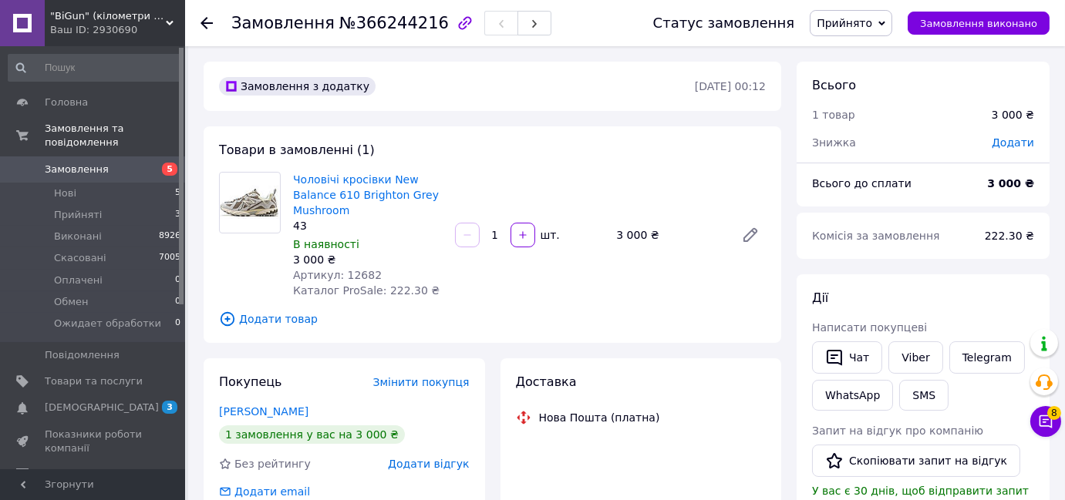
scroll to position [69, 0]
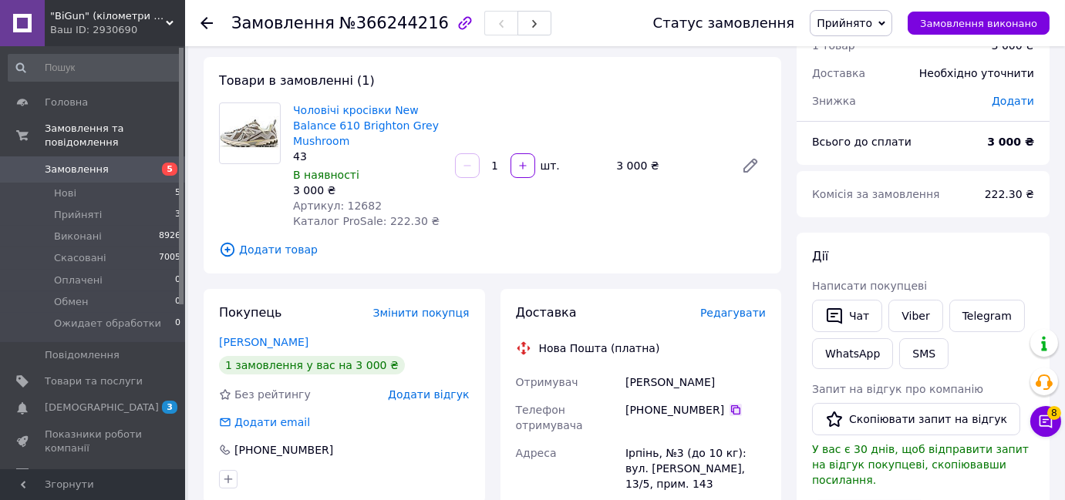
click at [729, 407] on icon at bounding box center [735, 410] width 12 height 12
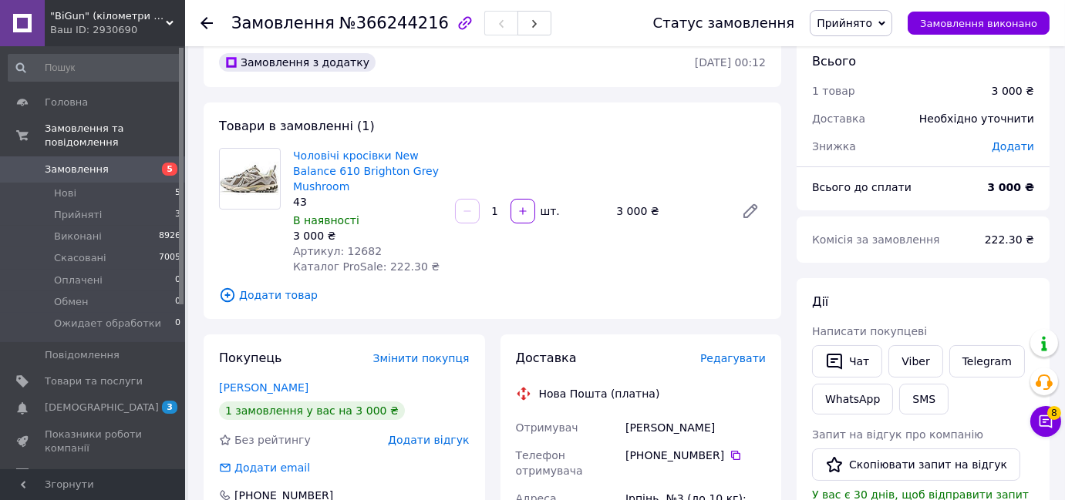
scroll to position [0, 0]
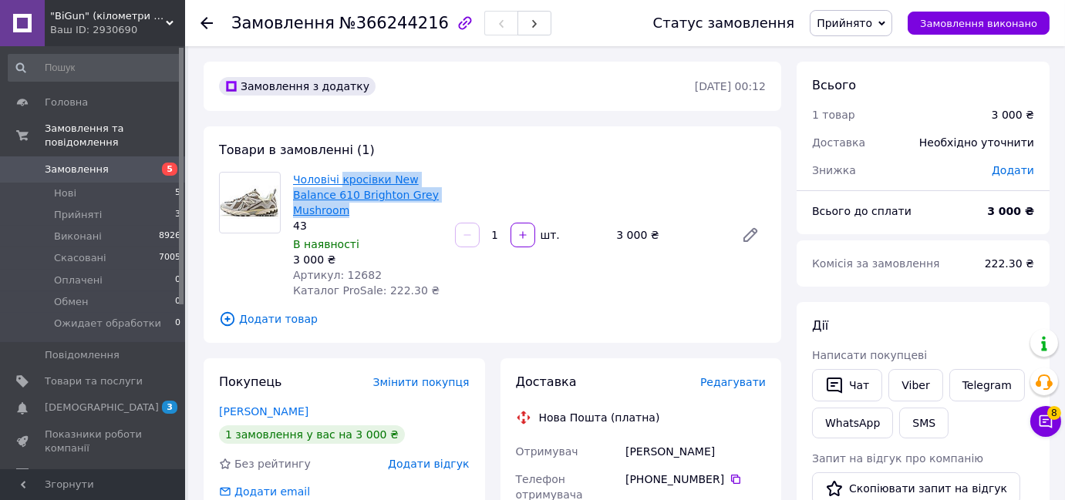
drag, startPoint x: 368, startPoint y: 206, endPoint x: 340, endPoint y: 181, distance: 37.1
click at [340, 181] on span "Чоловічі кросівки New Balance 610 Brighton Grey Mushroom" at bounding box center [368, 195] width 150 height 46
copy link "кросівки New Balance 610 Brighton Grey Mushroom"
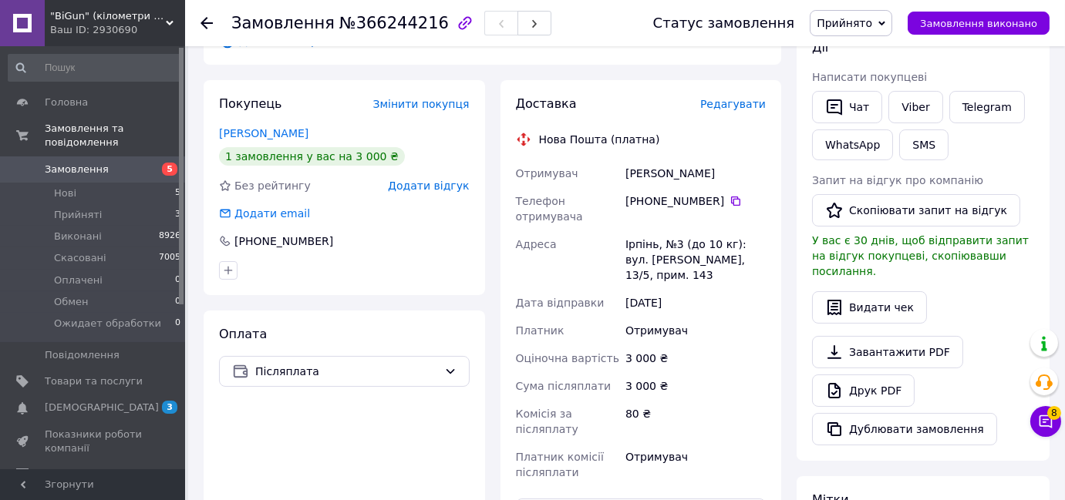
scroll to position [350, 0]
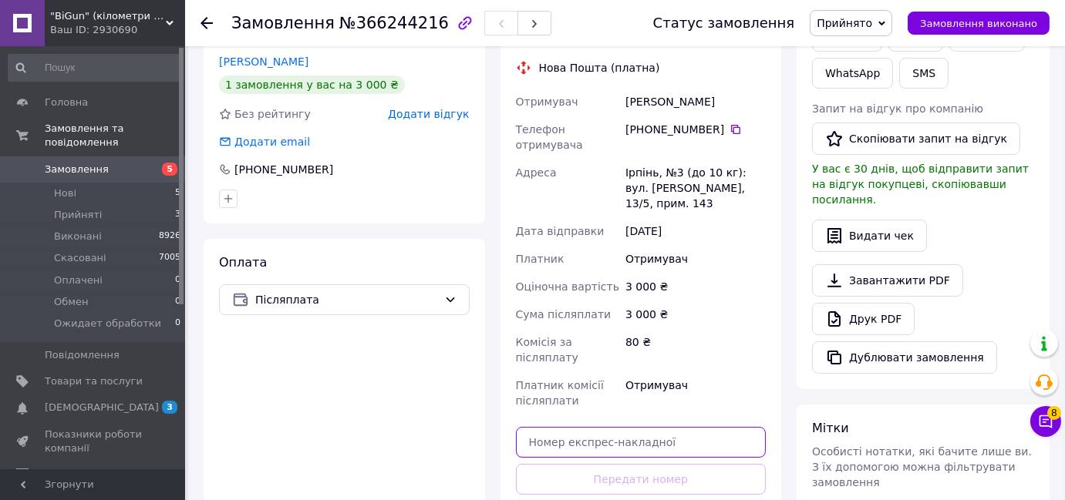
click at [627, 448] on input "text" at bounding box center [641, 442] width 251 height 31
paste input "20451269075678"
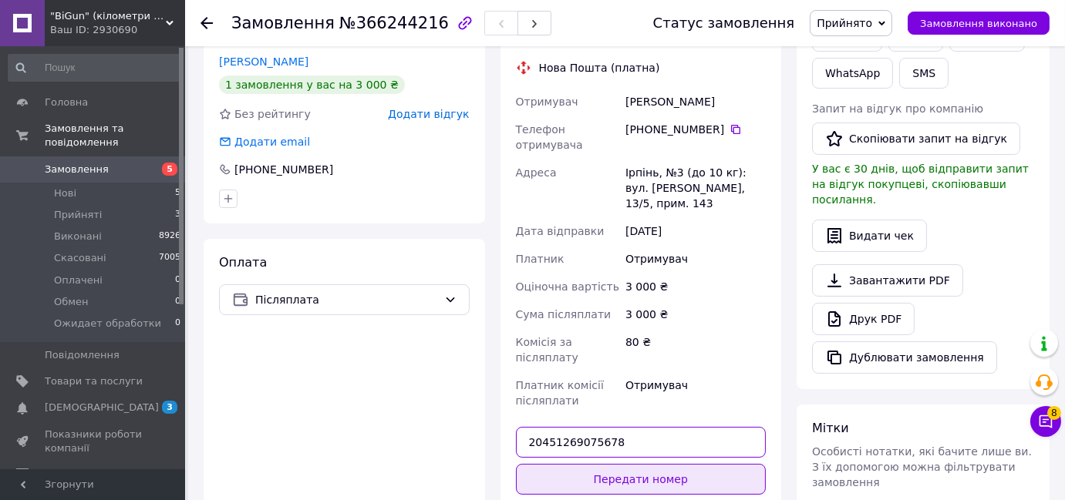
type input "20451269075678"
click at [641, 481] on button "Передати номер" at bounding box center [641, 479] width 251 height 31
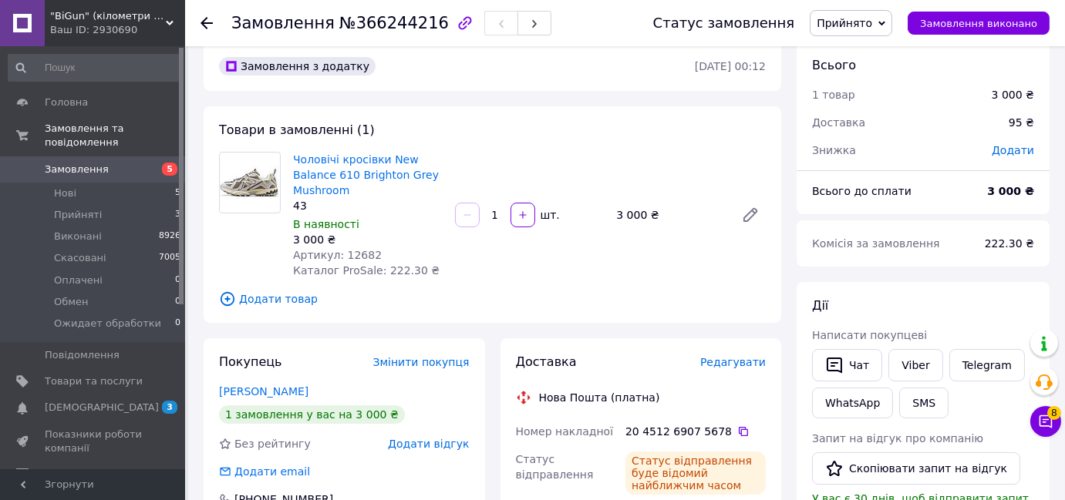
scroll to position [0, 0]
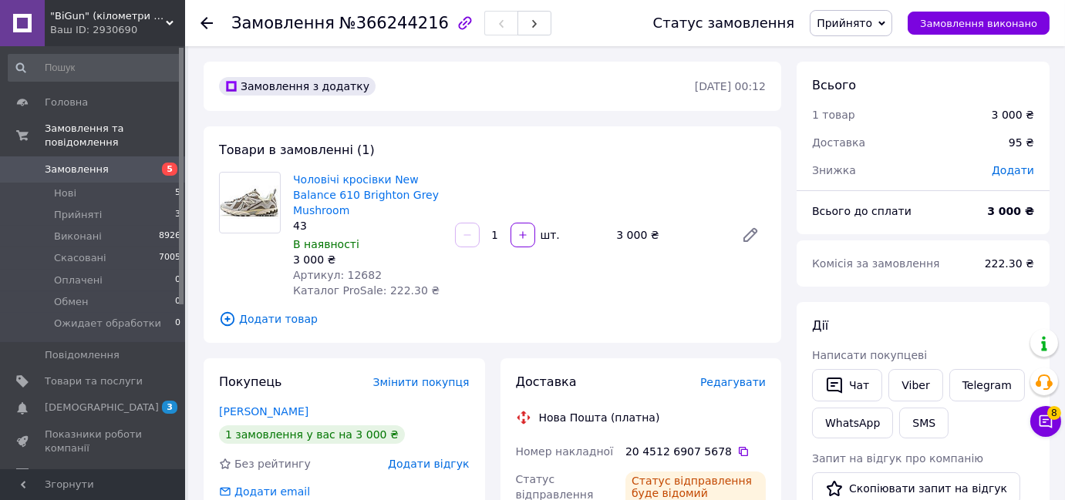
click at [870, 26] on span "Прийнято" at bounding box center [845, 23] width 56 height 12
click at [872, 43] on li "Виконано" at bounding box center [871, 53] width 123 height 23
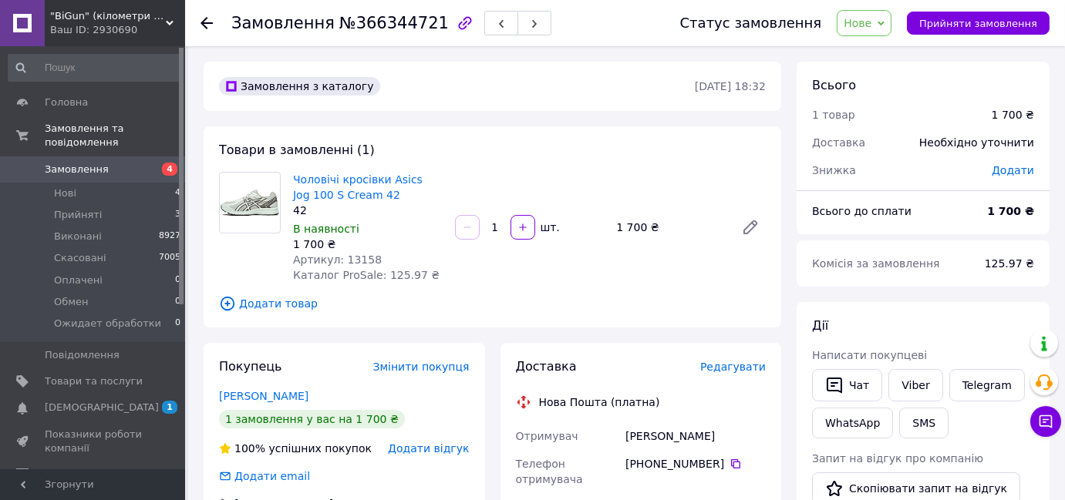
click at [345, 261] on span "Артикул: 13158" at bounding box center [337, 260] width 89 height 12
copy span "13158"
